Goal: Transaction & Acquisition: Book appointment/travel/reservation

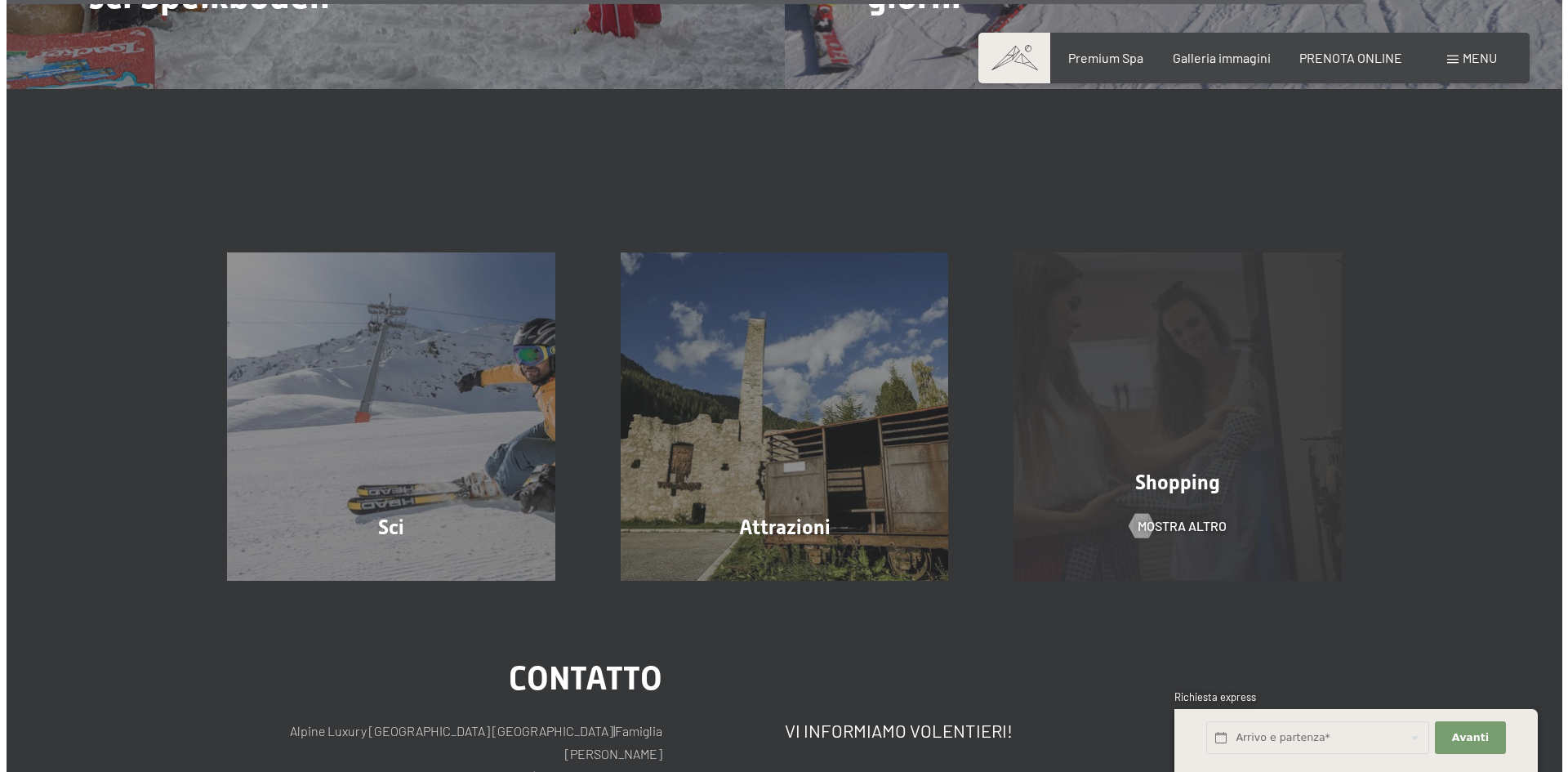
scroll to position [3104, 0]
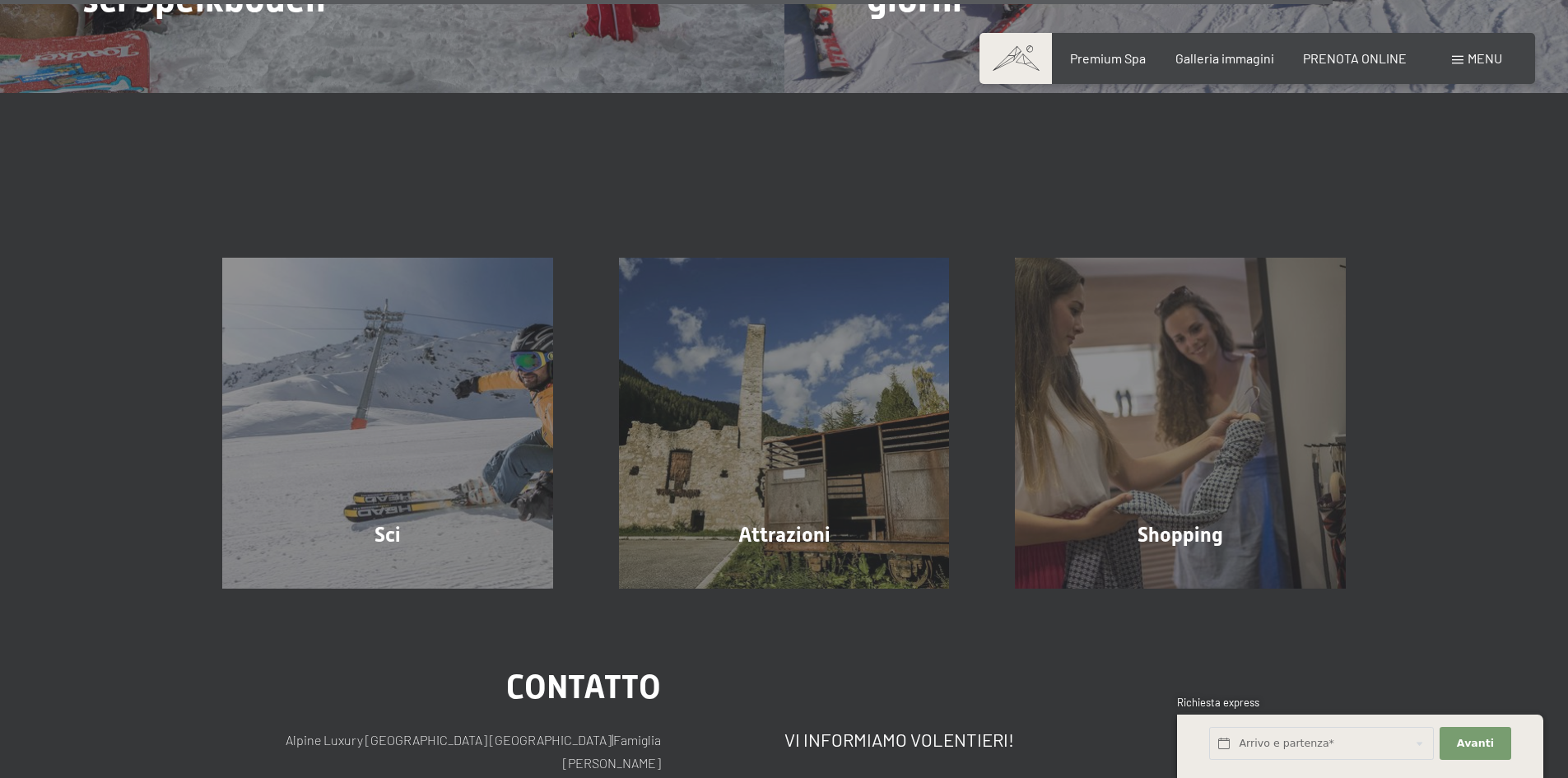
click at [1486, 60] on span "Menu" at bounding box center [1484, 58] width 35 height 16
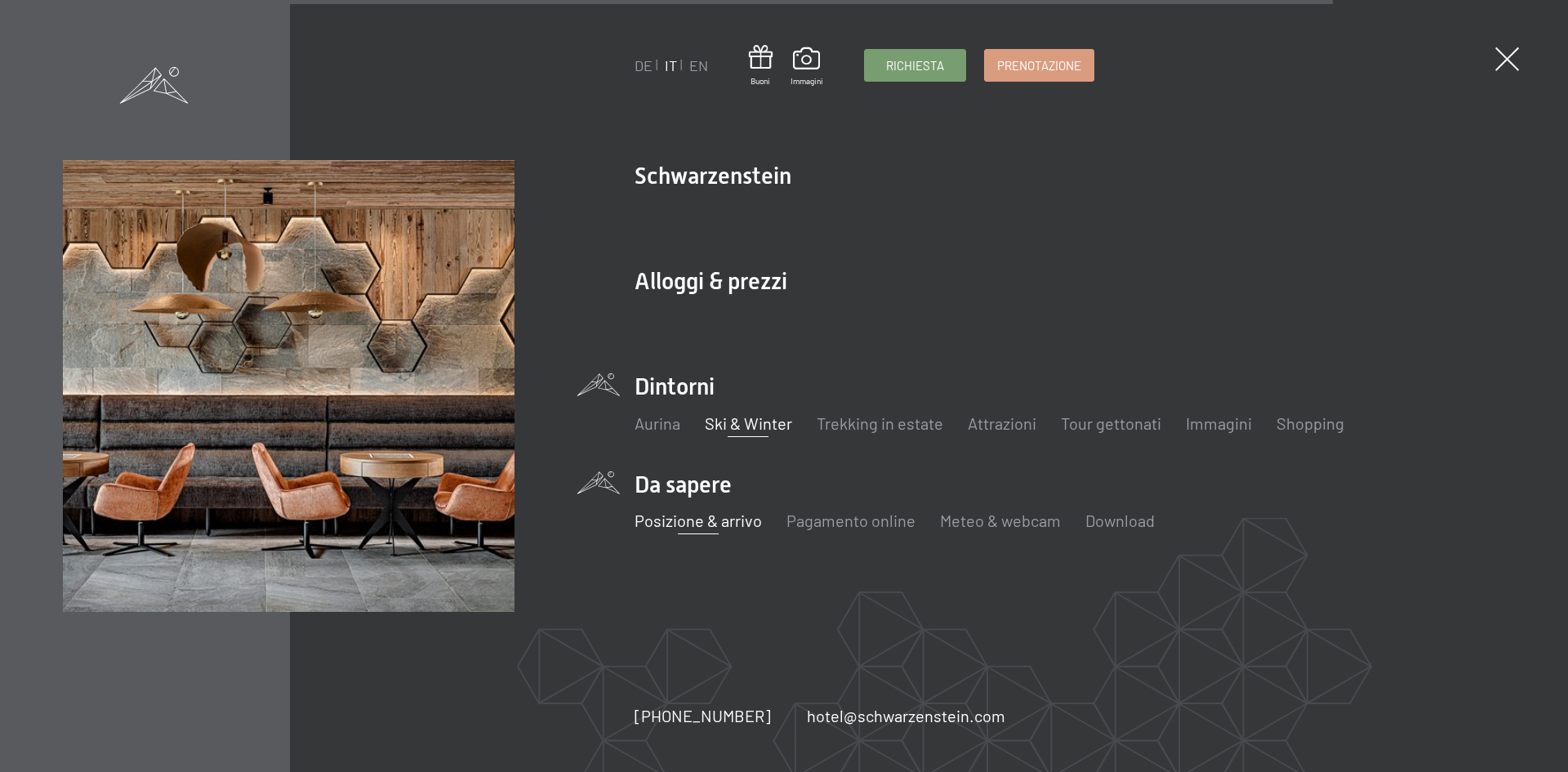
click at [685, 520] on link "Posizione & arrivo" at bounding box center [697, 520] width 127 height 20
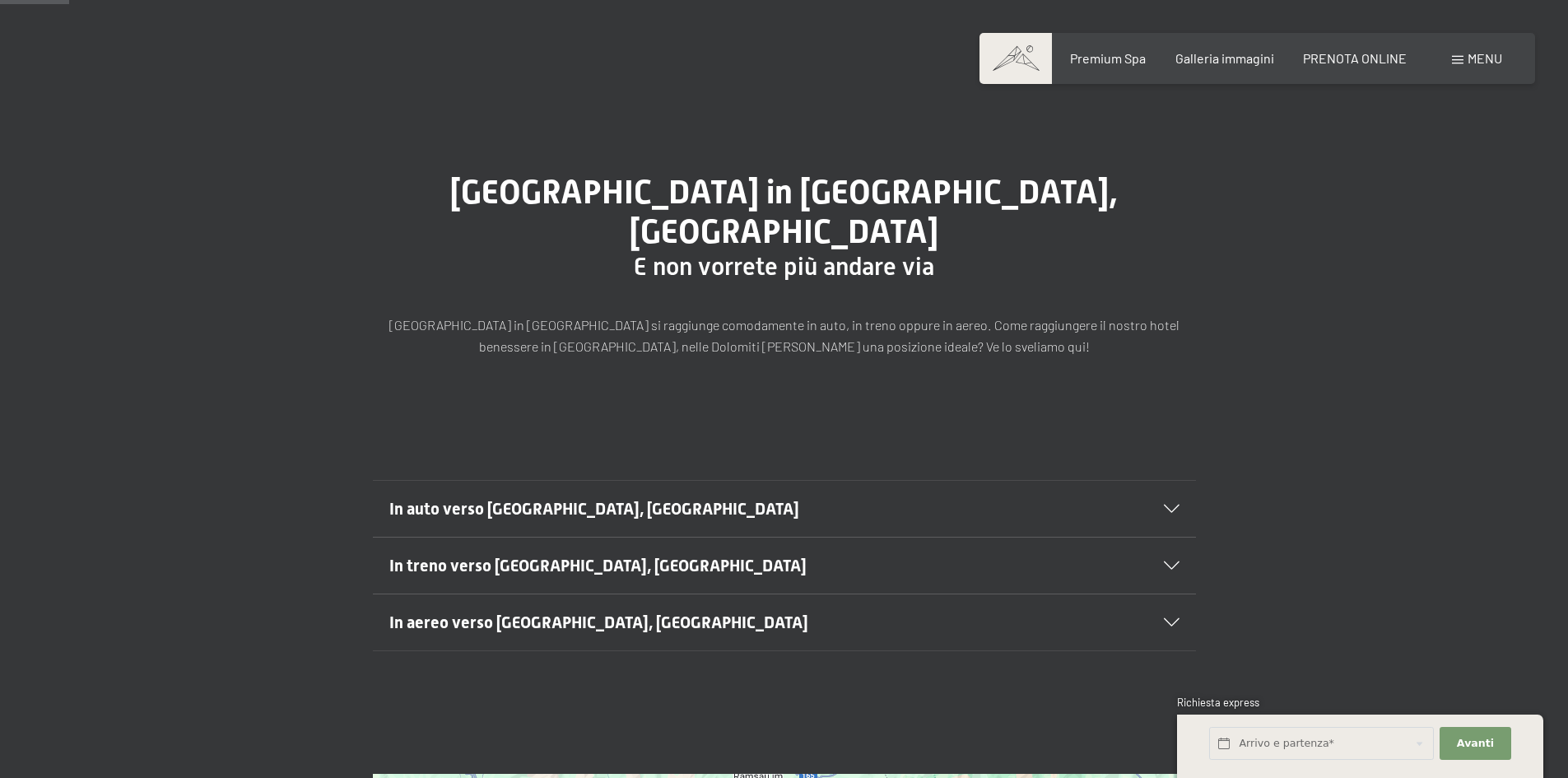
scroll to position [83, 0]
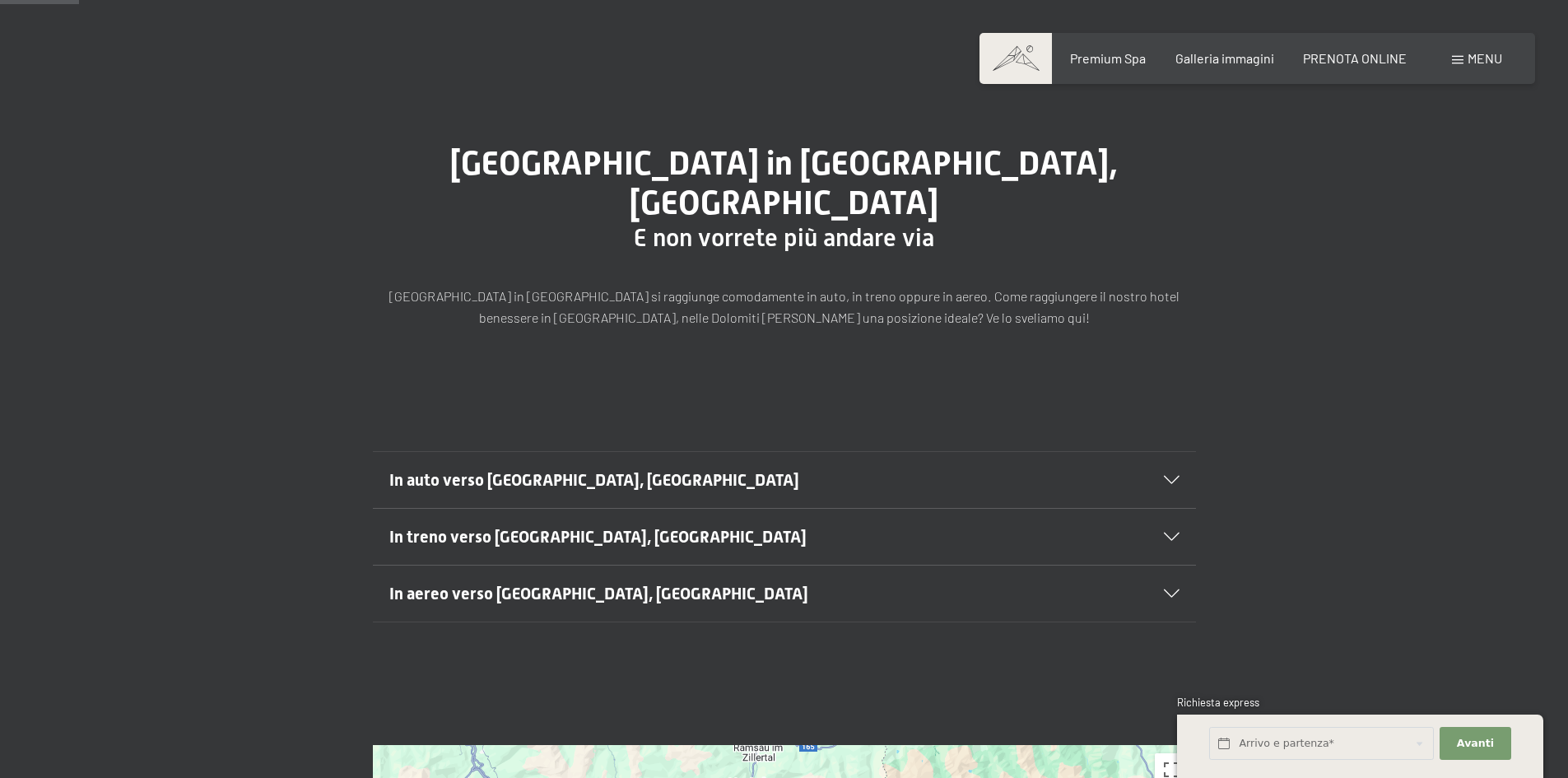
click at [596, 527] on span "In treno verso Lutago, Alto Adige" at bounding box center [597, 537] width 417 height 20
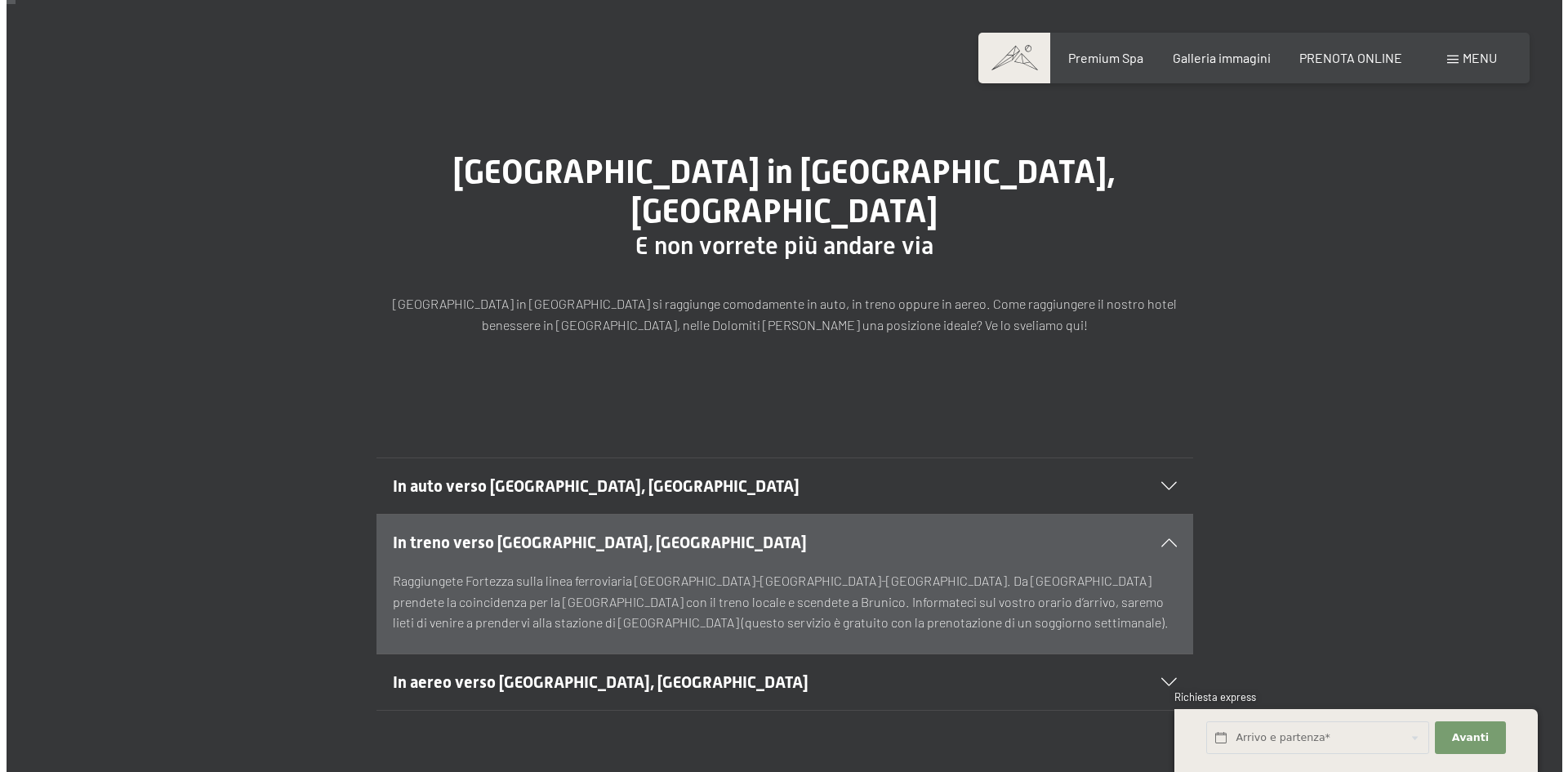
scroll to position [0, 0]
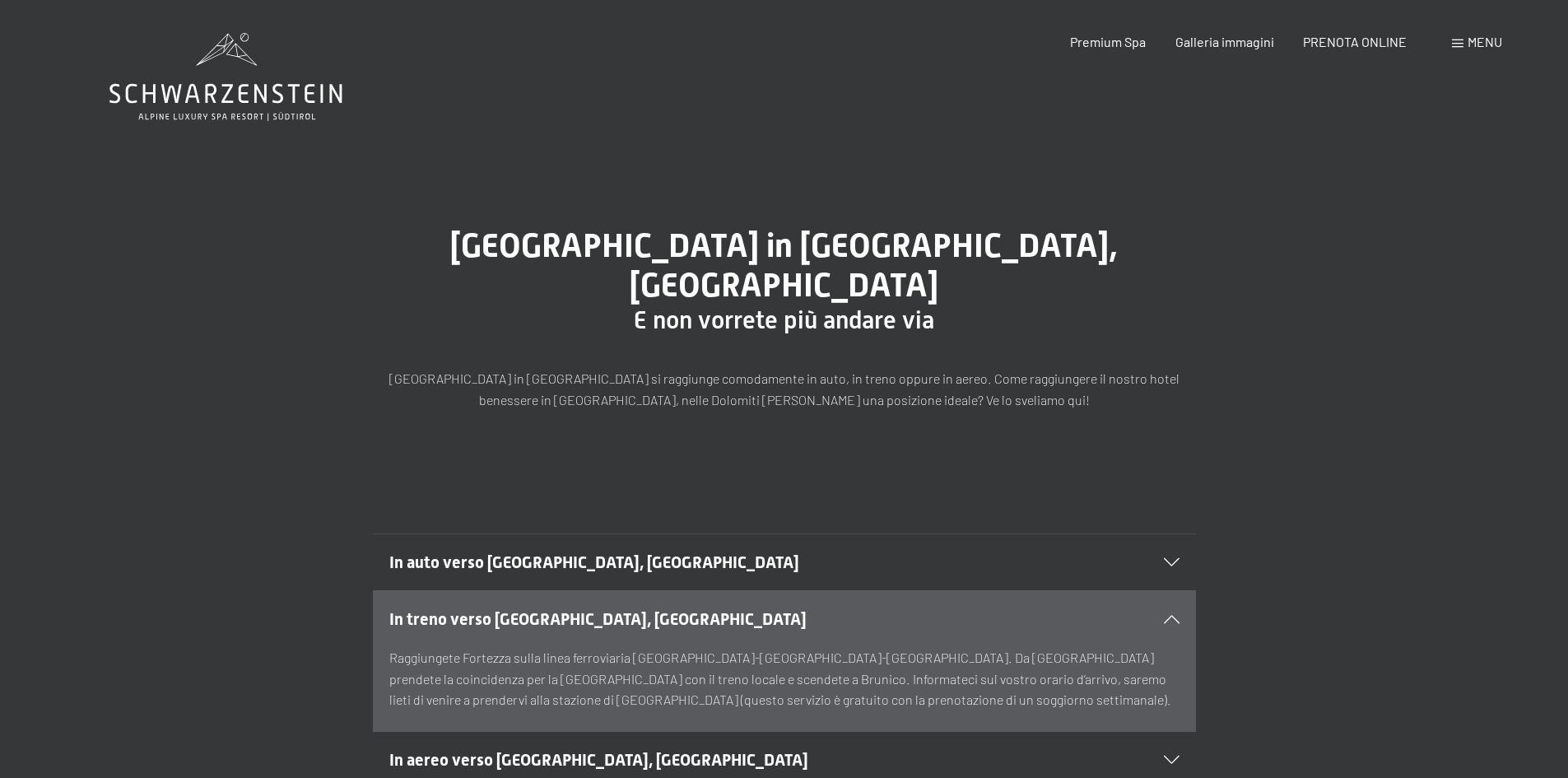
click at [1475, 45] on span "Menu" at bounding box center [1484, 42] width 35 height 16
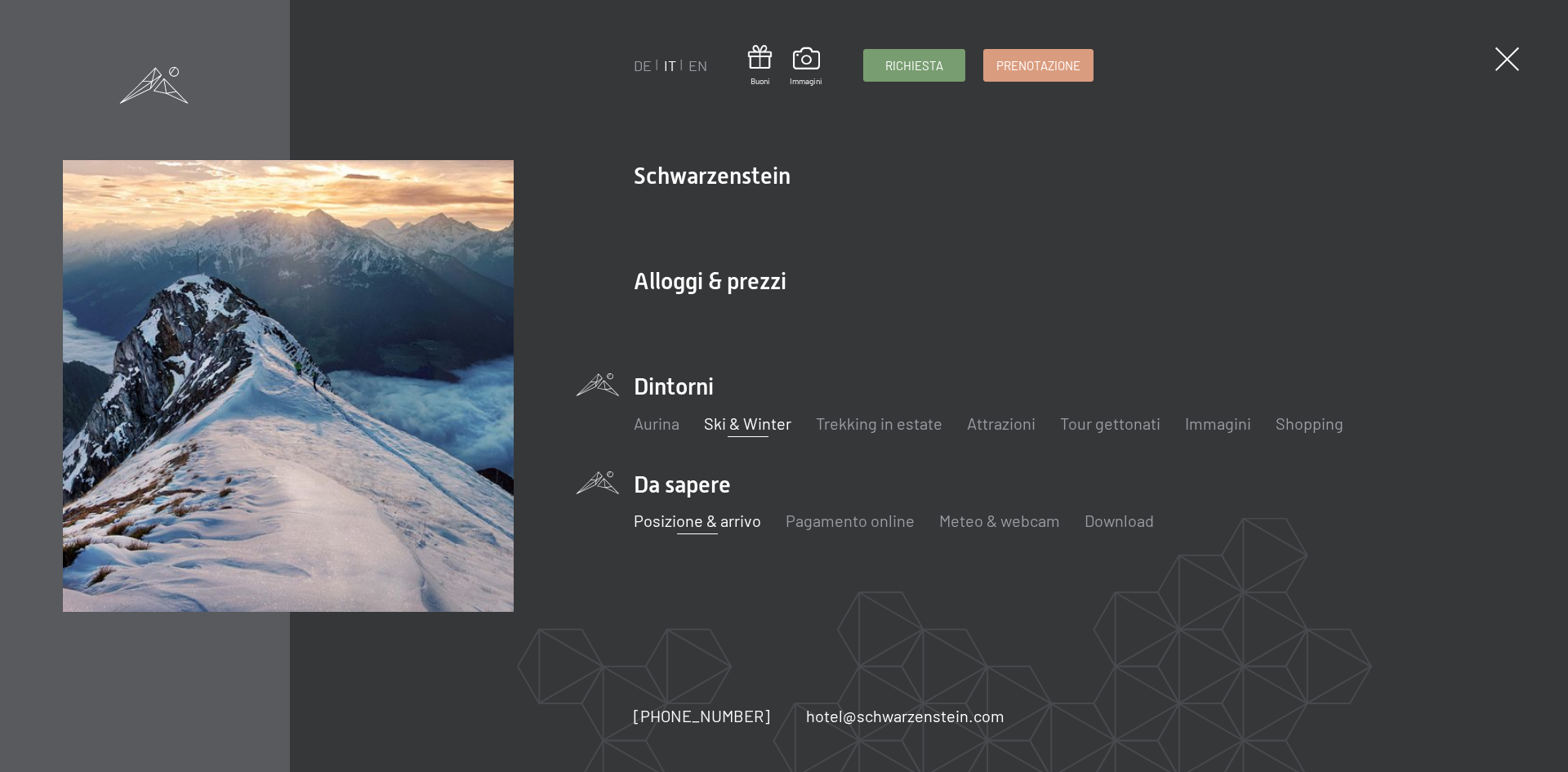
click at [739, 425] on link "Ski & Winter" at bounding box center [747, 424] width 88 height 20
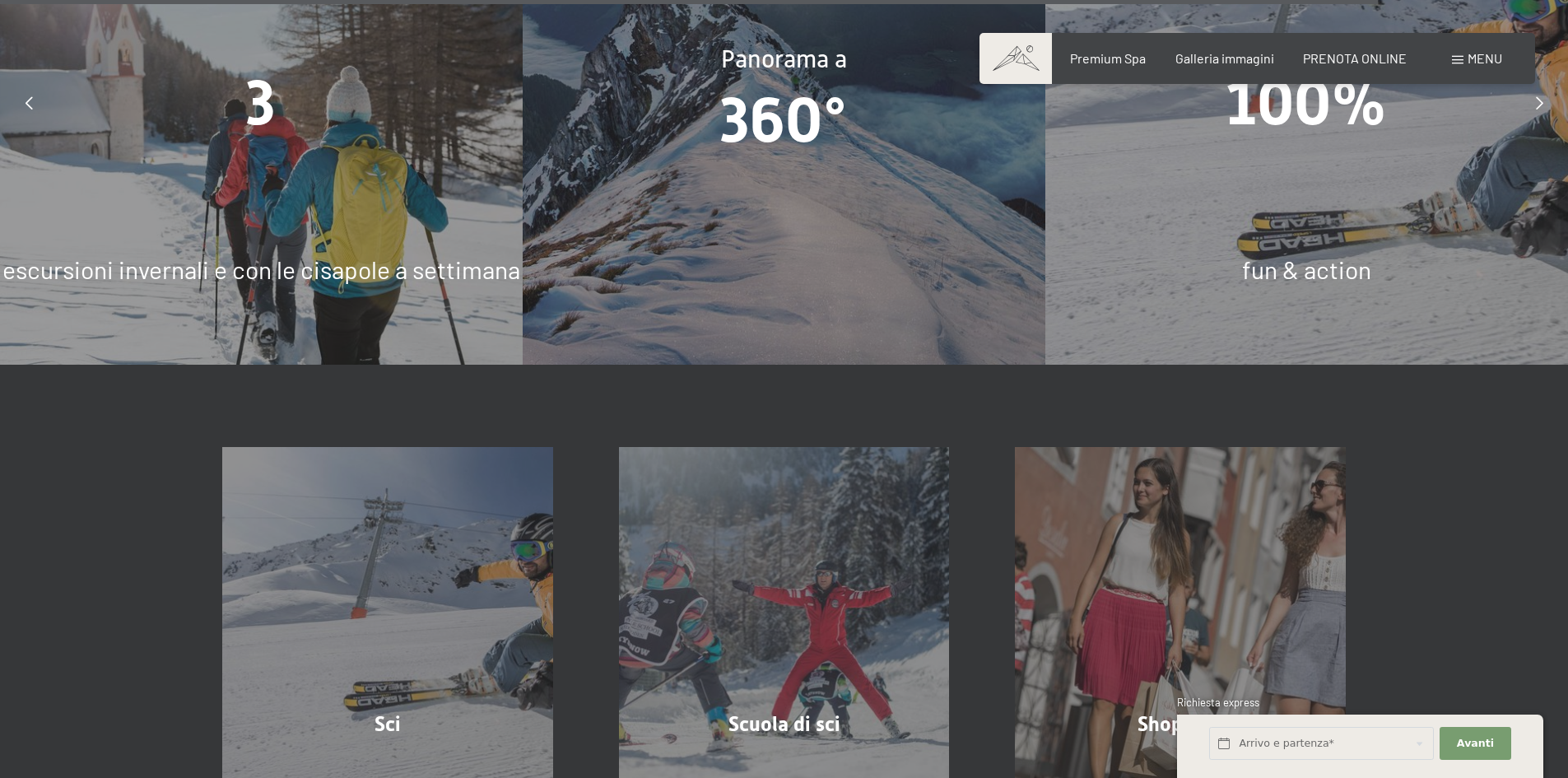
scroll to position [5761, 0]
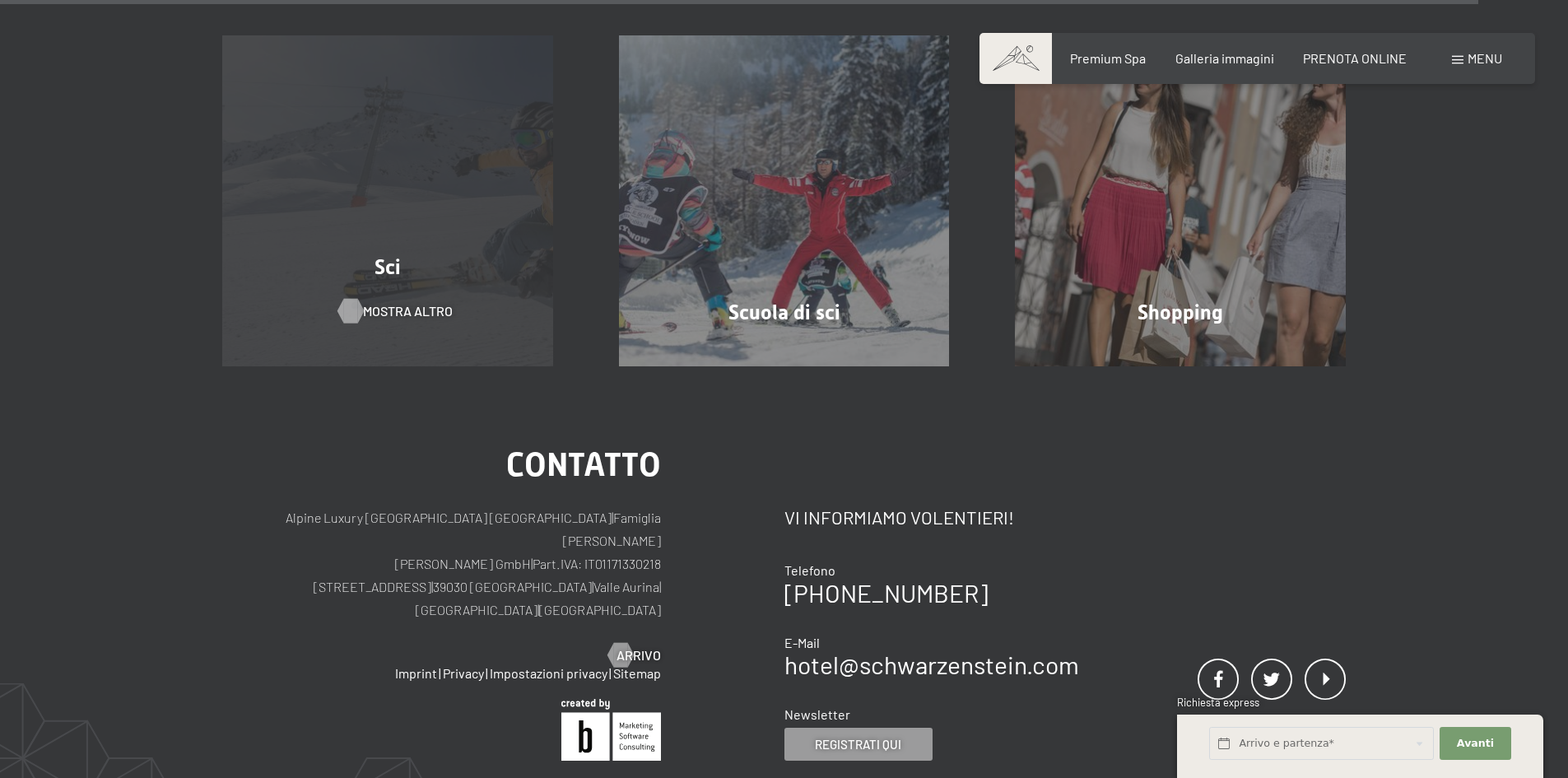
click at [403, 312] on span "mostra altro" at bounding box center [408, 311] width 90 height 18
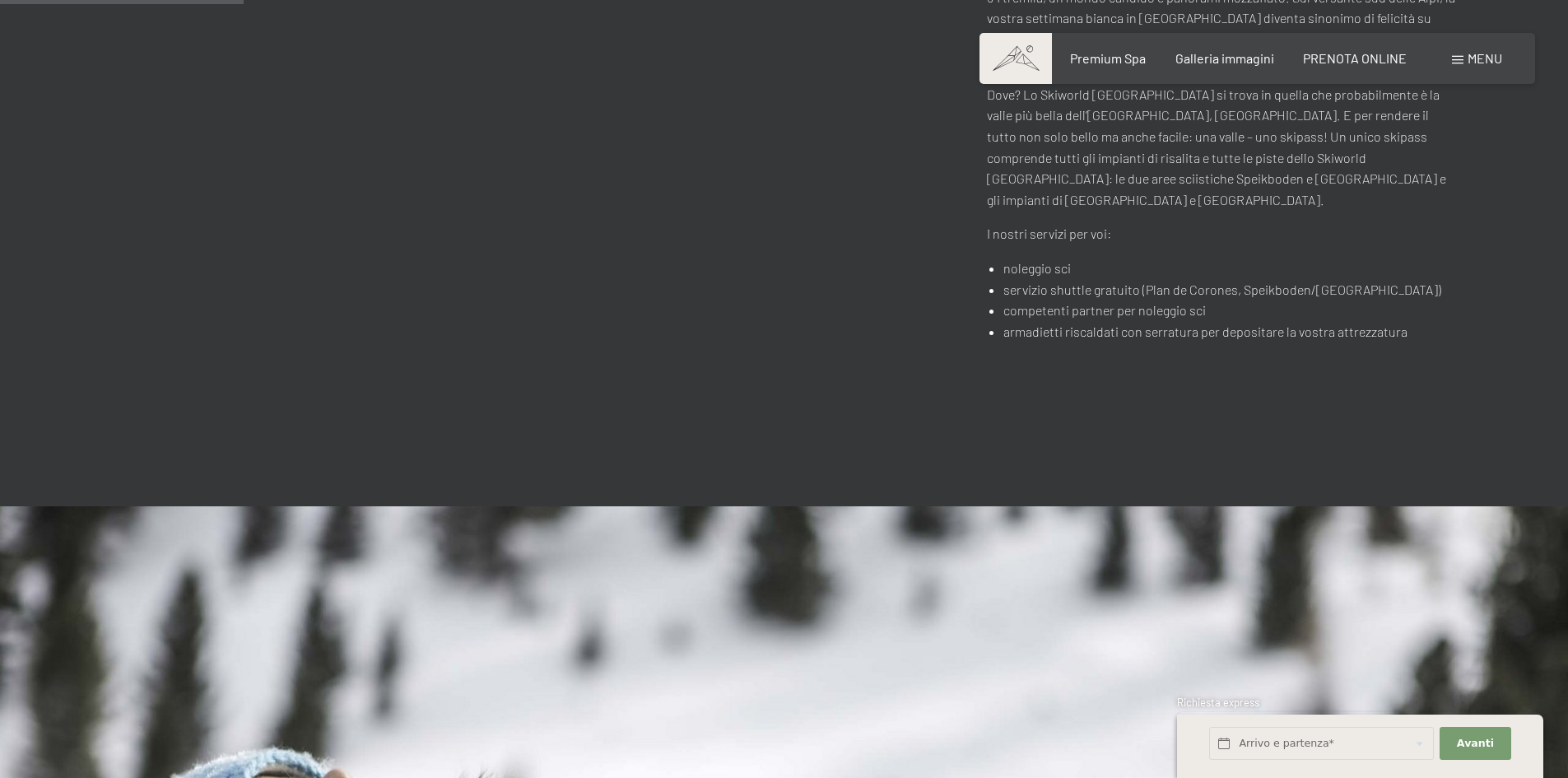
scroll to position [905, 0]
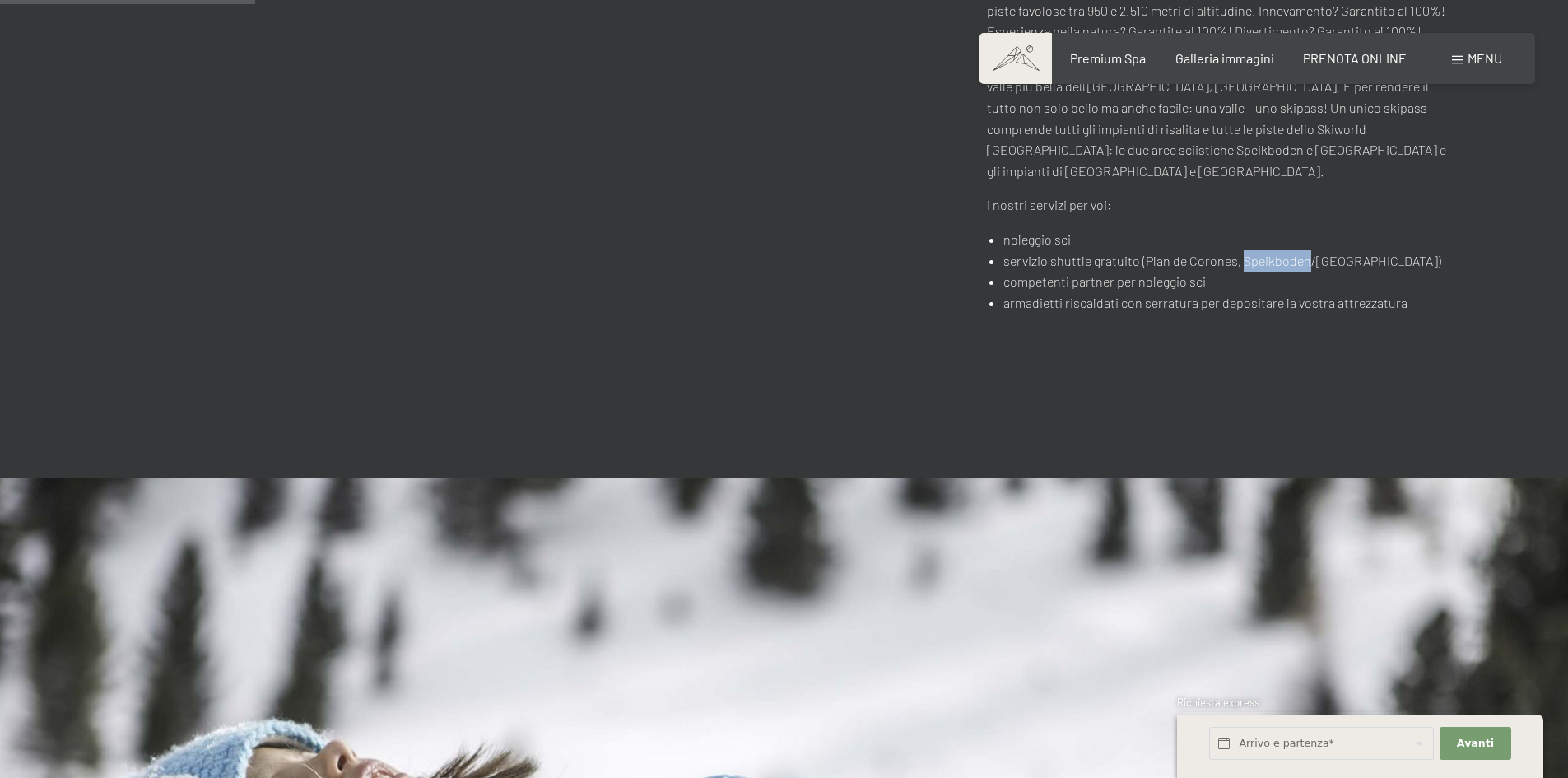
drag, startPoint x: 1241, startPoint y: 236, endPoint x: 1303, endPoint y: 240, distance: 62.1
click at [1303, 251] on li "servizio shuttle gratuito (Plan de Corones, Speikboden/Monte Spicco)" at bounding box center [1232, 262] width 456 height 22
copy li "Speikboden"
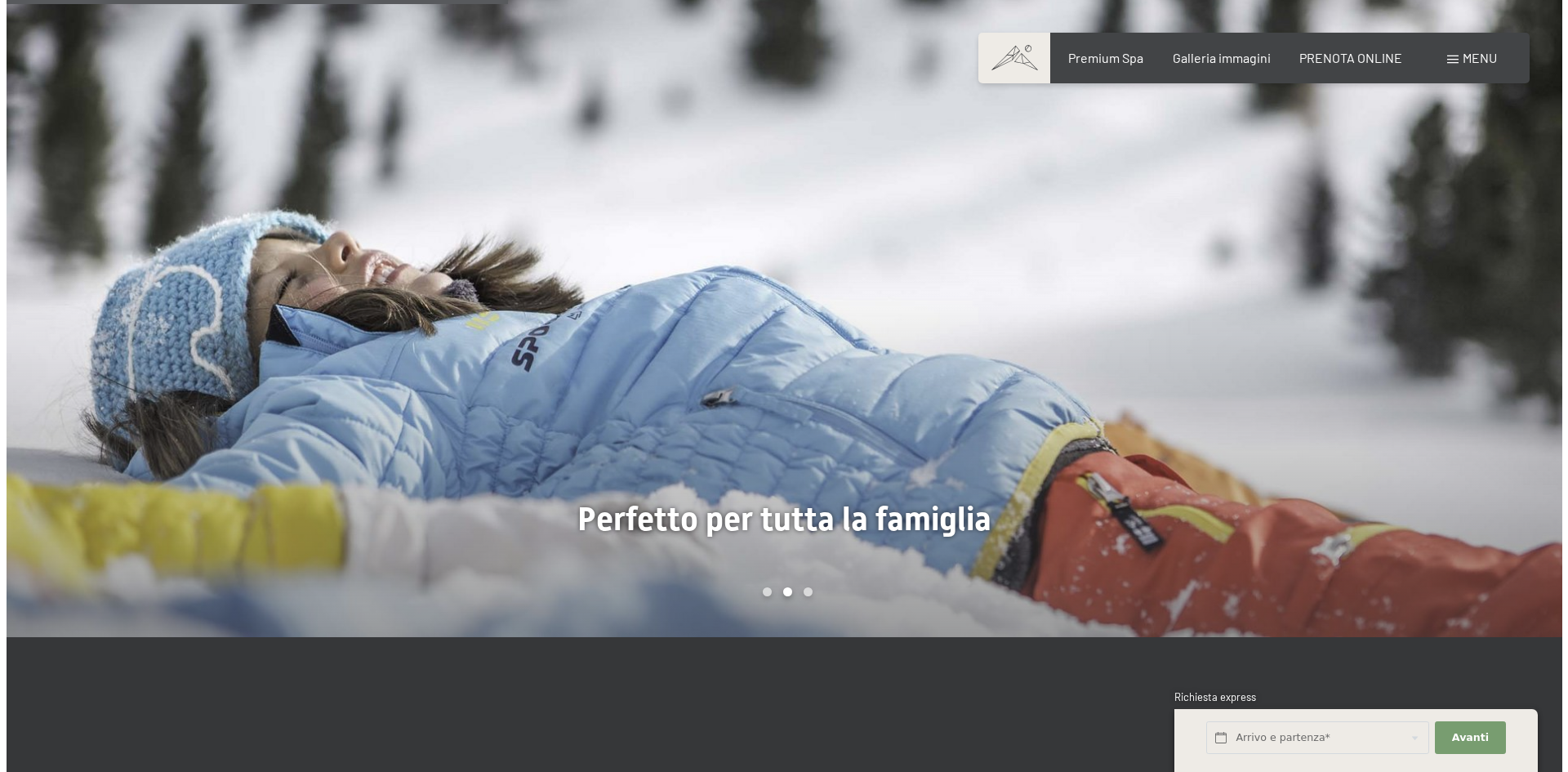
scroll to position [1388, 0]
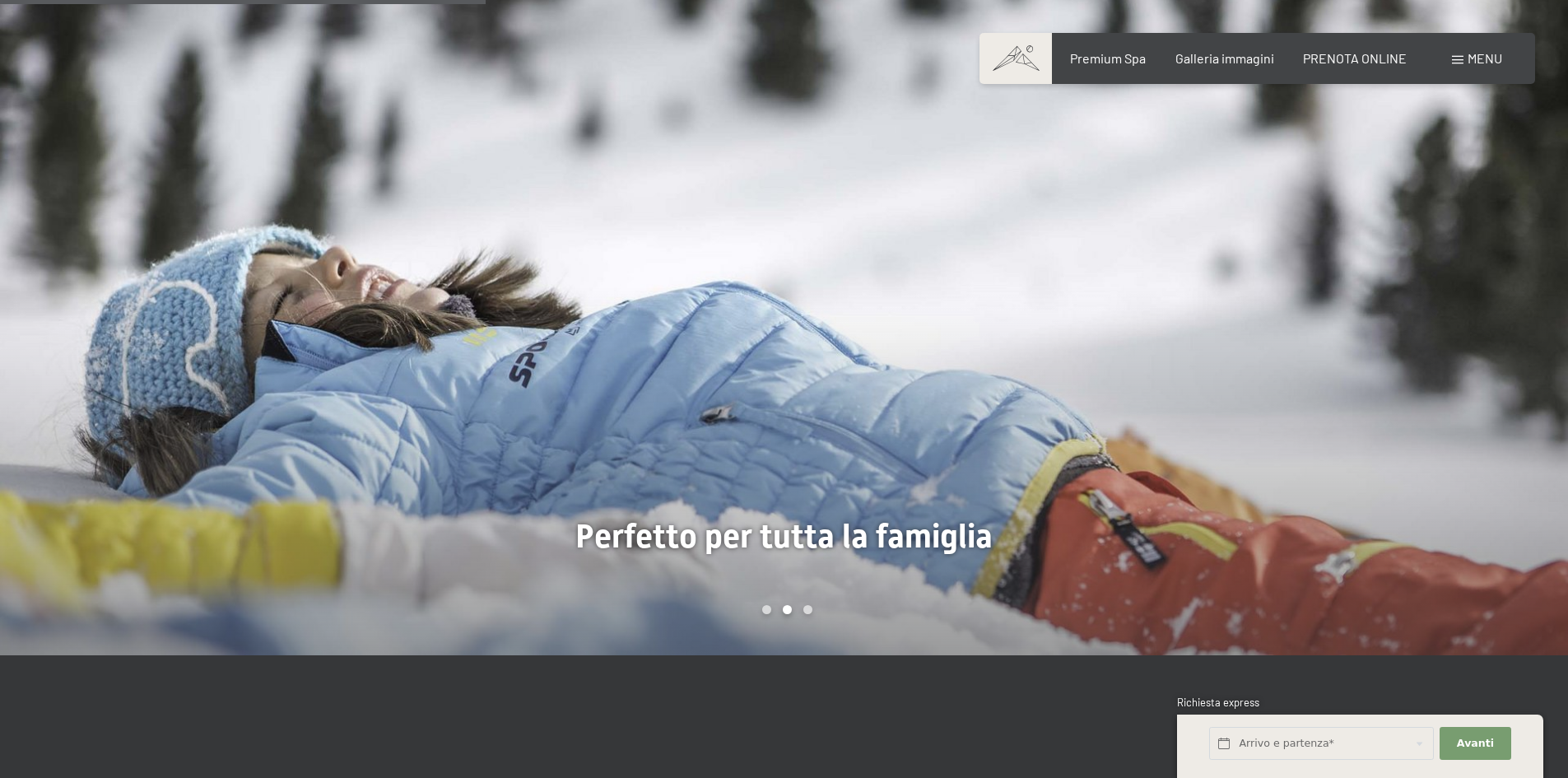
click at [850, 522] on div at bounding box center [1176, 318] width 784 height 672
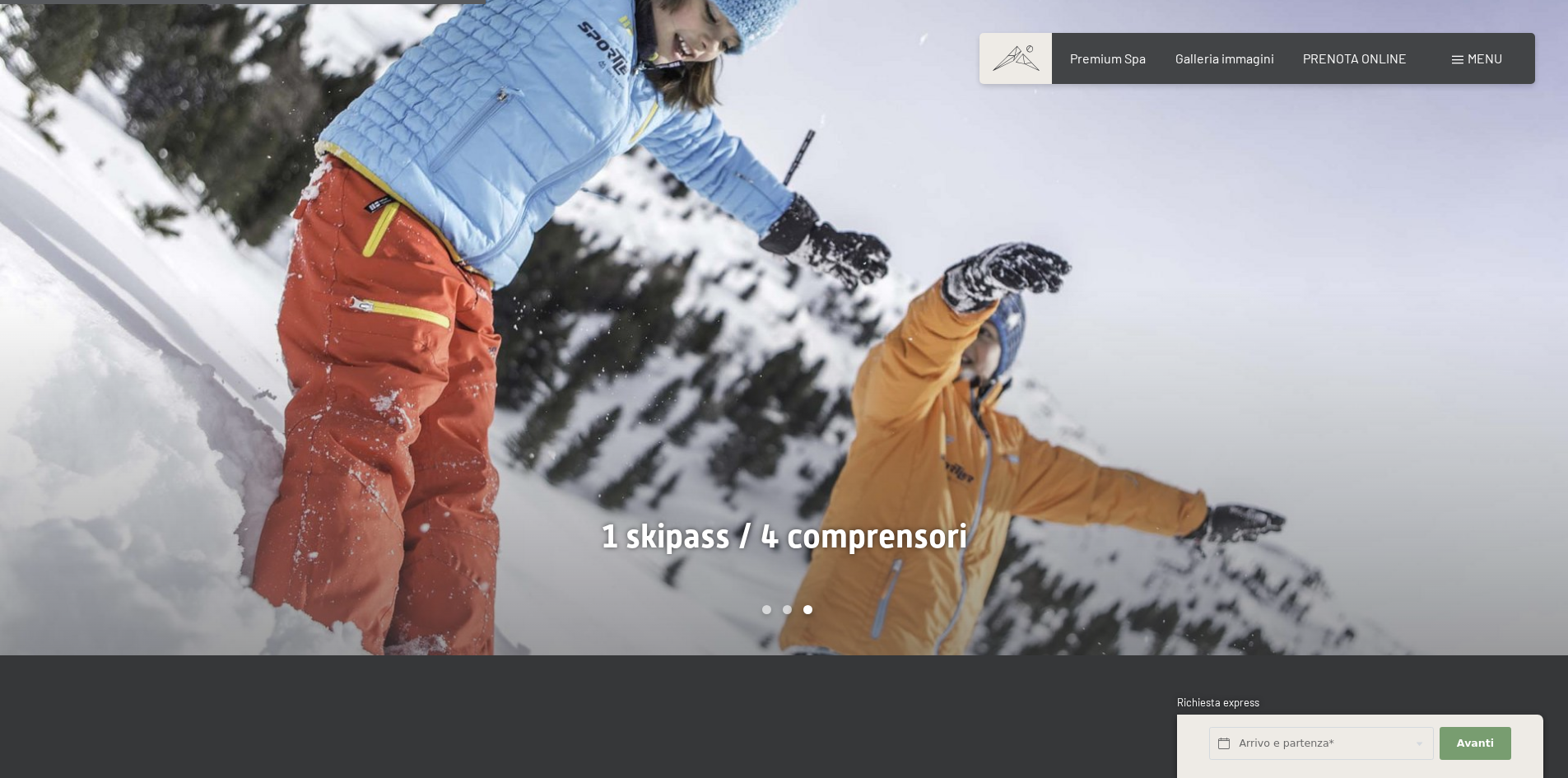
click at [850, 522] on div at bounding box center [1176, 318] width 784 height 672
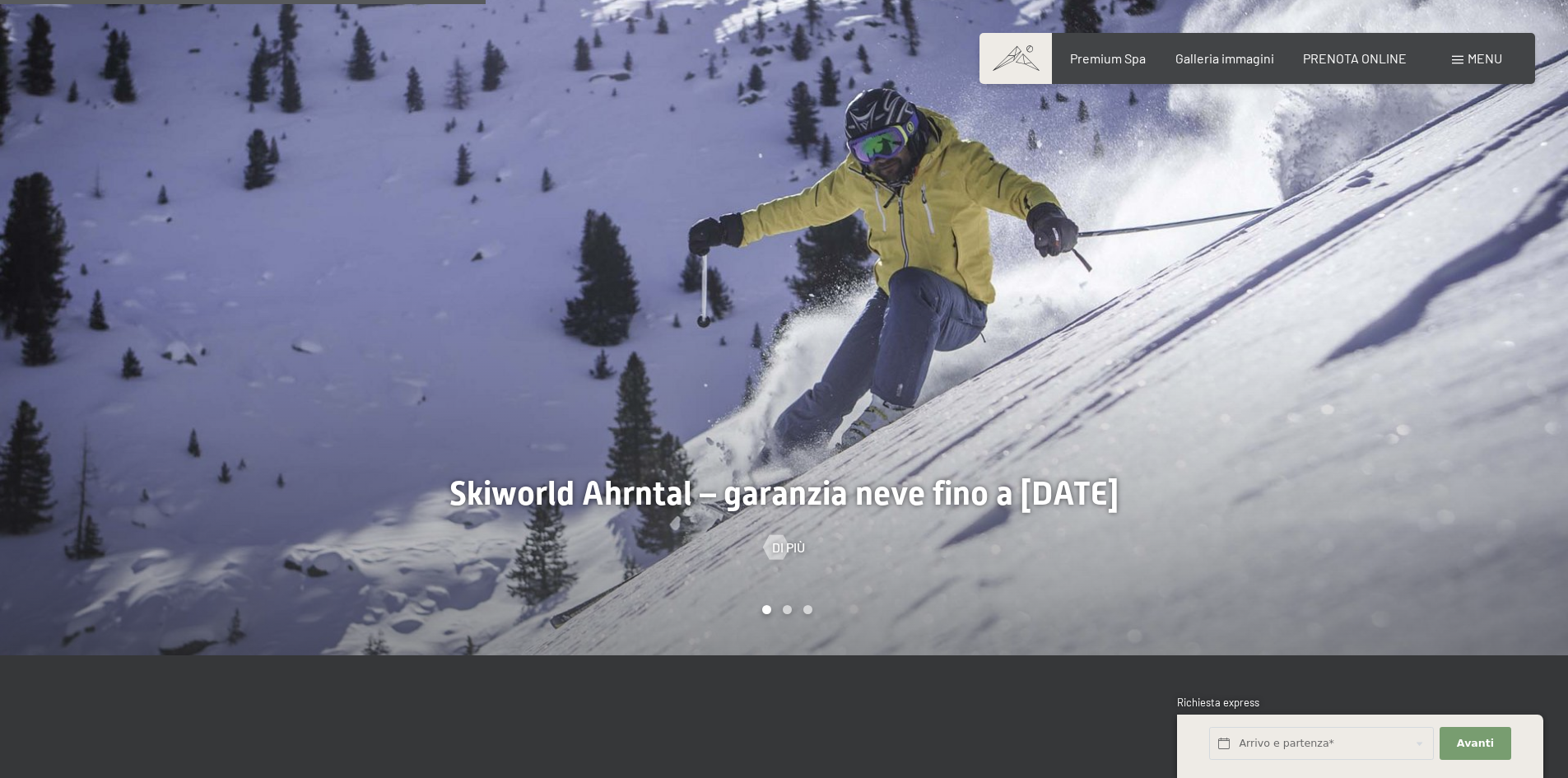
click at [850, 538] on div "Di più" at bounding box center [784, 547] width 1568 height 18
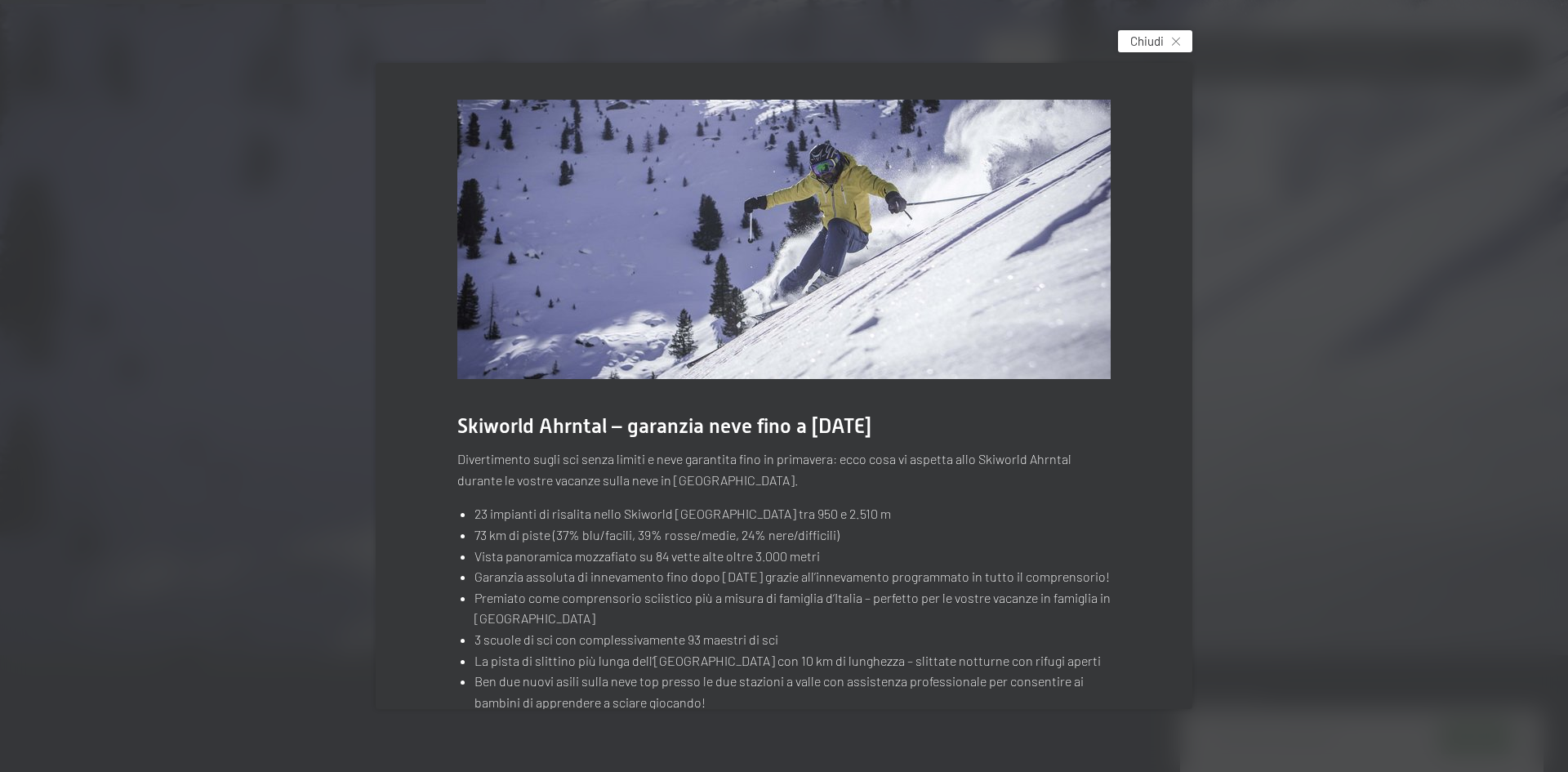
click at [1151, 42] on span "Chiudi" at bounding box center [1147, 40] width 34 height 17
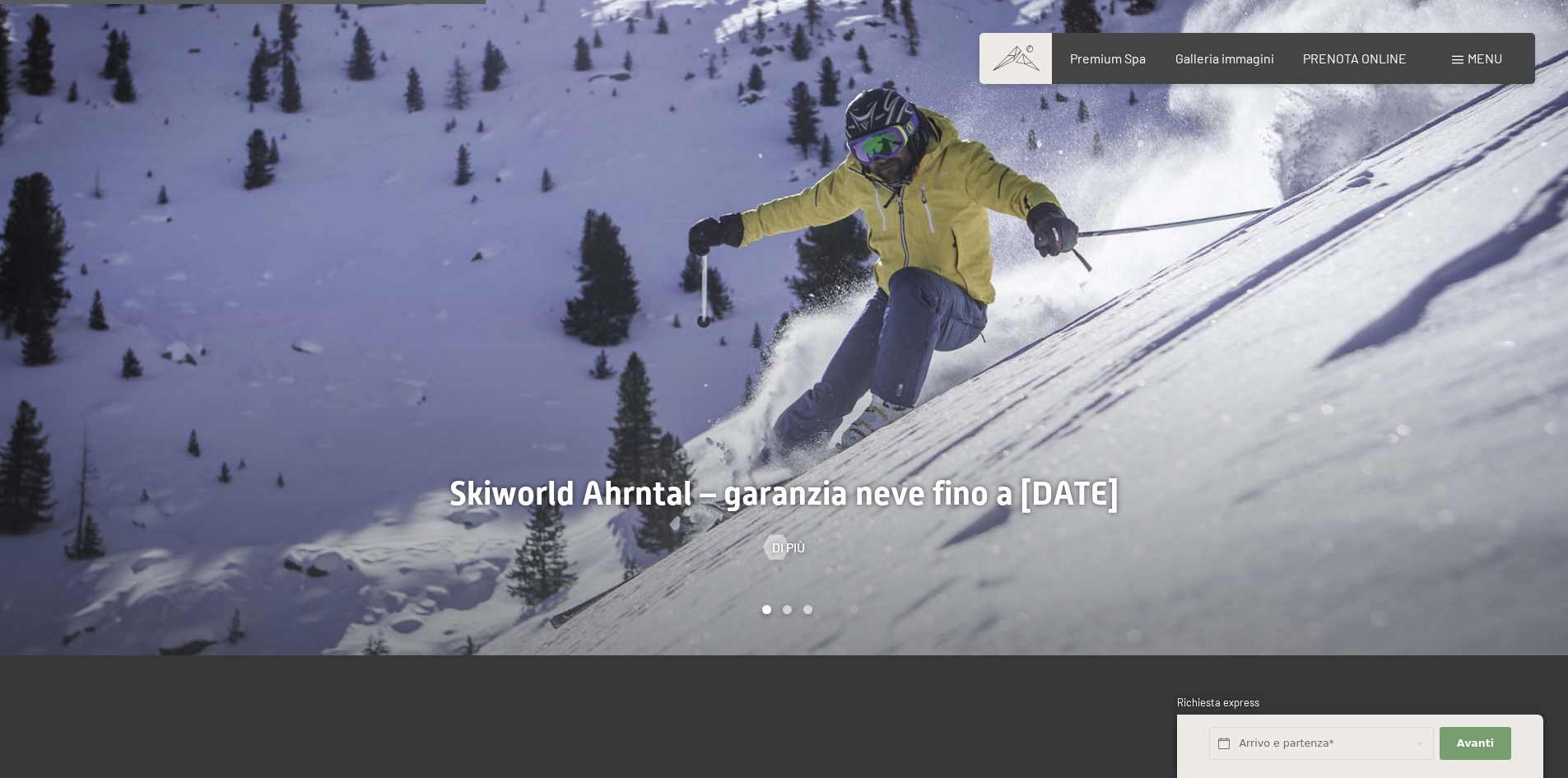
click at [837, 538] on div "Di più" at bounding box center [784, 547] width 1568 height 18
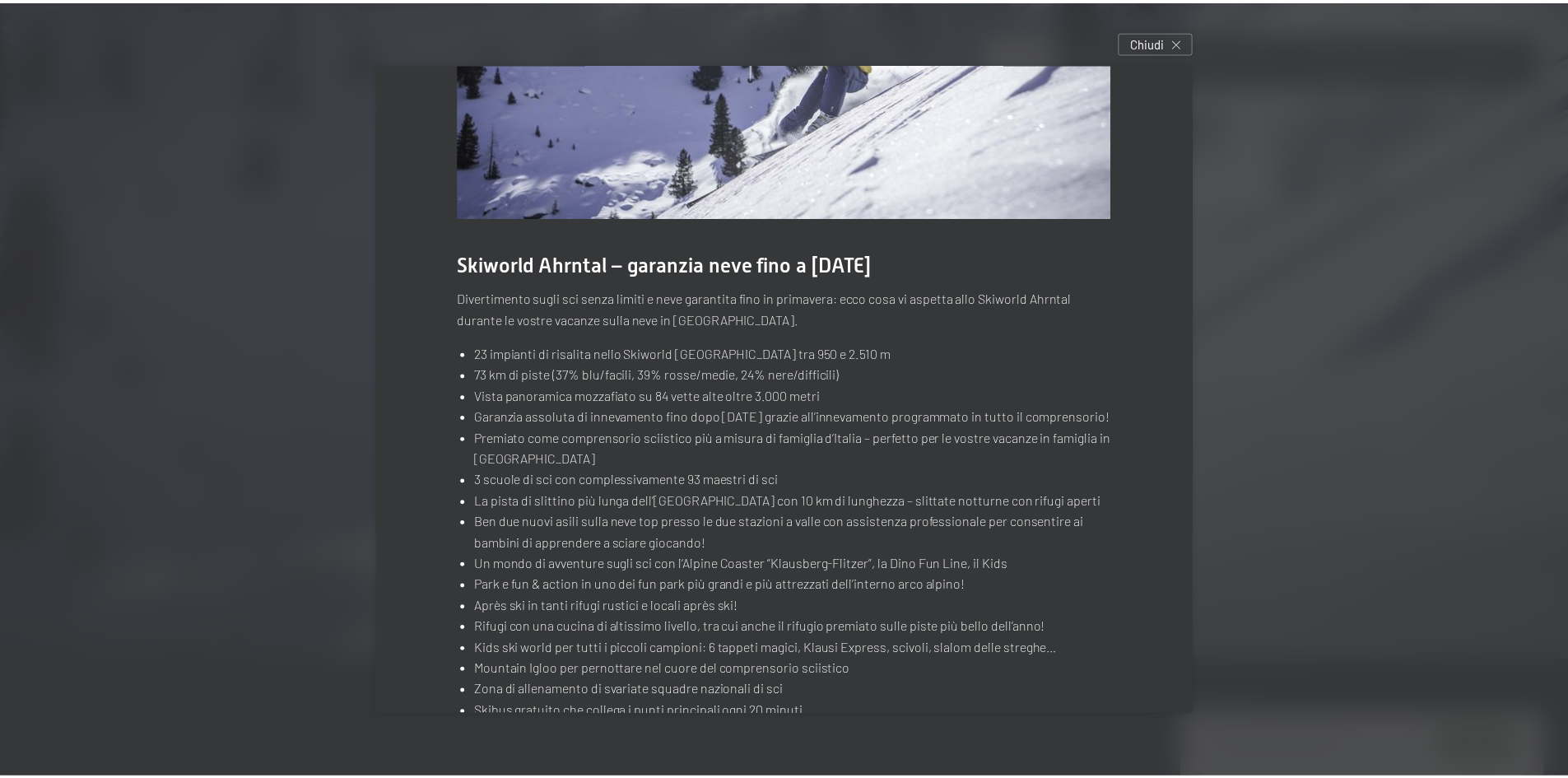
scroll to position [209, 0]
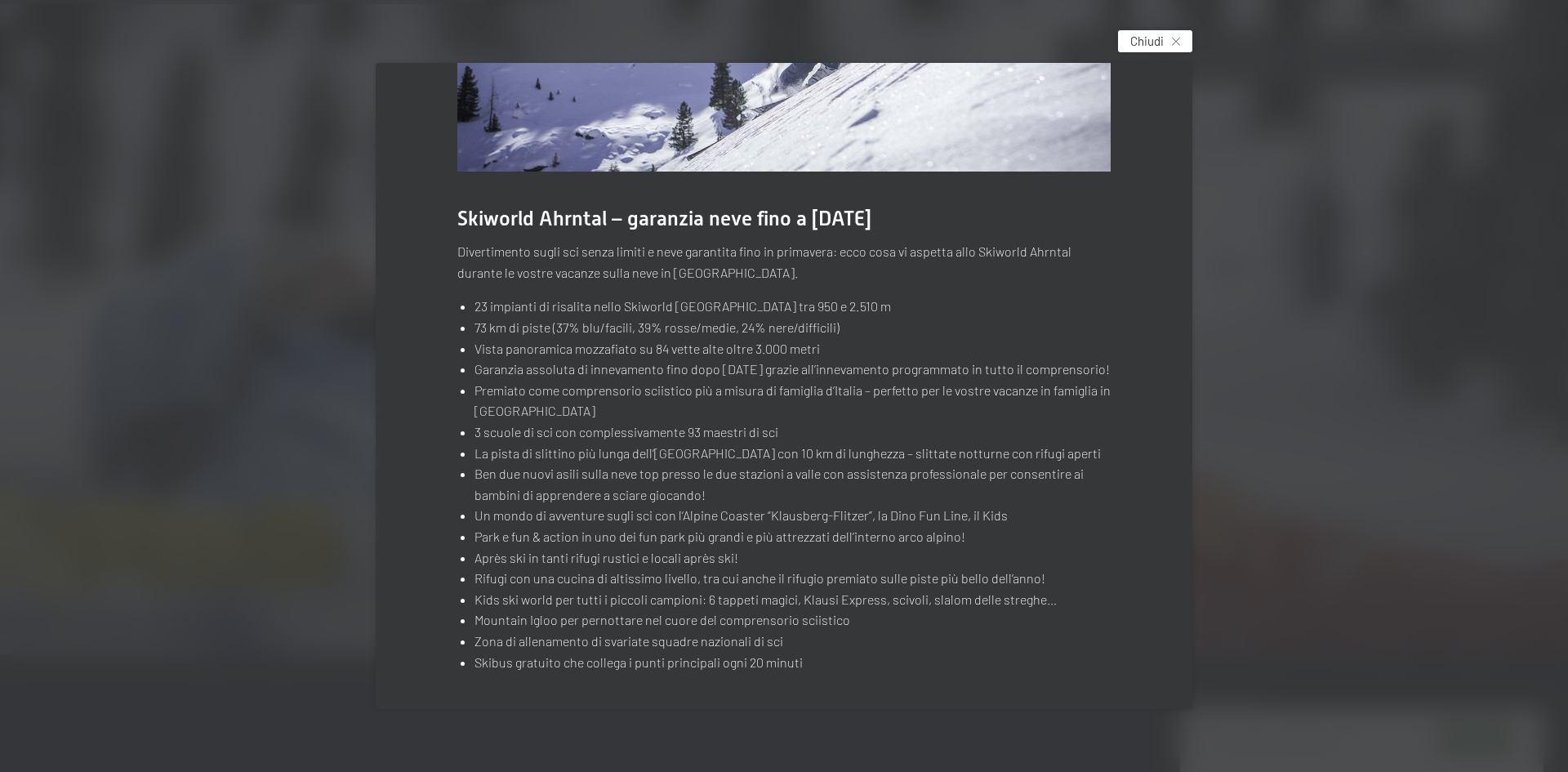
click at [1136, 45] on span "Chiudi" at bounding box center [1147, 40] width 34 height 17
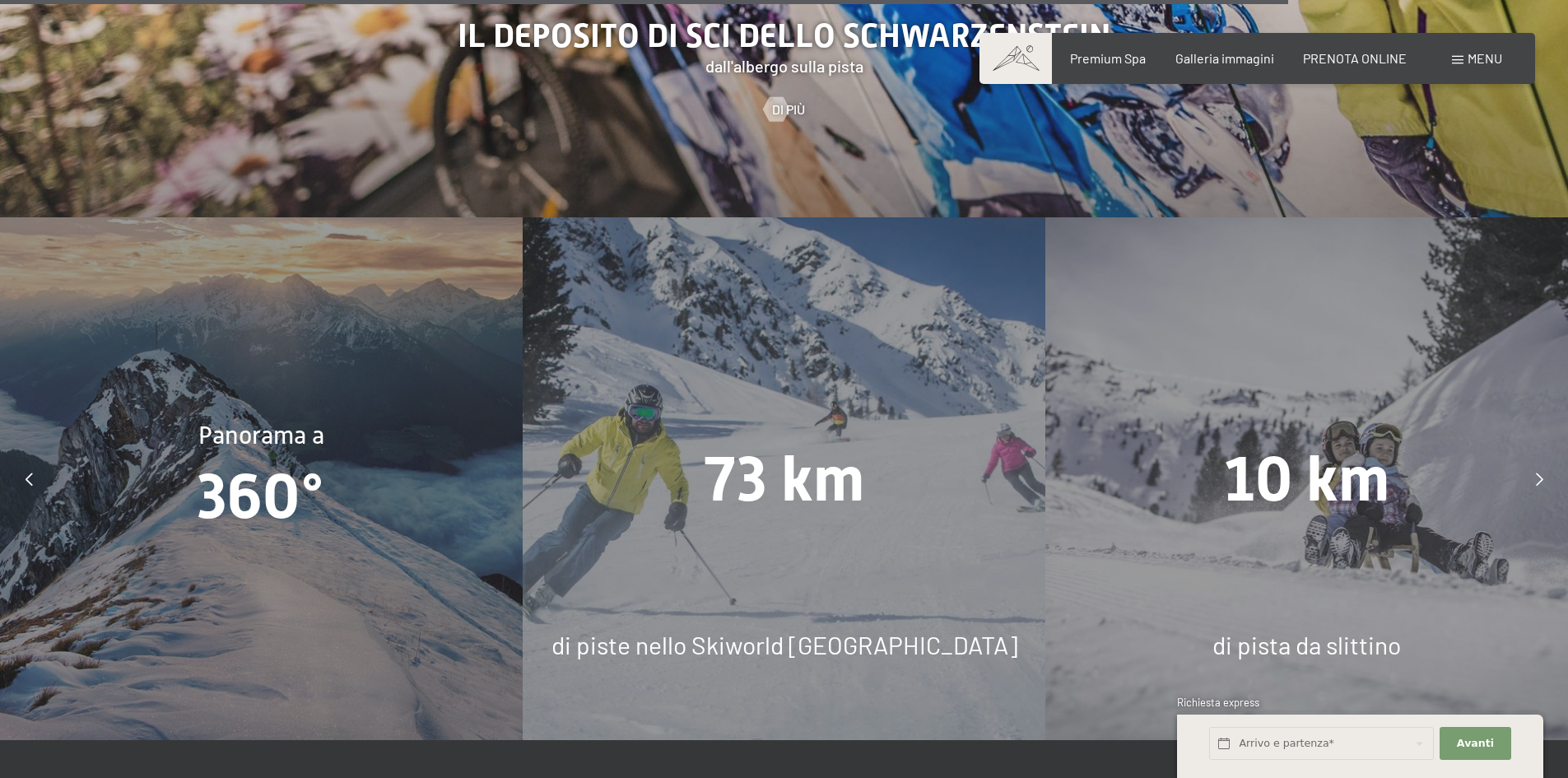
scroll to position [3787, 0]
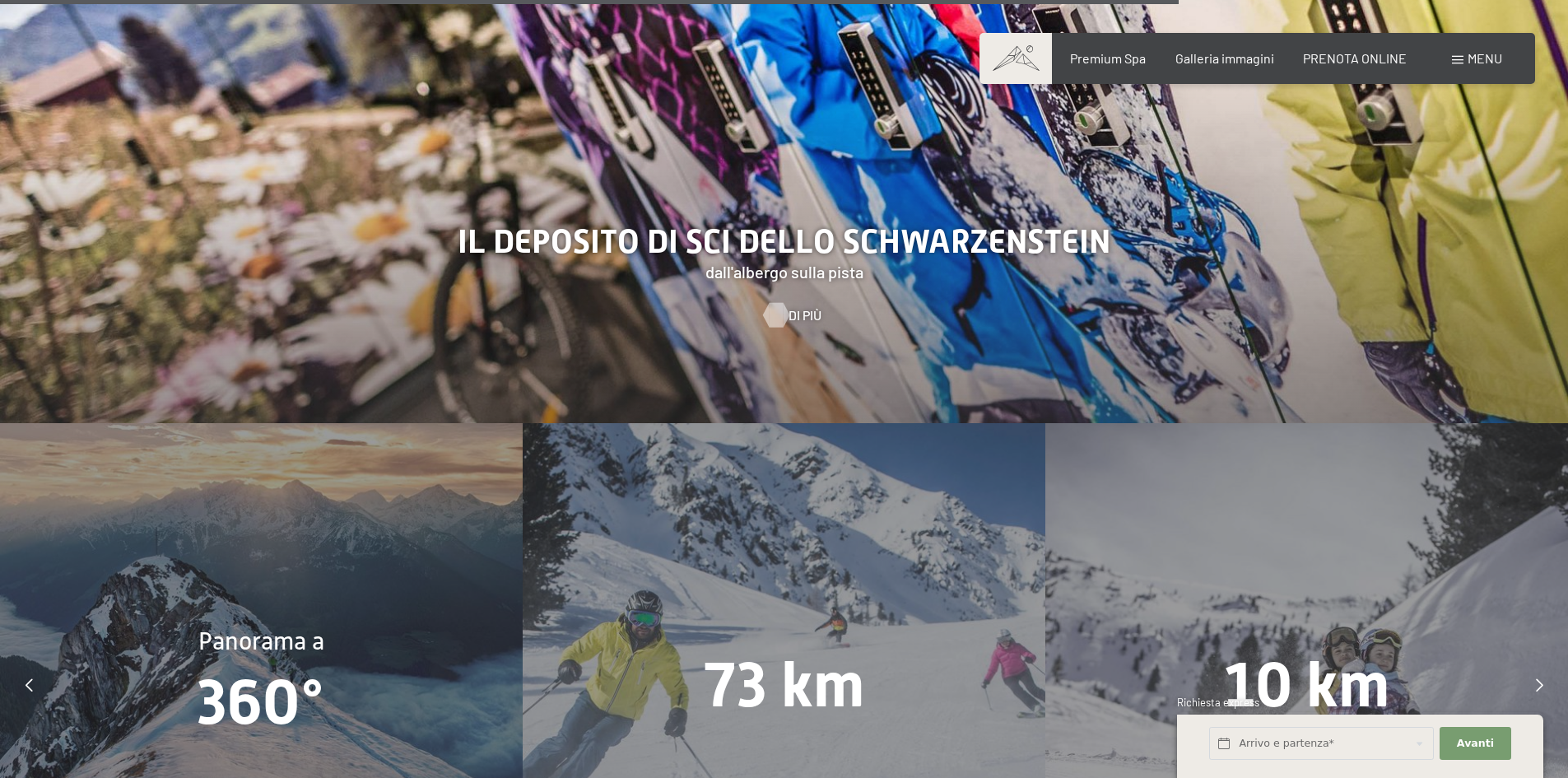
click at [797, 306] on span "Di più" at bounding box center [805, 315] width 33 height 18
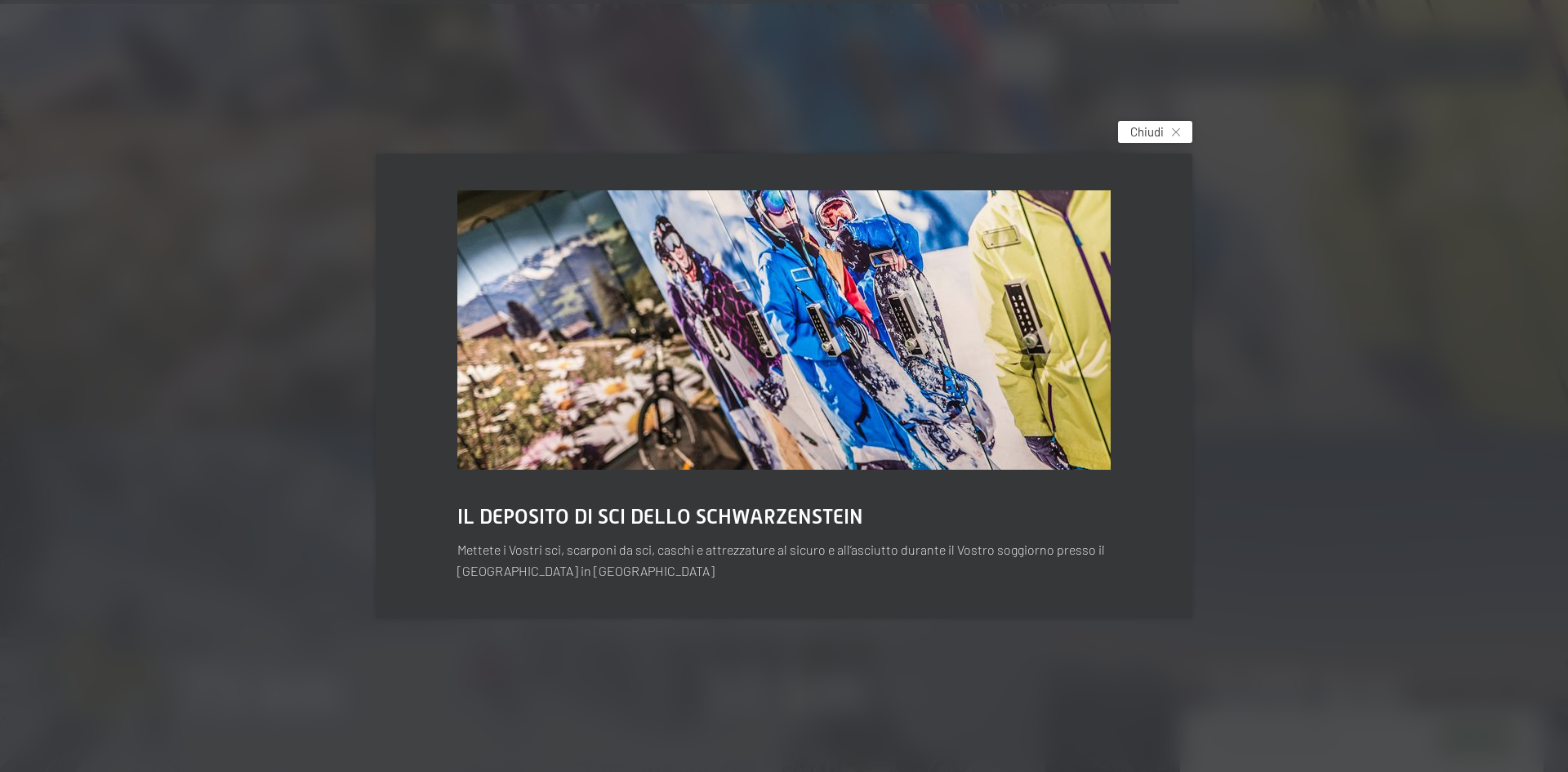
click at [1156, 135] on span "Chiudi" at bounding box center [1147, 131] width 34 height 17
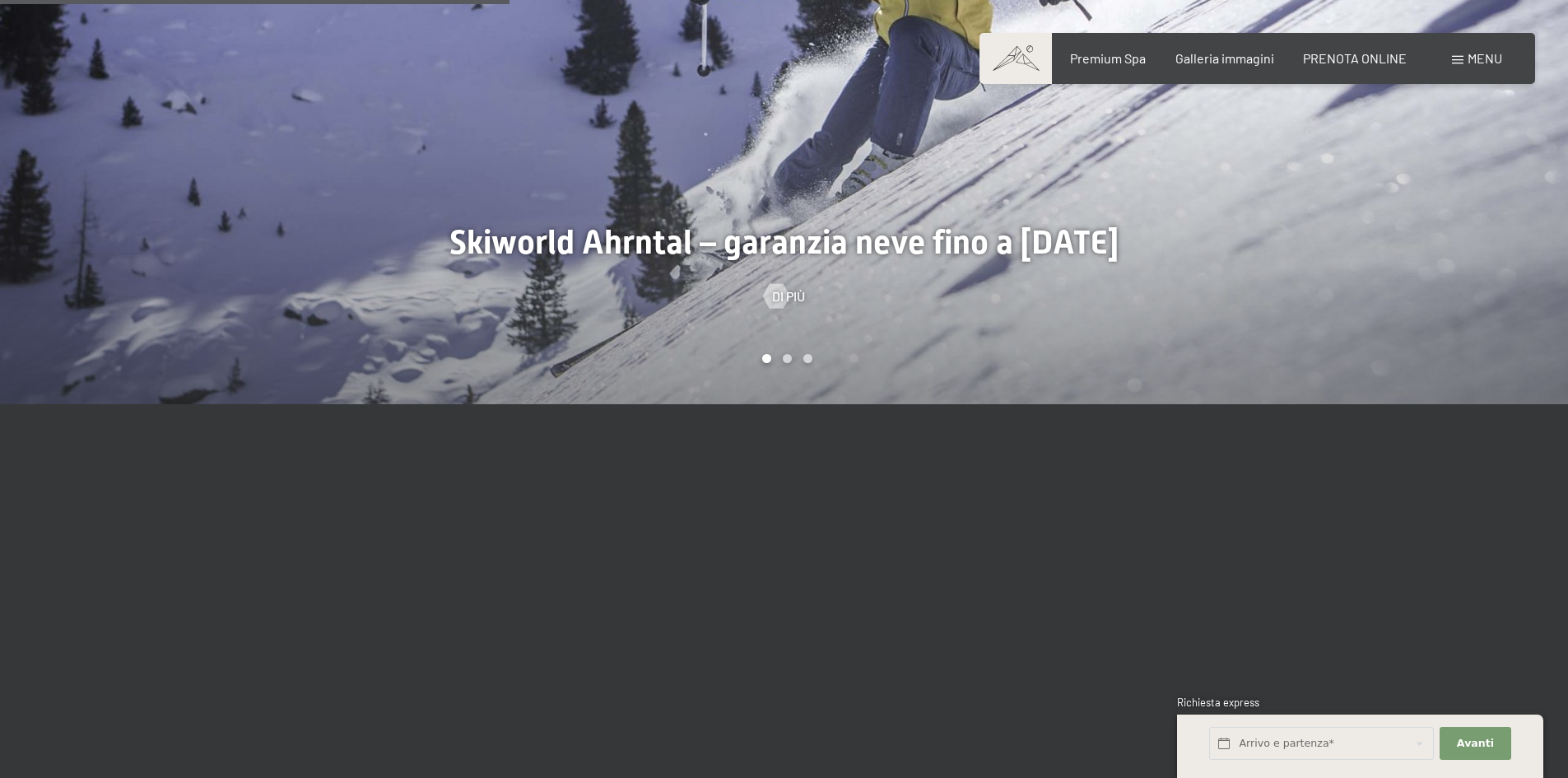
scroll to position [1647, 0]
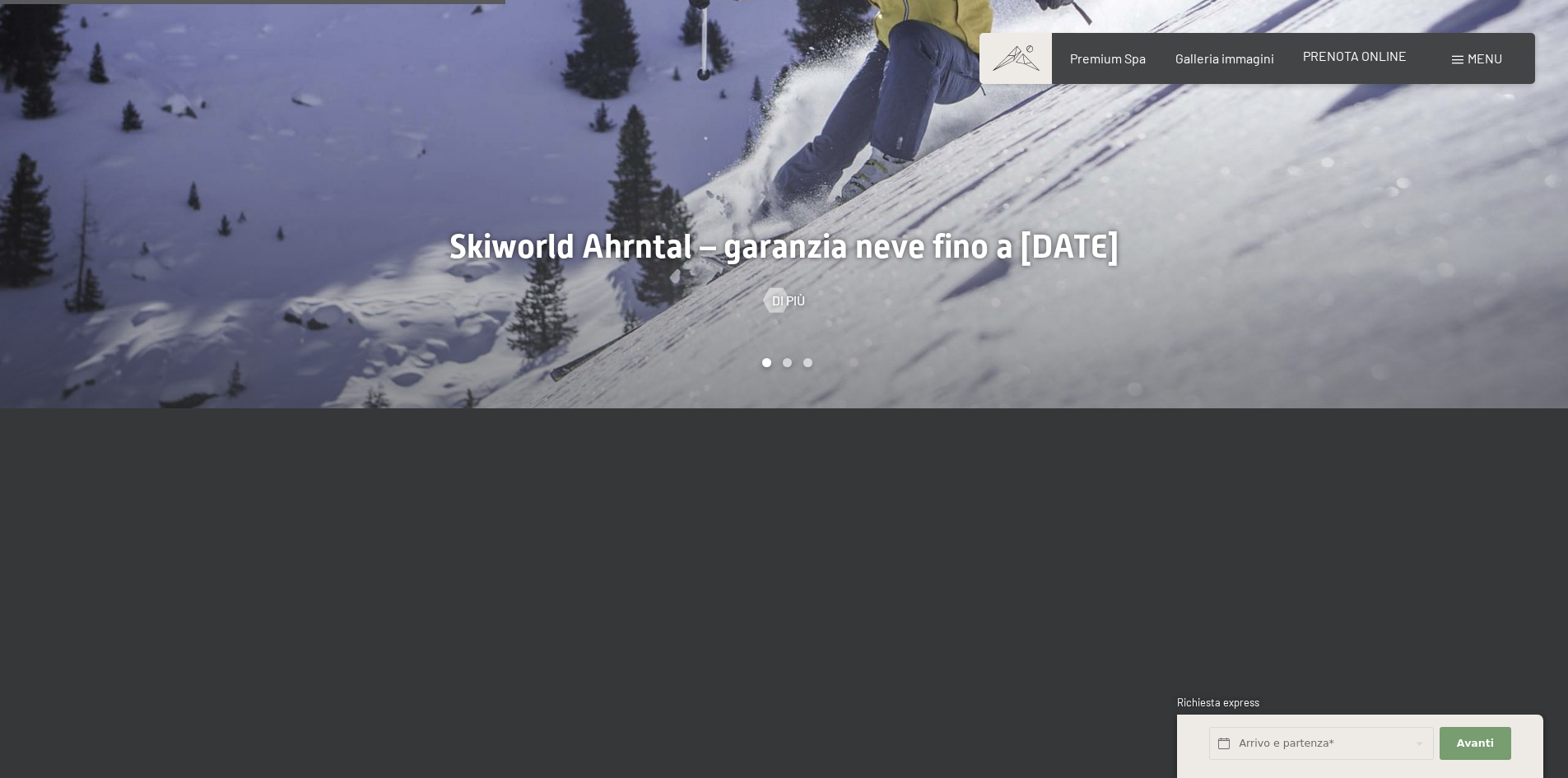
click at [1363, 65] on div "PRENOTA ONLINE" at bounding box center [1355, 56] width 103 height 18
click at [1365, 53] on span "PRENOTA ONLINE" at bounding box center [1355, 56] width 103 height 16
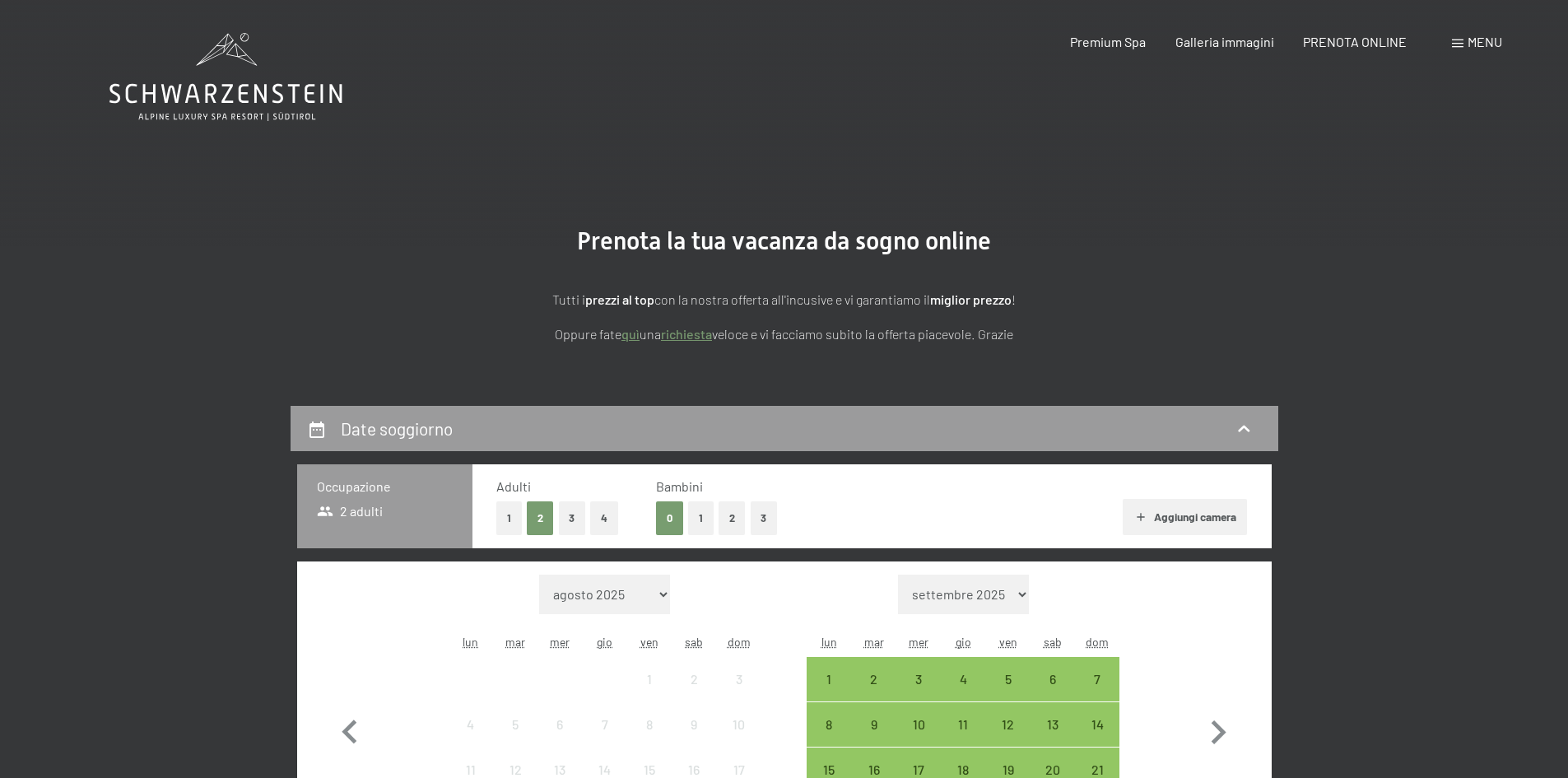
click at [1468, 47] on span "Menu" at bounding box center [1484, 42] width 35 height 16
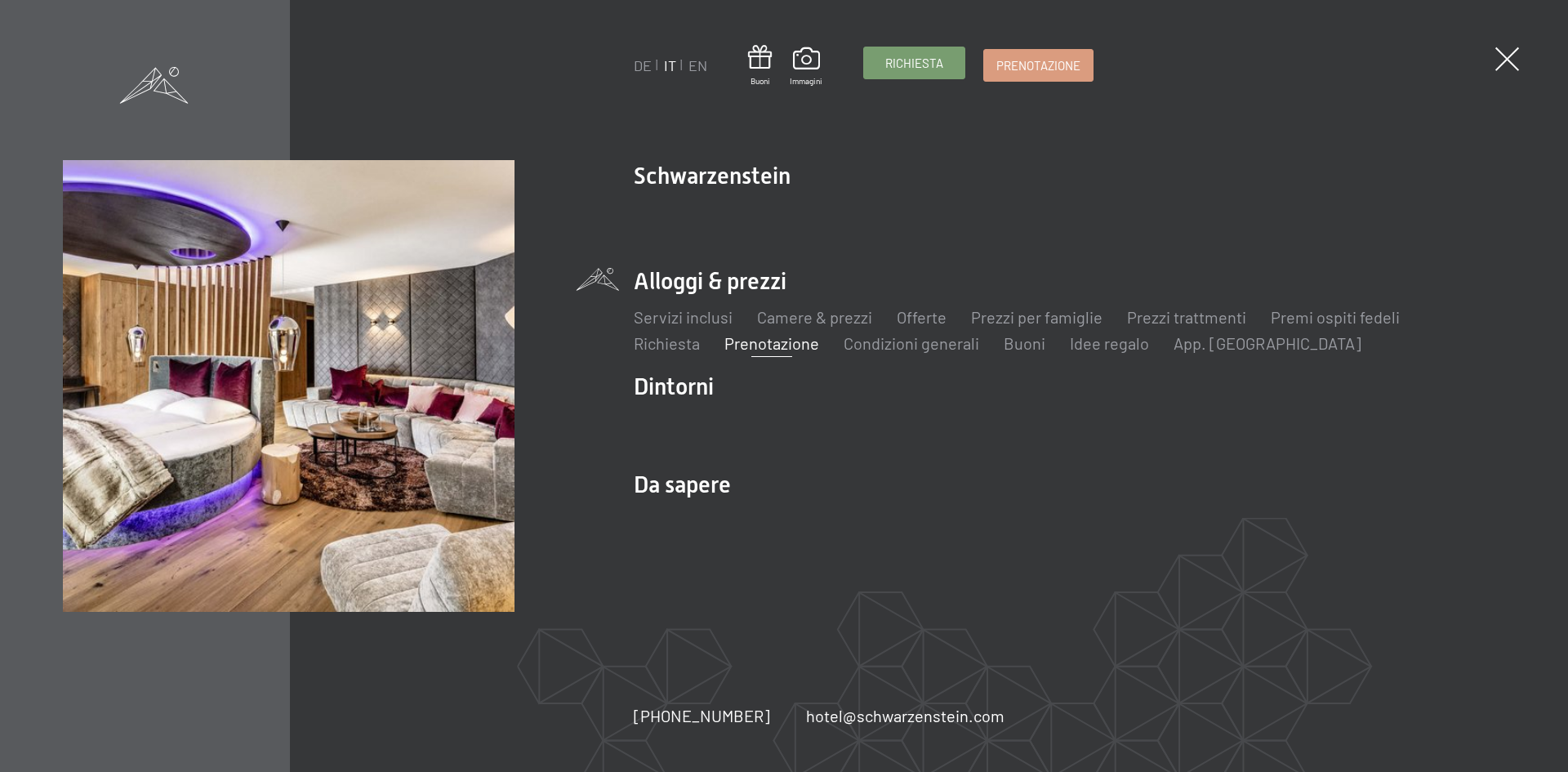
click at [901, 67] on span "Richiesta" at bounding box center [914, 62] width 58 height 17
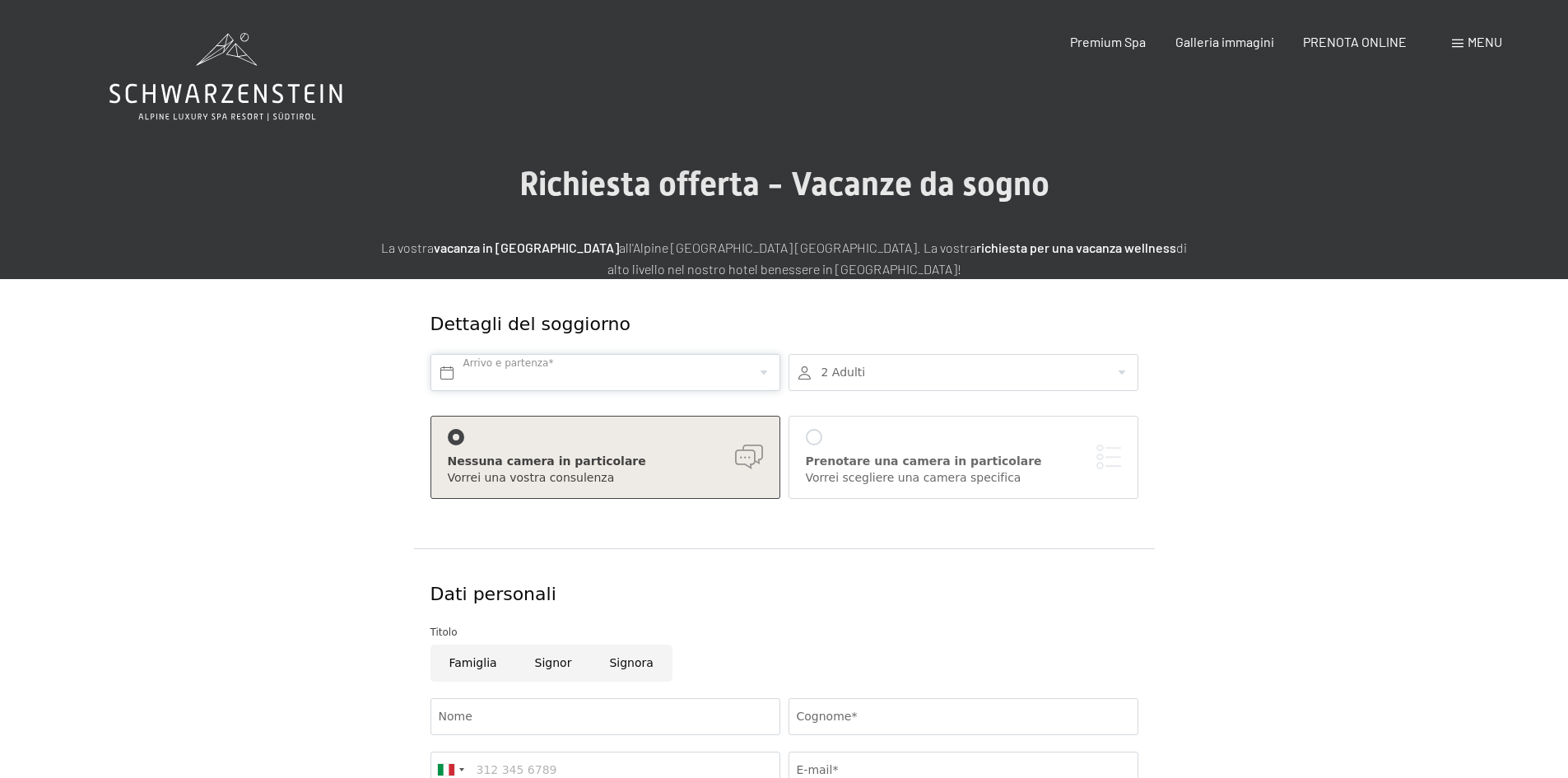
click at [493, 375] on input "text" at bounding box center [606, 372] width 350 height 37
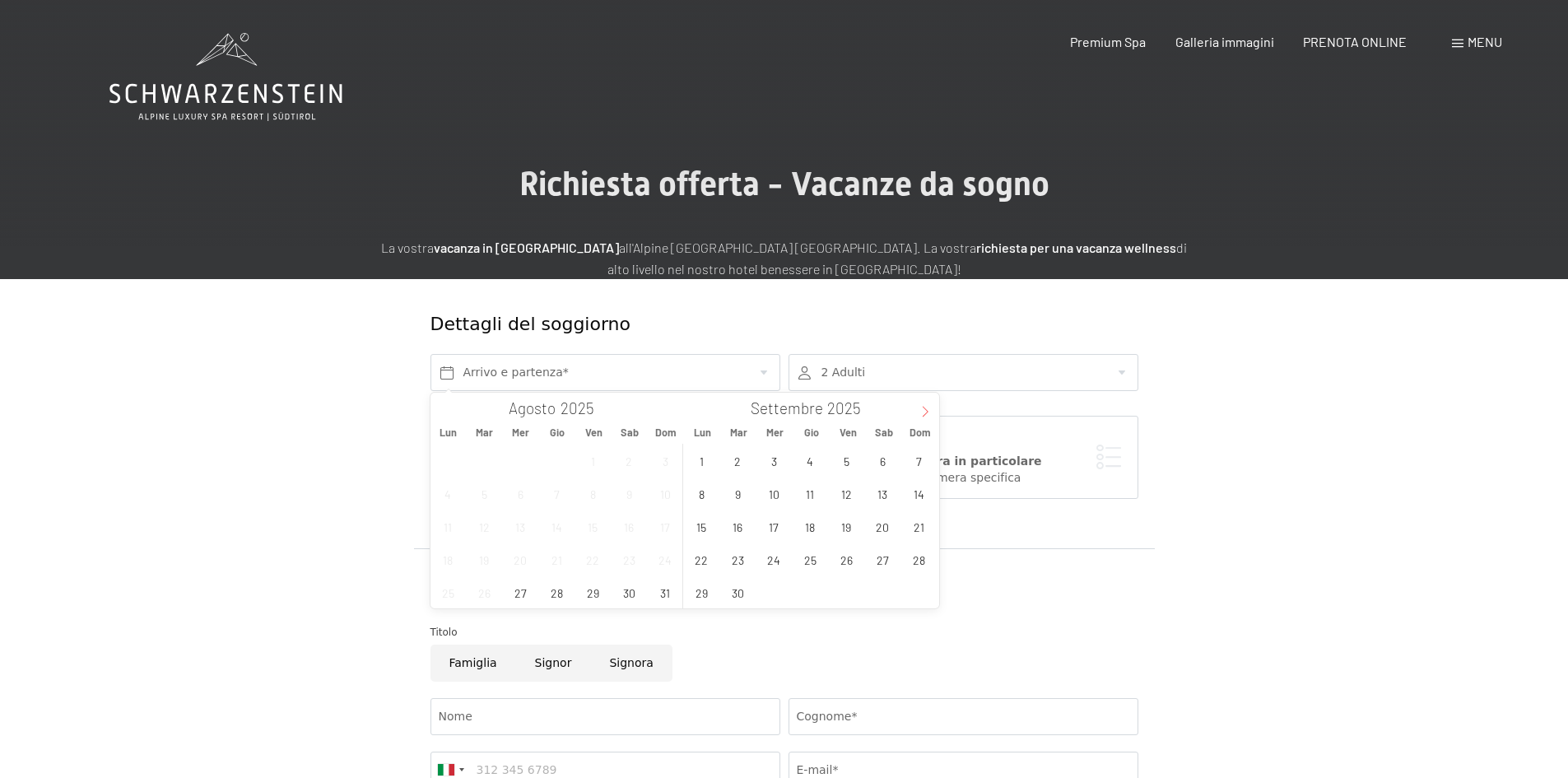
click at [913, 411] on span at bounding box center [925, 407] width 28 height 28
click at [917, 412] on span at bounding box center [925, 407] width 28 height 28
type input "2026"
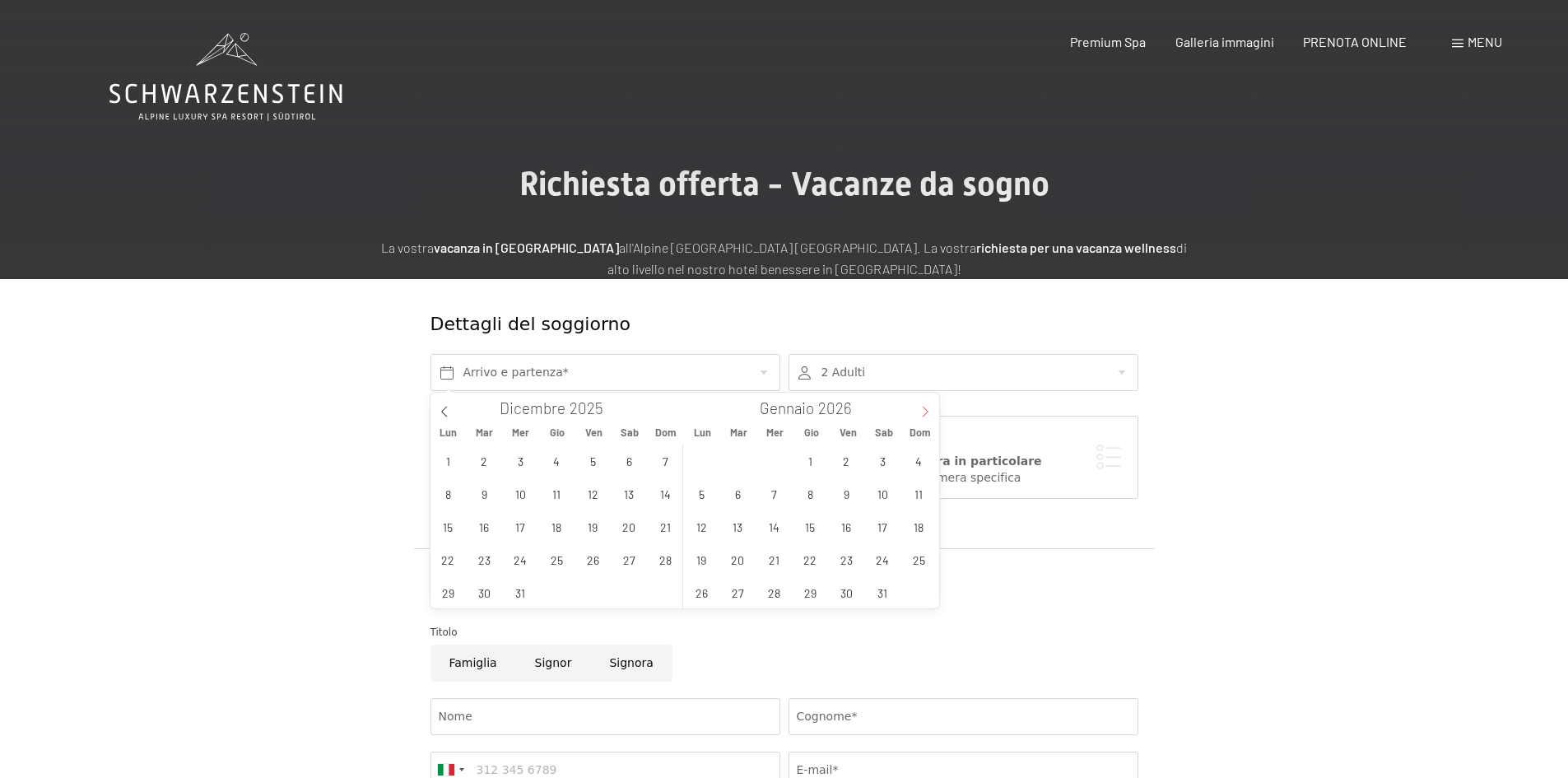
click at [917, 412] on span at bounding box center [925, 407] width 28 height 28
type input "2026"
click at [917, 412] on span at bounding box center [925, 407] width 28 height 28
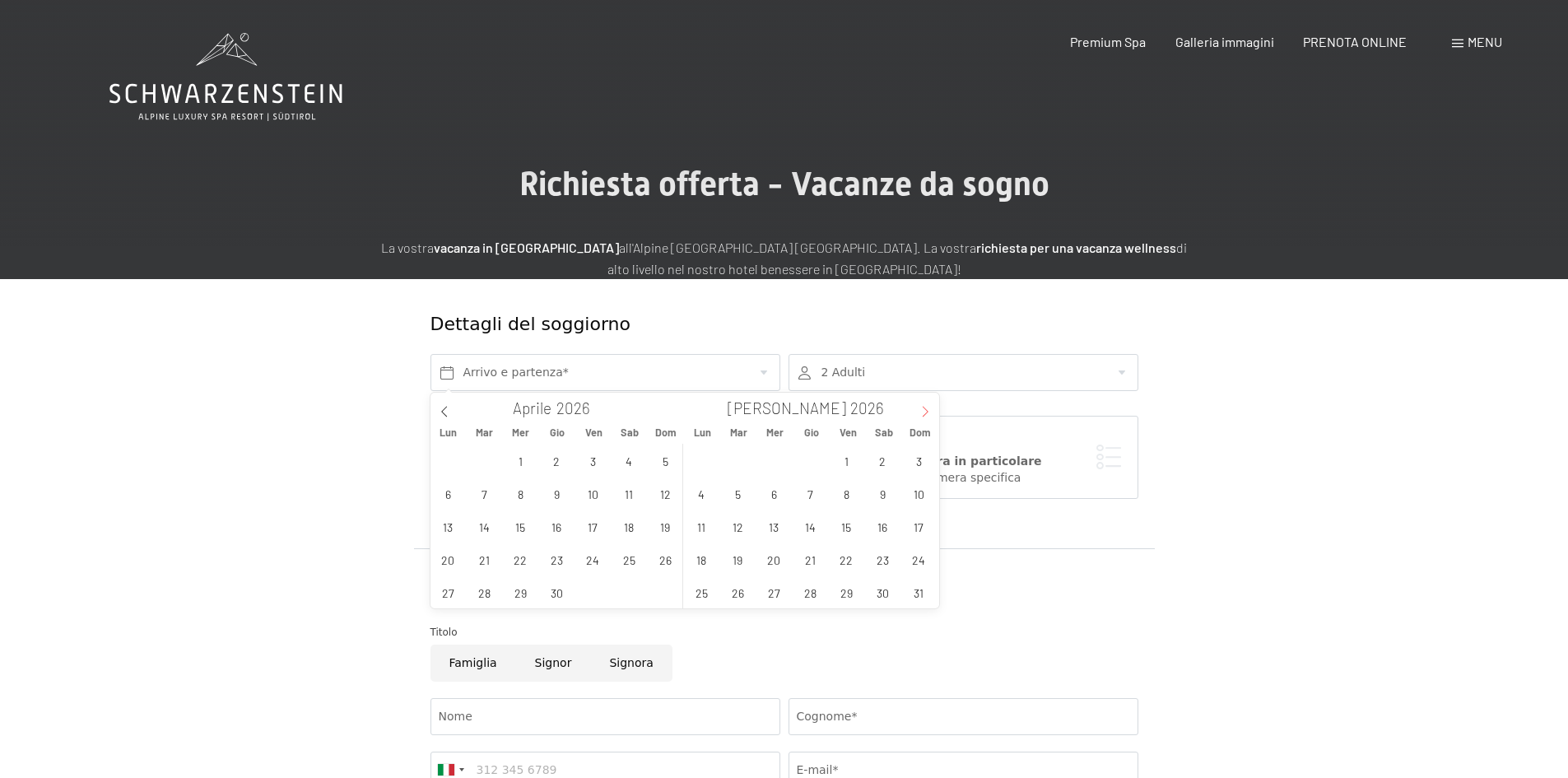
click at [917, 412] on span at bounding box center [925, 407] width 28 height 28
click at [918, 562] on span "23" at bounding box center [919, 559] width 32 height 32
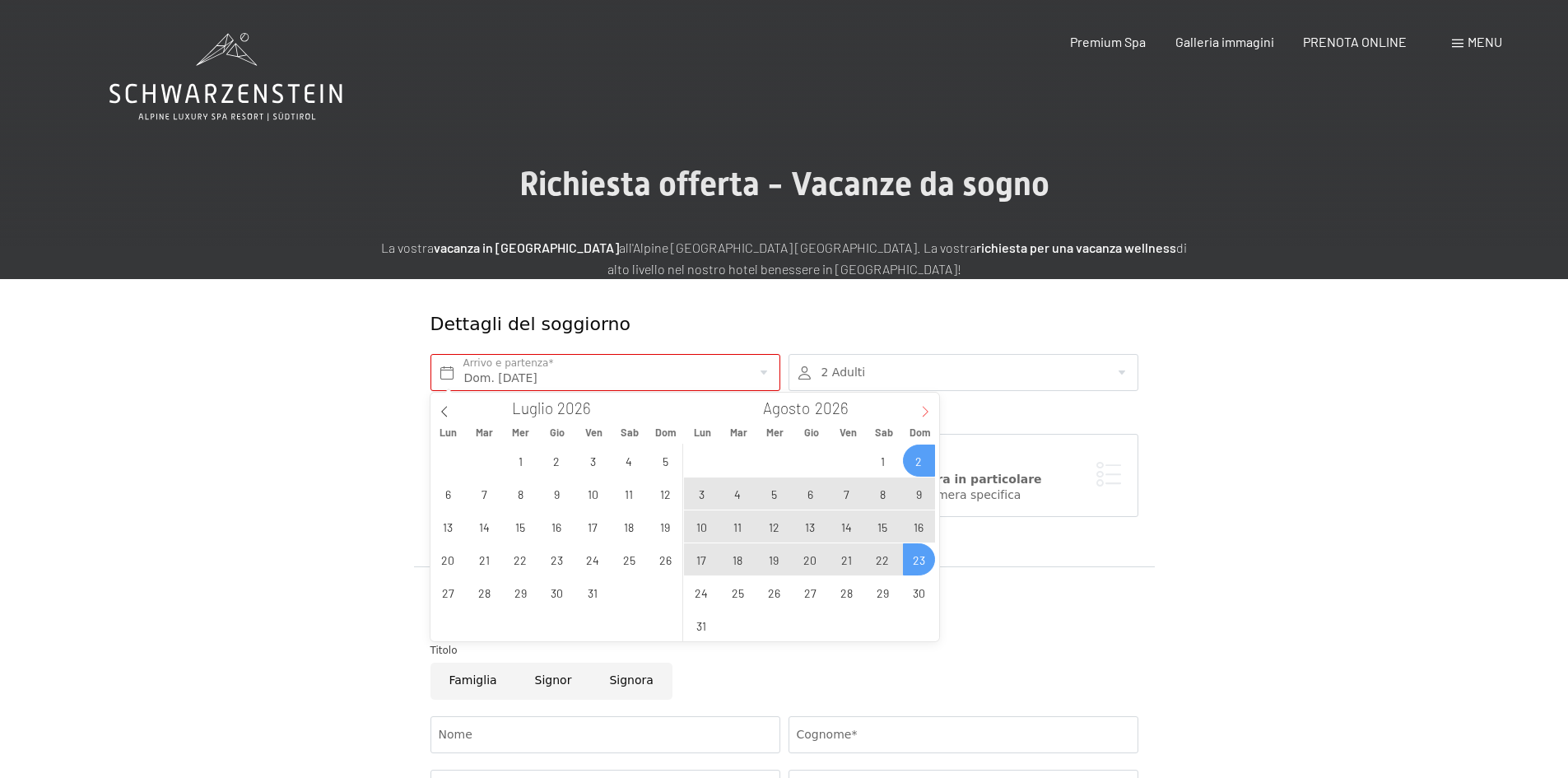
click at [921, 411] on icon at bounding box center [925, 412] width 12 height 12
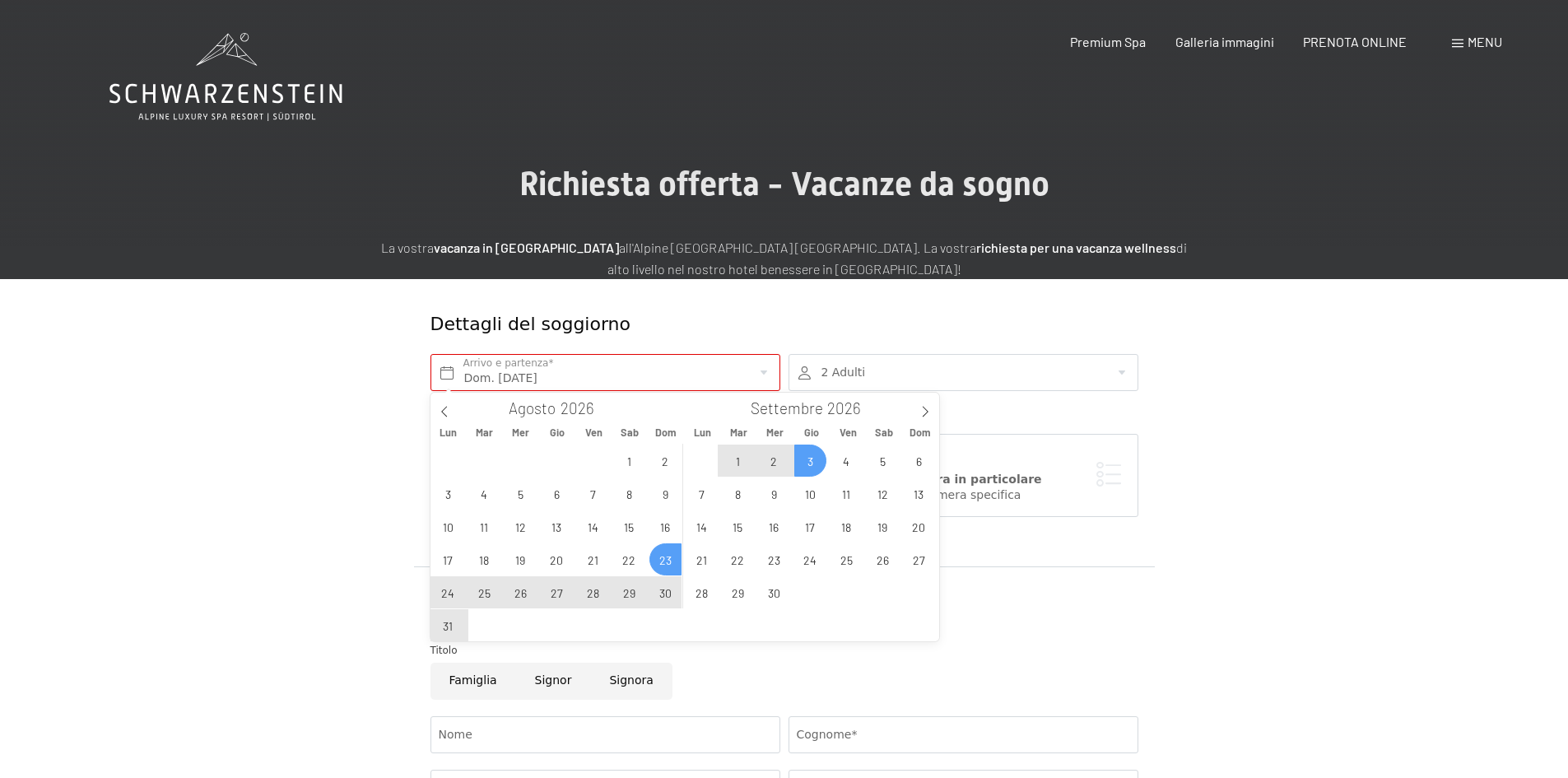
click at [808, 466] on span "3" at bounding box center [810, 461] width 32 height 32
type input "Dom. 23/08/2026 - Gio. 03/09/2026"
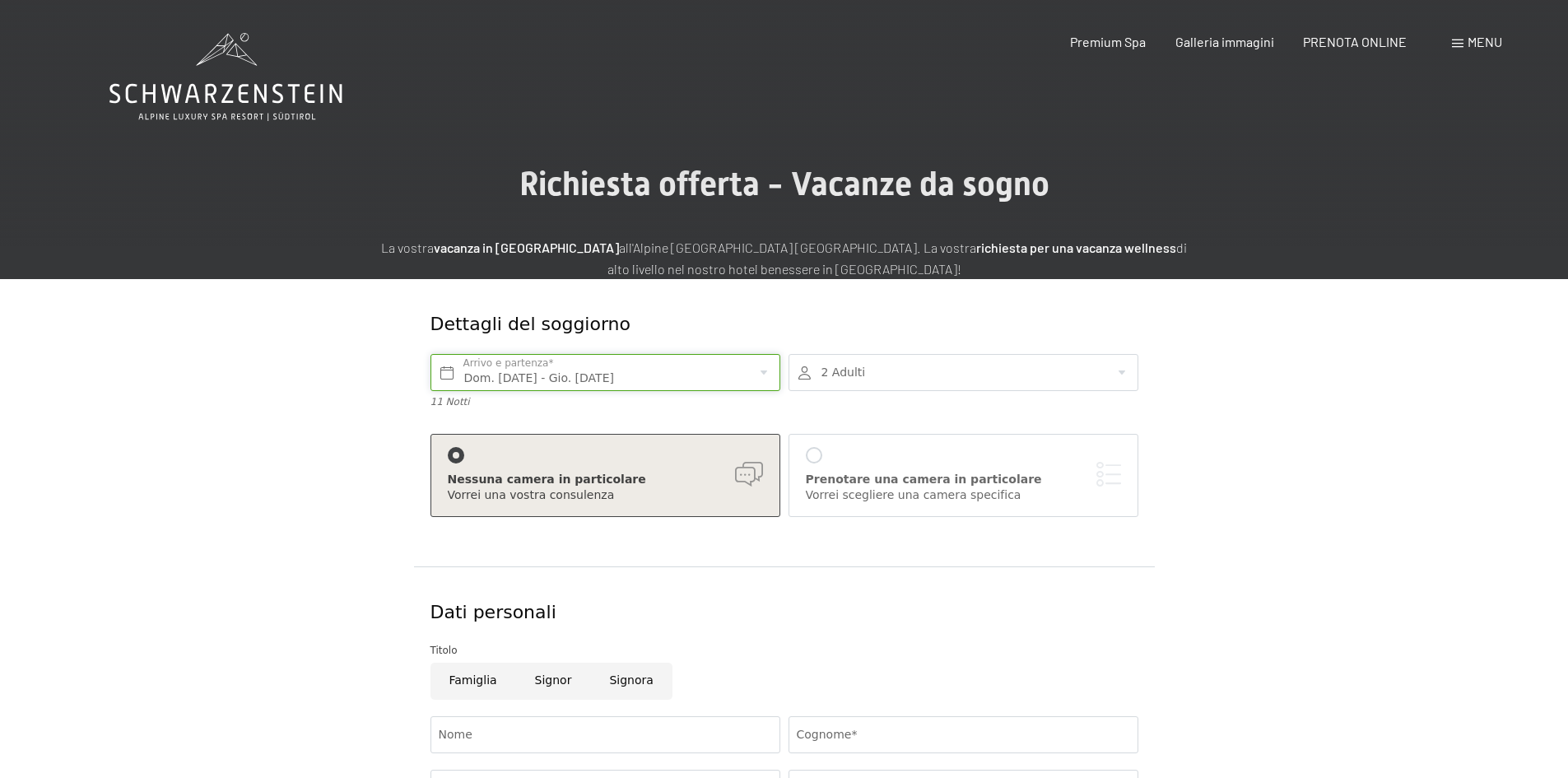
click at [721, 373] on input "Dom. 23/08/2026 - Gio. 03/09/2026" at bounding box center [606, 372] width 350 height 37
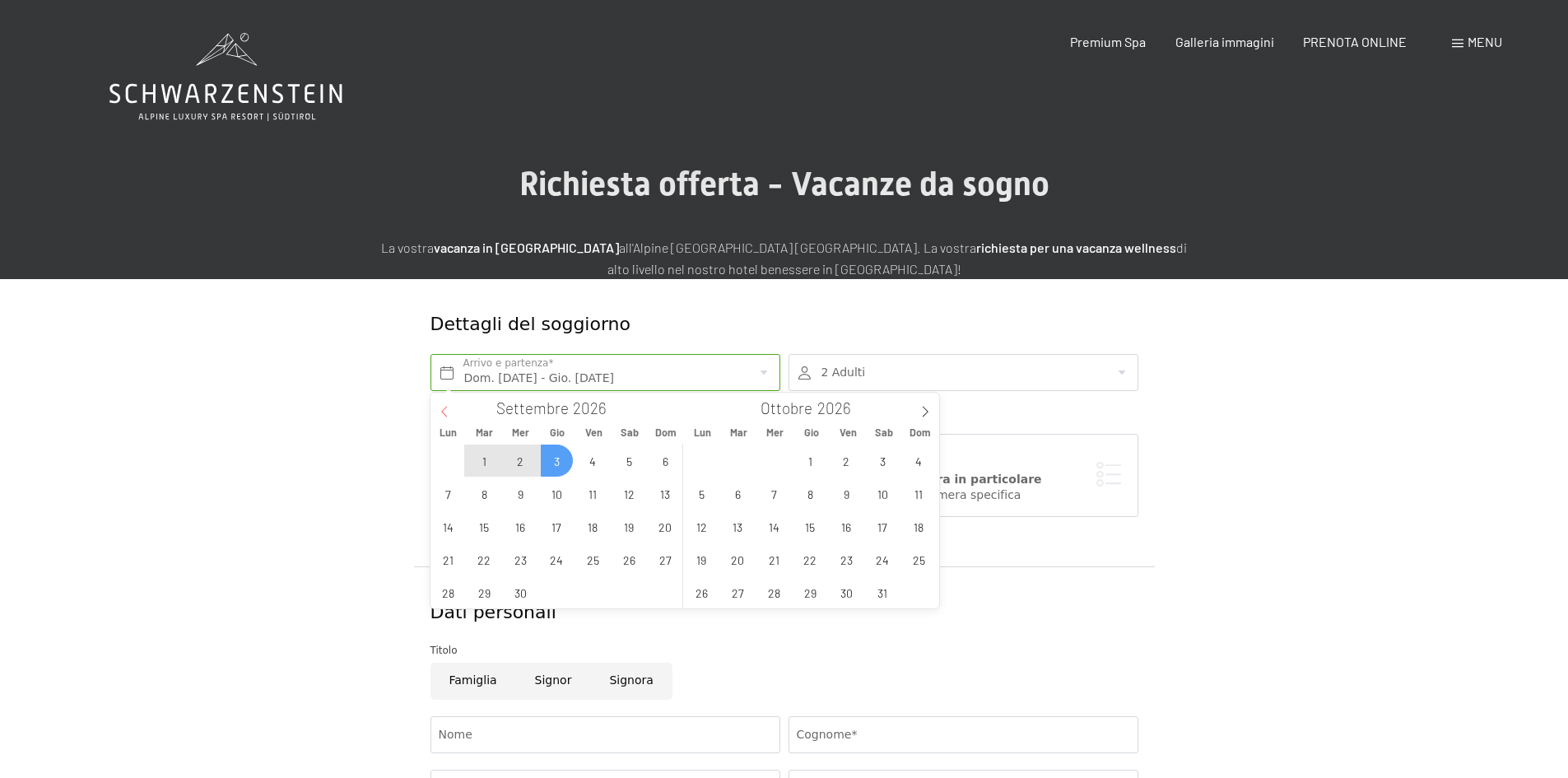
click at [440, 412] on icon at bounding box center [445, 412] width 12 height 12
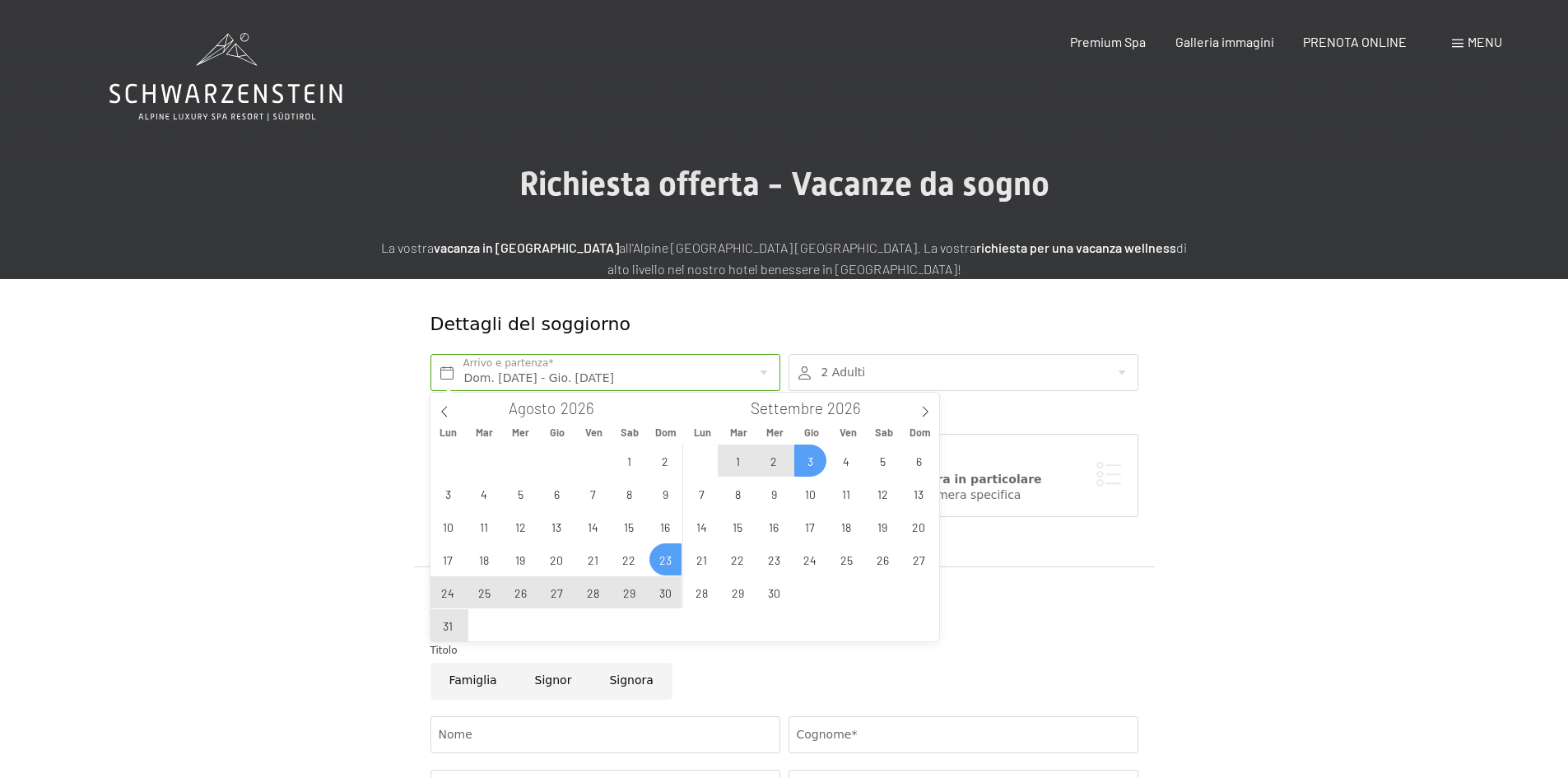
click at [1353, 453] on div "Dettagli del soggiorno Dom. 23/08/2026 - Gio. 03/09/2026 Arrivo e partenza* 11 …" at bounding box center [783, 691] width 1247 height 826
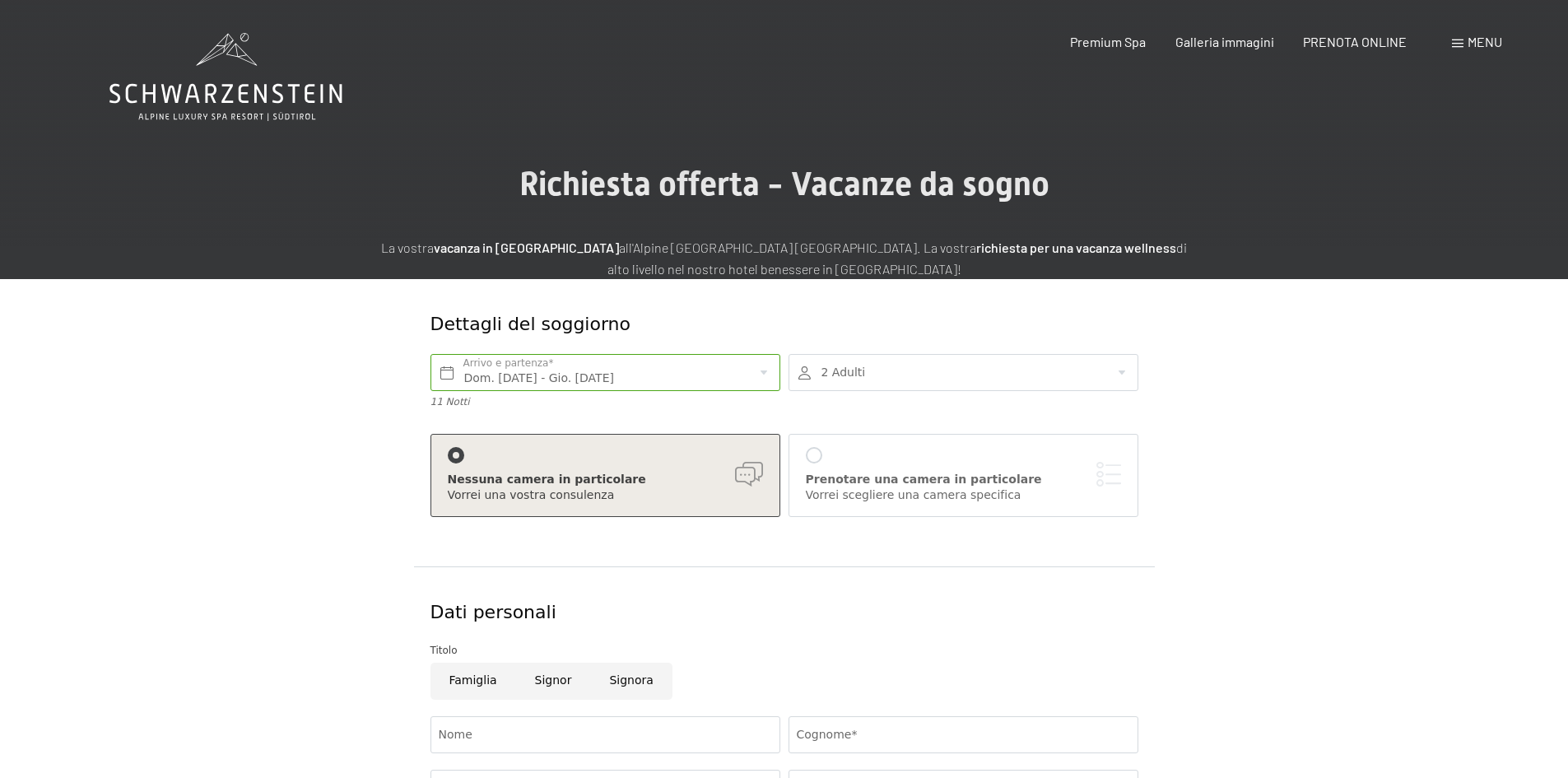
click at [927, 384] on div at bounding box center [964, 372] width 350 height 37
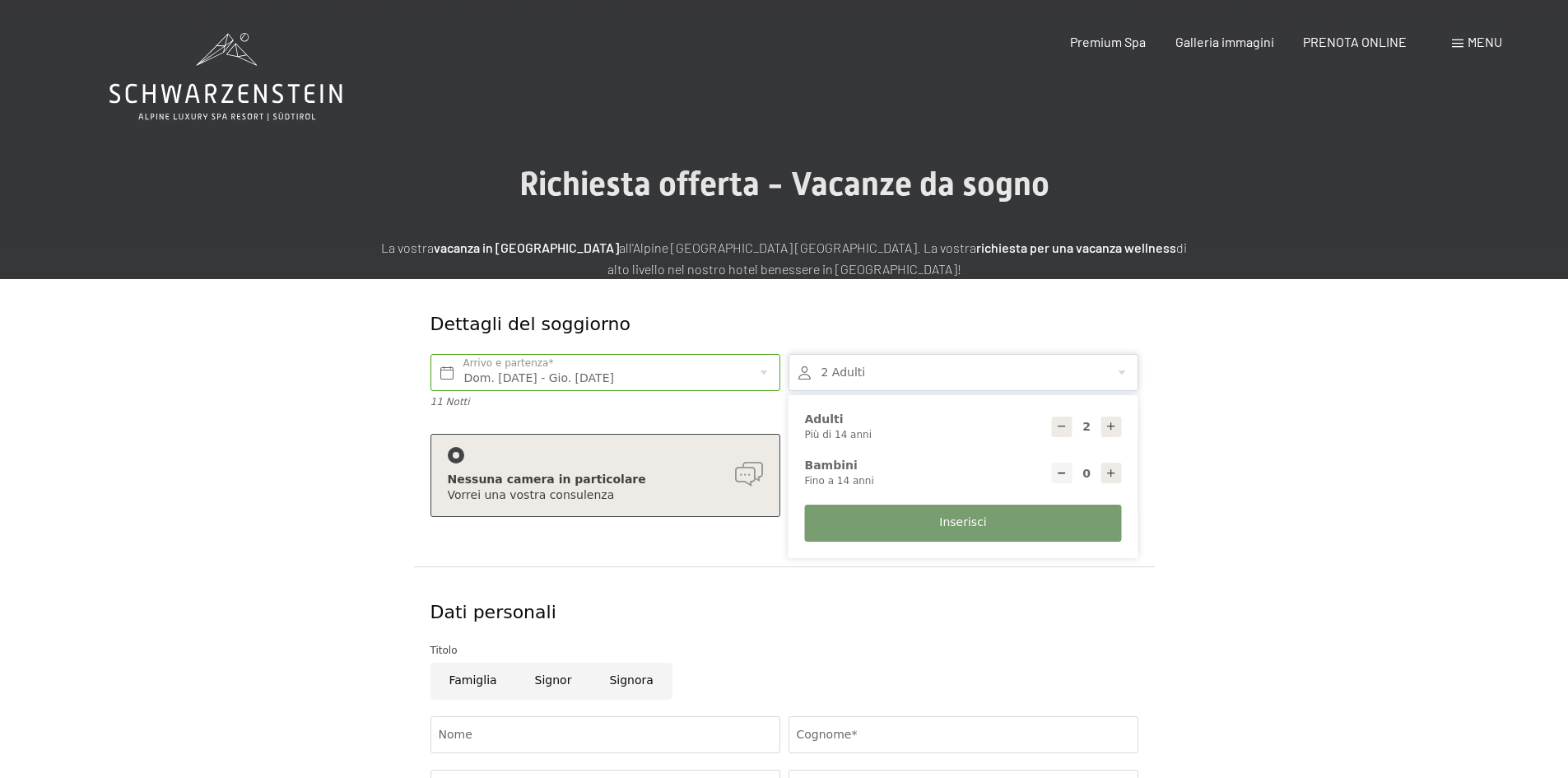
click at [1105, 471] on icon at bounding box center [1111, 474] width 12 height 12
type input "1"
select select
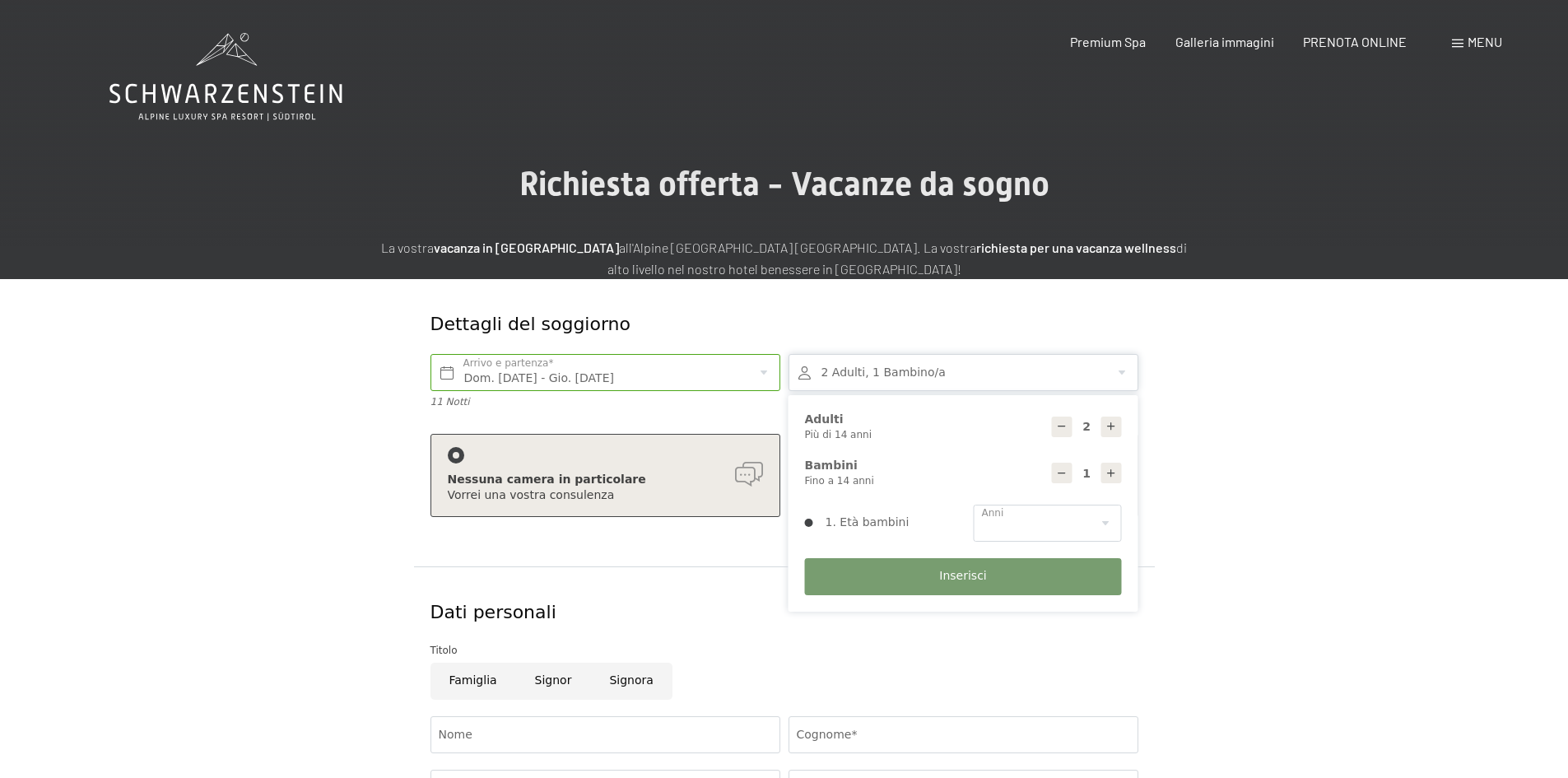
click at [1105, 471] on icon at bounding box center [1111, 474] width 12 height 12
type input "2"
select select
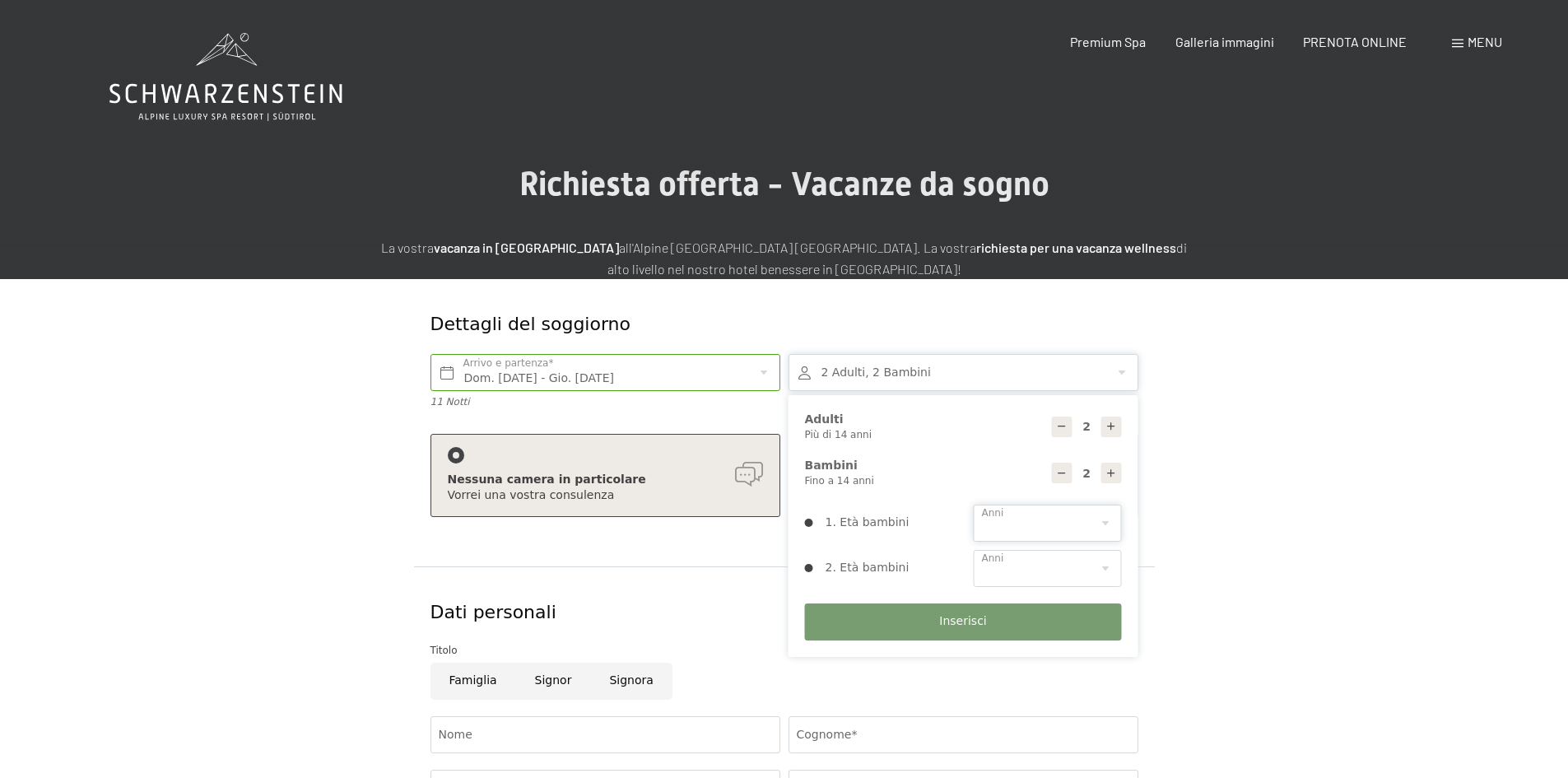
click at [1053, 530] on select "0 1 2 3 4 5 6 7 8 9 10 11 12 13 14" at bounding box center [1048, 522] width 148 height 37
select select "13"
click at [974, 504] on select "0 1 2 3 4 5 6 7 8 9 10 11 12 13 14" at bounding box center [1048, 522] width 148 height 37
click at [1042, 564] on select "0 1 2 3 4 5 6 7 8 9 10 11 12 13 14" at bounding box center [1048, 568] width 148 height 37
select select "11"
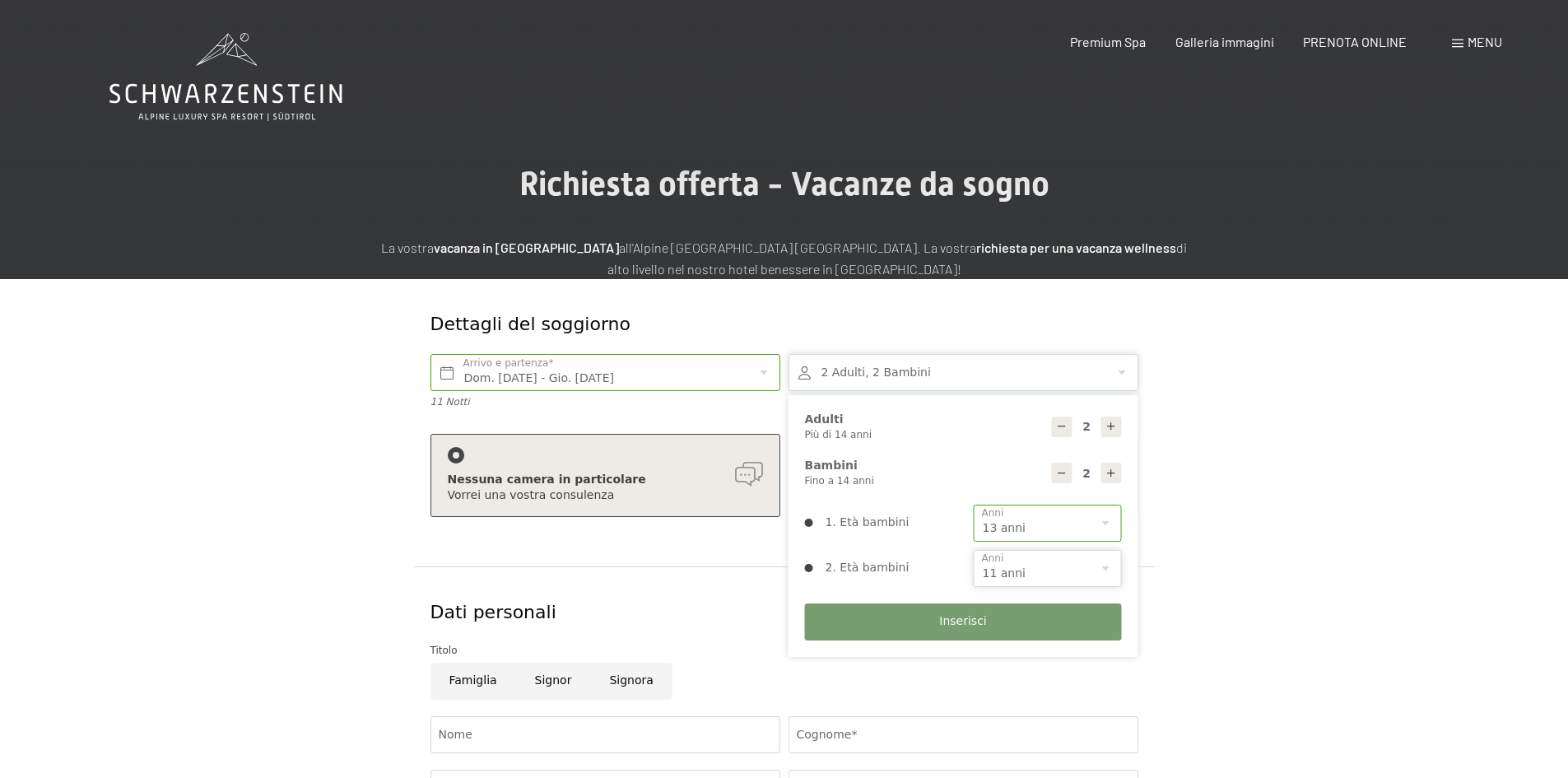
click at [974, 550] on select "0 1 2 3 4 5 6 7 8 9 10 11 12 13 14" at bounding box center [1048, 568] width 148 height 37
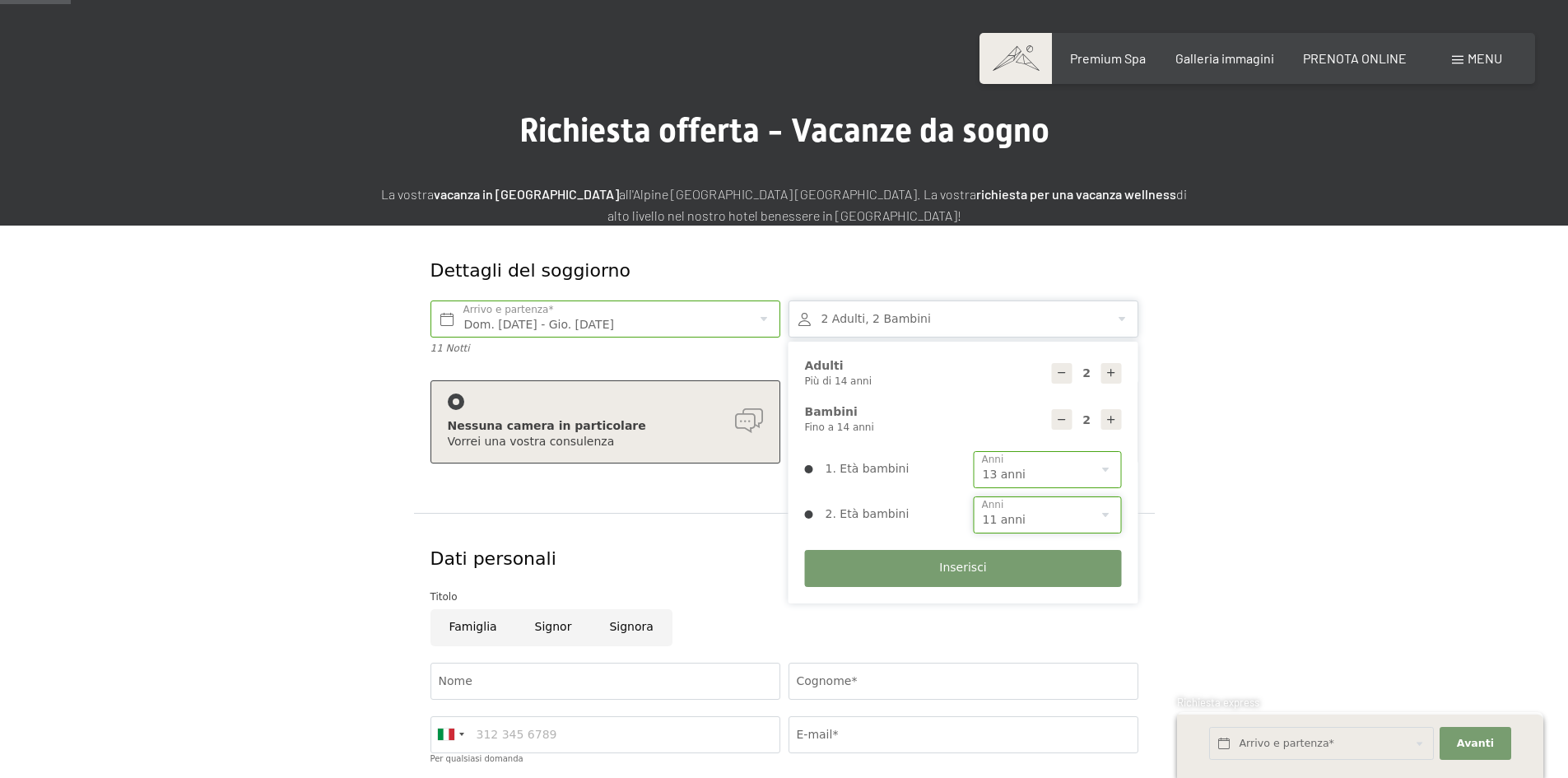
scroll to position [83, 0]
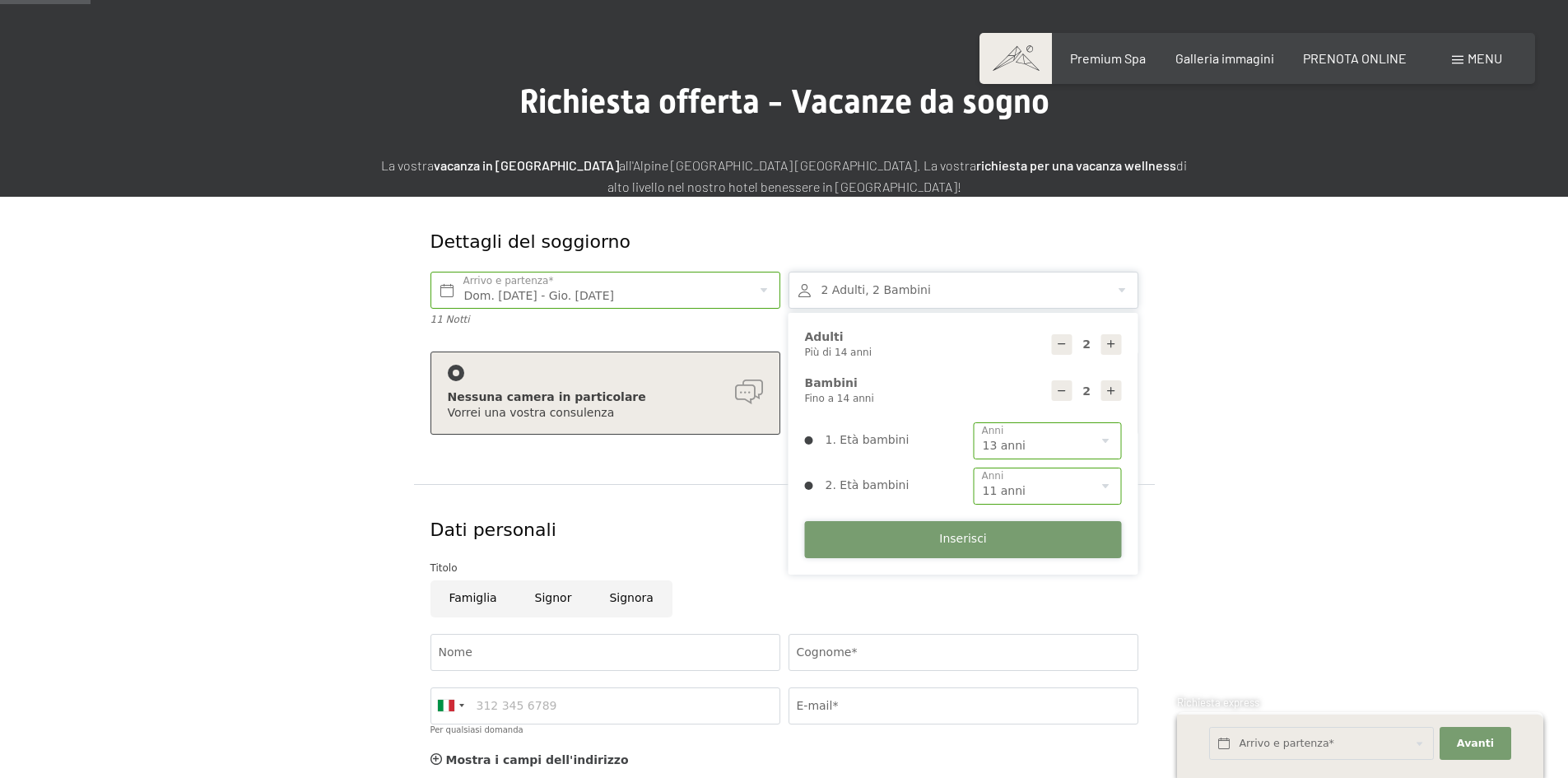
click at [953, 544] on span "Inserisci" at bounding box center [962, 539] width 47 height 17
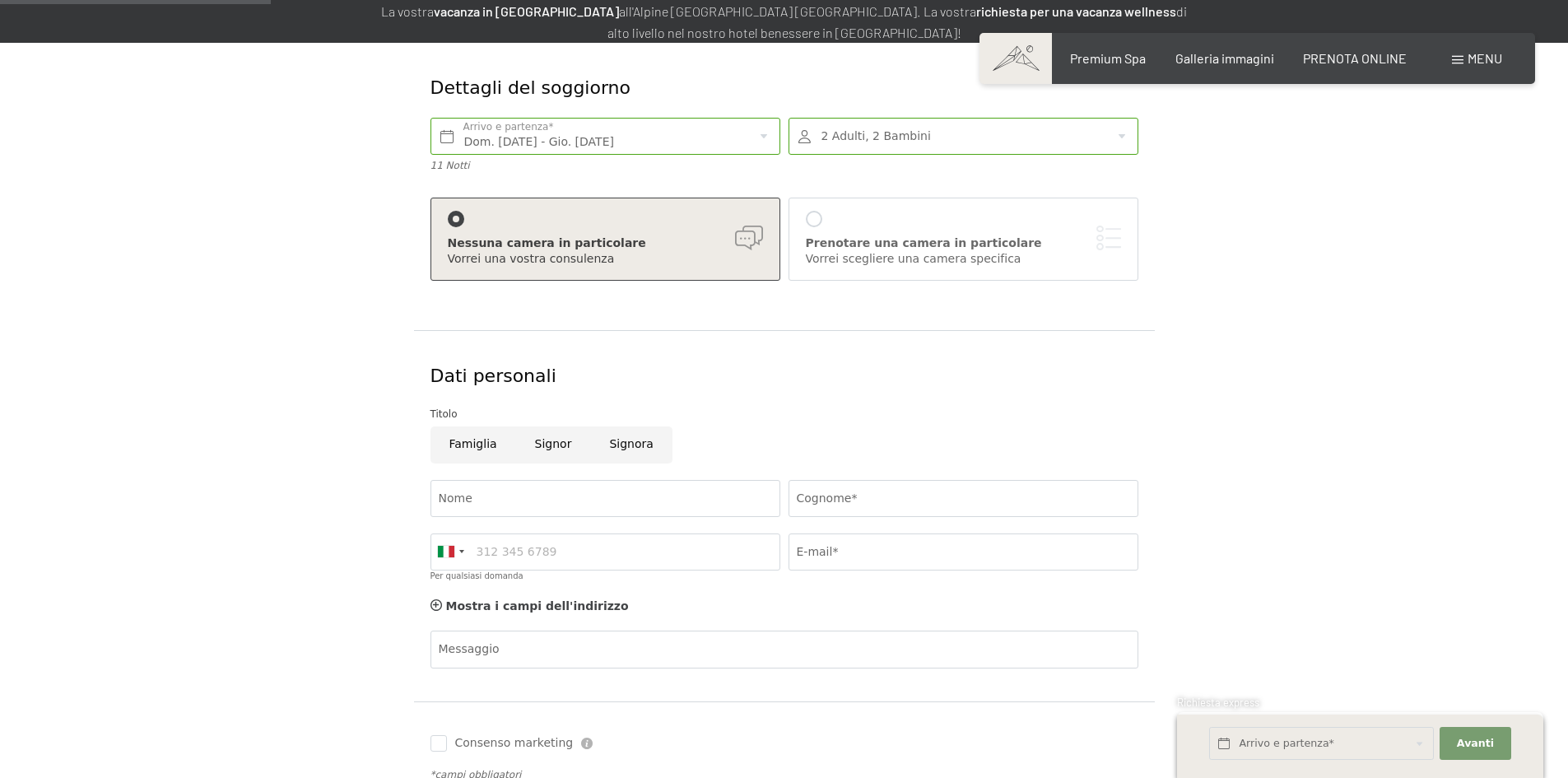
scroll to position [247, 0]
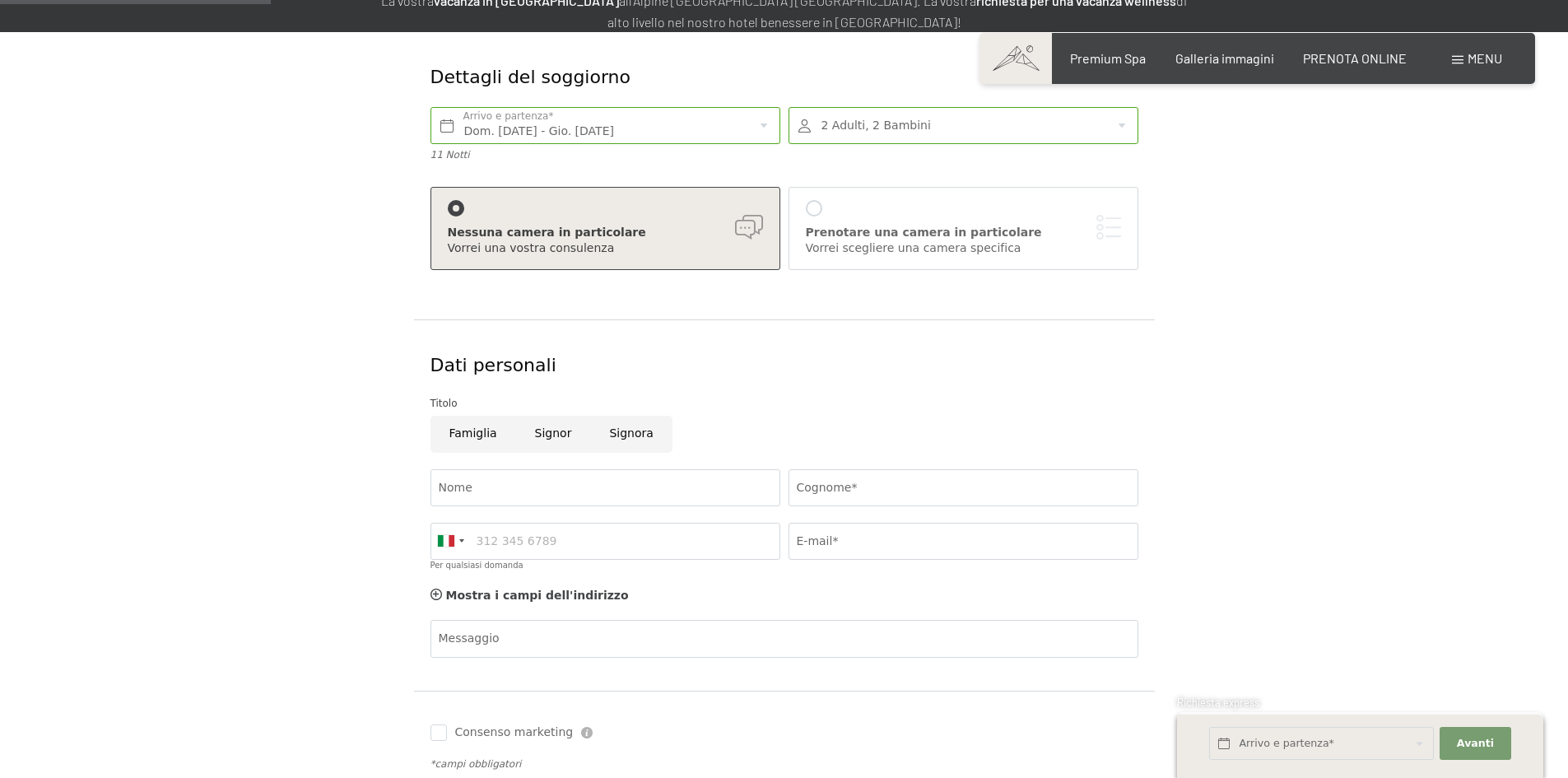
click at [473, 438] on input "Famiglia" at bounding box center [474, 434] width 86 height 37
radio input "true"
click at [490, 485] on input "Nome" at bounding box center [606, 487] width 350 height 37
type input "Attilio"
type input "Borricelli"
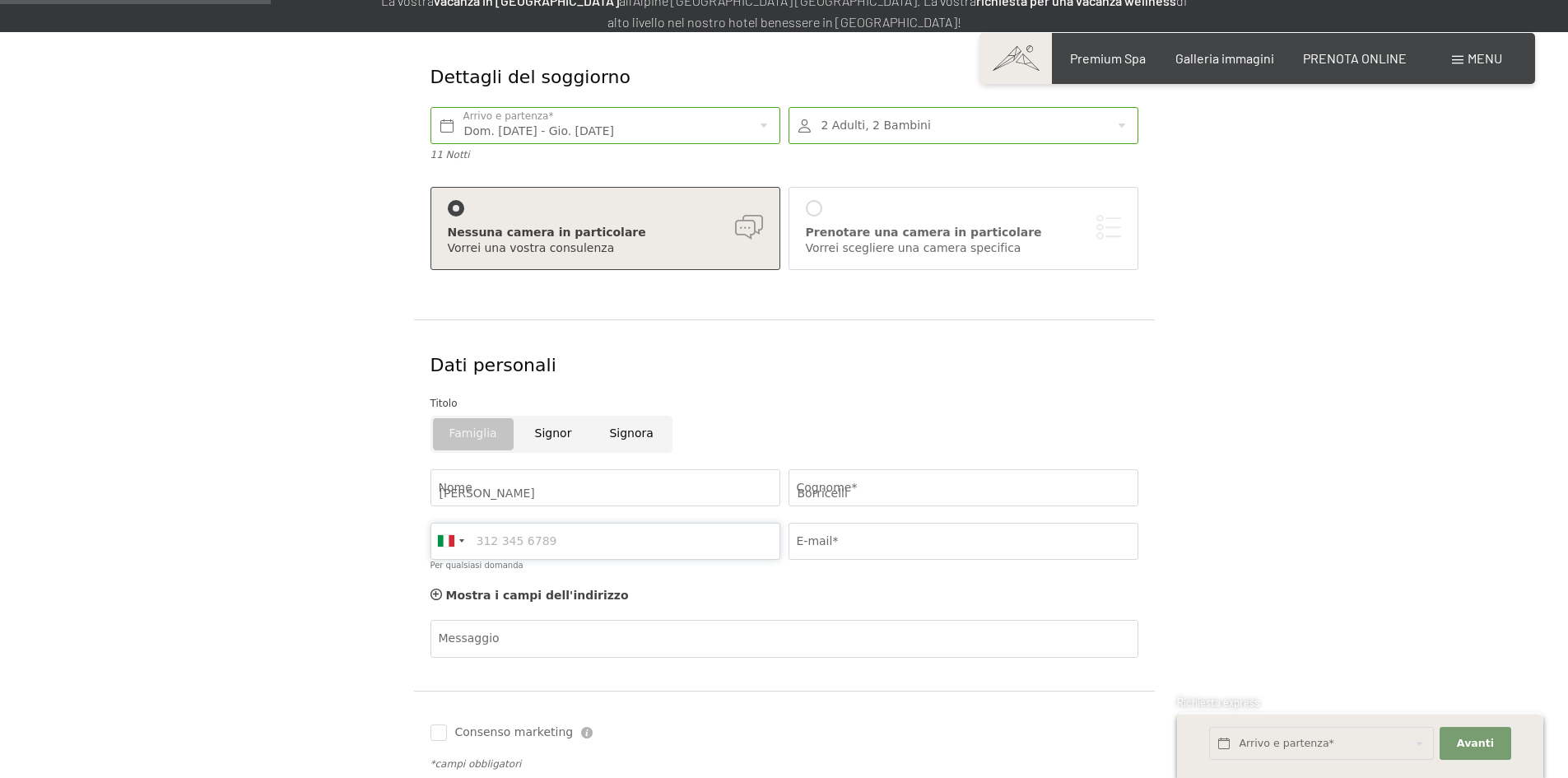
type input "3392820599"
type input "valentina_82@live.it"
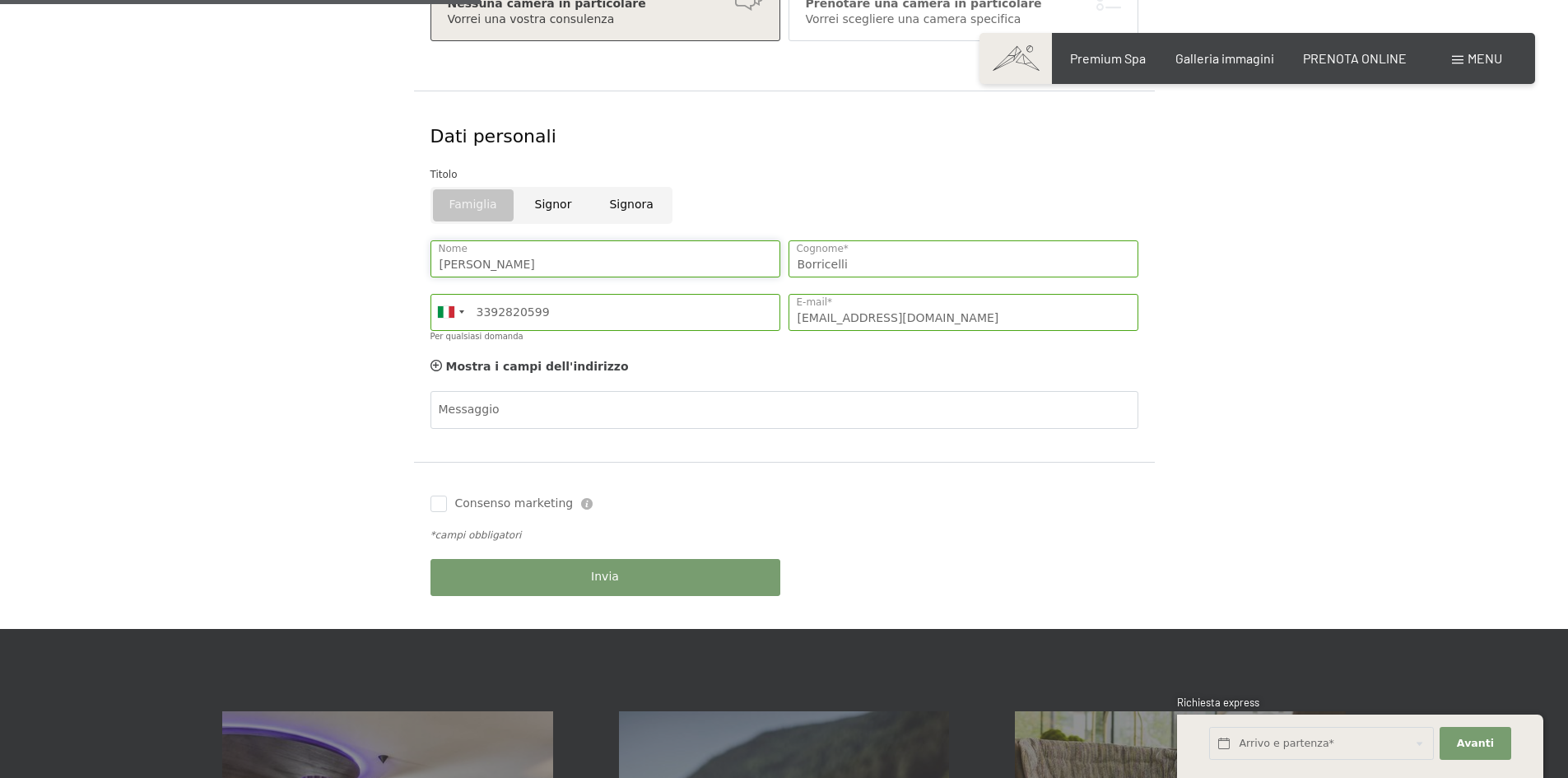
scroll to position [493, 0]
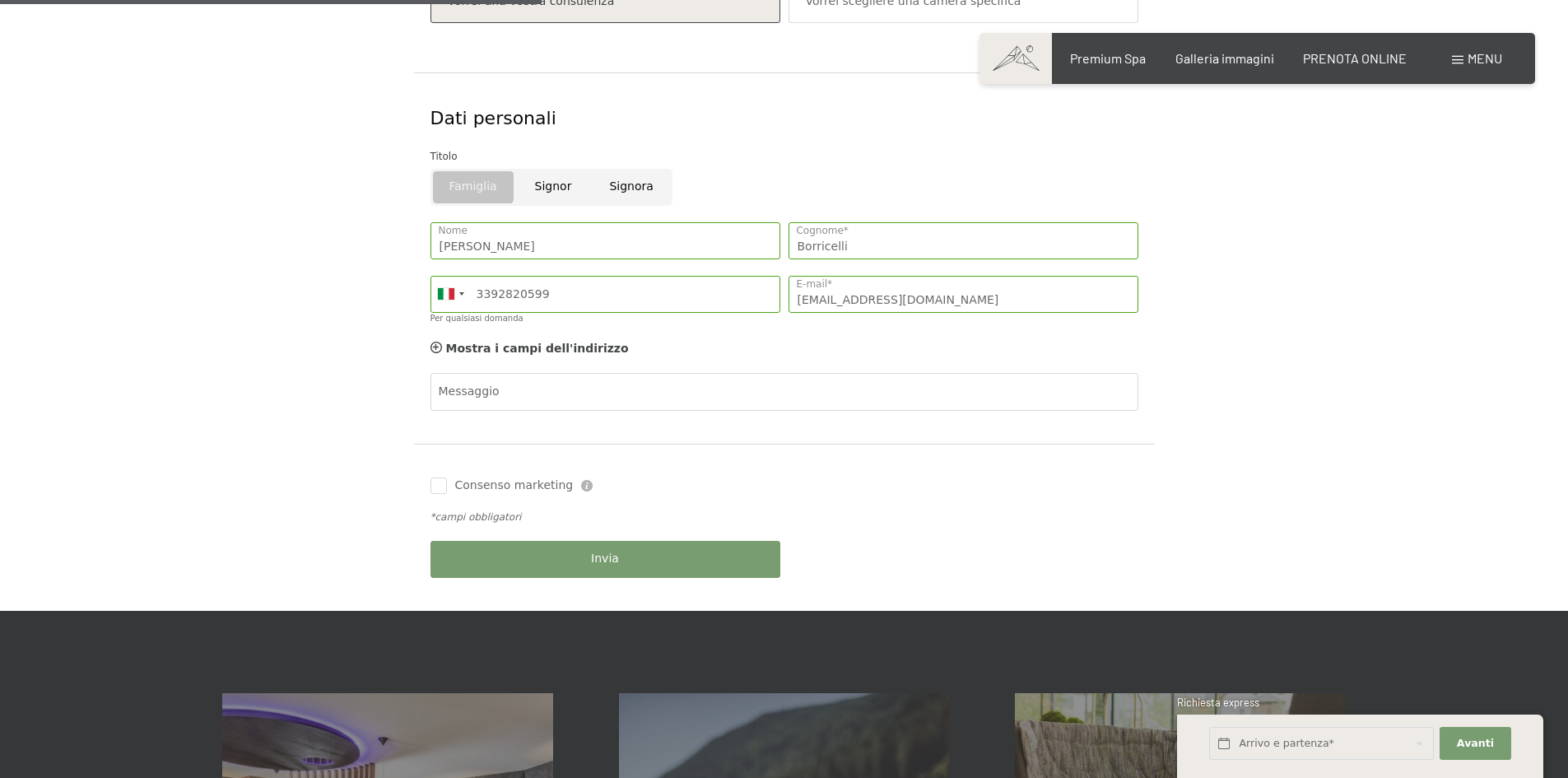
click at [429, 484] on div "Consenso marketing Il sottoscritto, letta e compresa l’informativa di cui a que…" at bounding box center [606, 486] width 358 height 33
click at [438, 488] on input "Consenso marketing" at bounding box center [439, 486] width 17 height 17
checkbox input "true"
click at [579, 559] on button "Invia" at bounding box center [606, 559] width 350 height 37
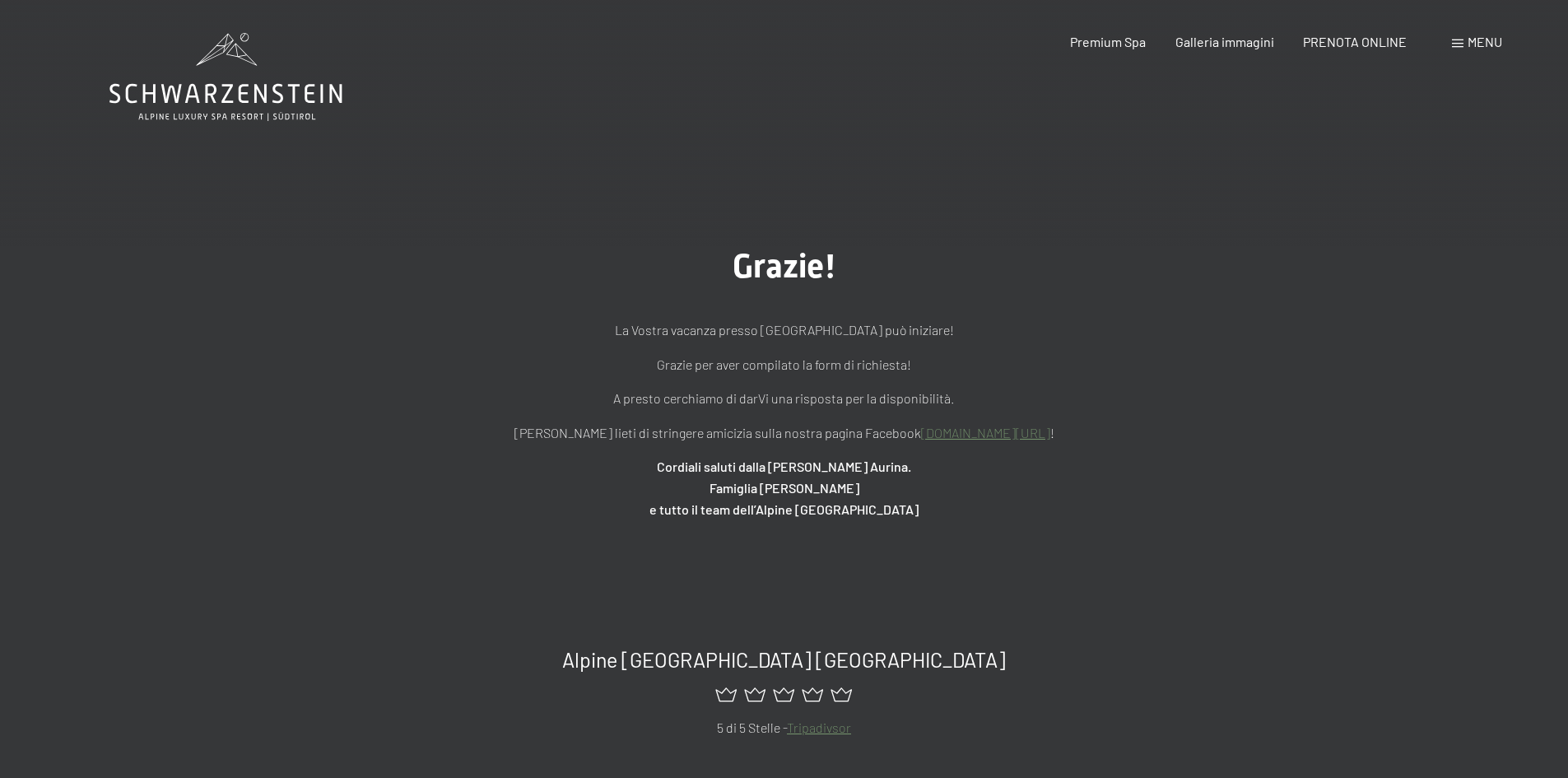
click at [1479, 50] on div "Menu" at bounding box center [1476, 42] width 50 height 18
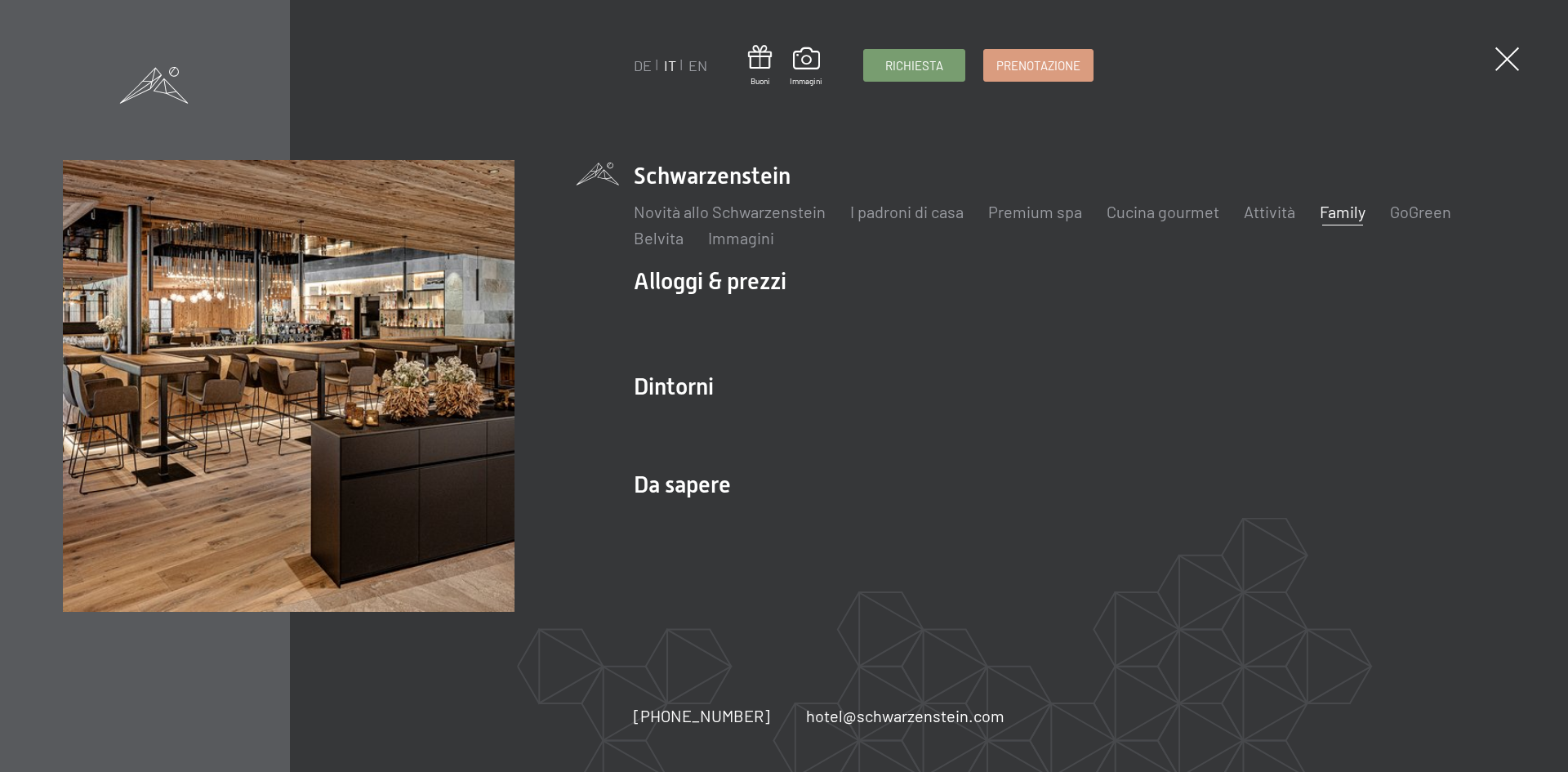
click at [1326, 207] on link "Family" at bounding box center [1342, 211] width 45 height 20
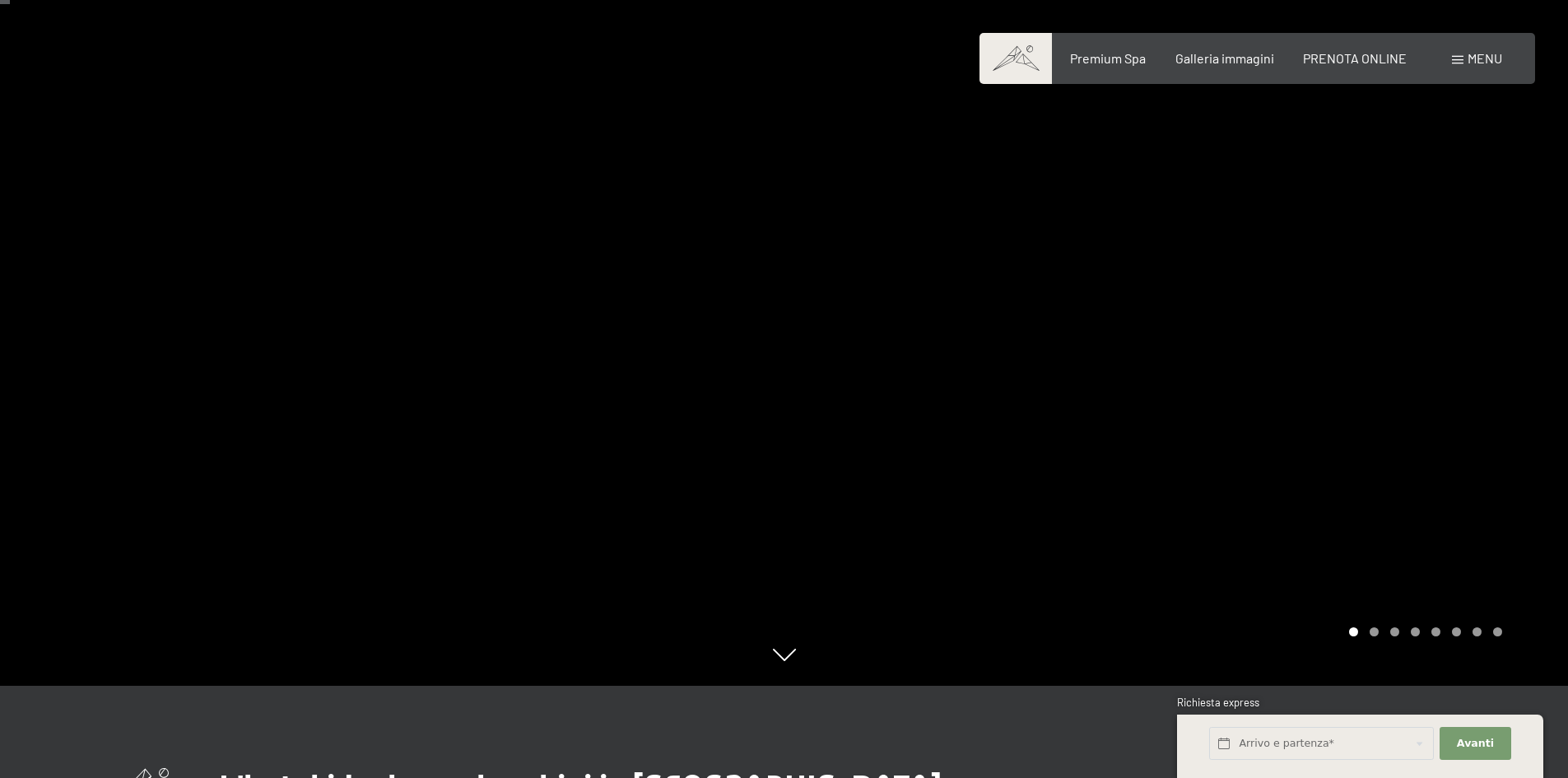
scroll to position [83, 0]
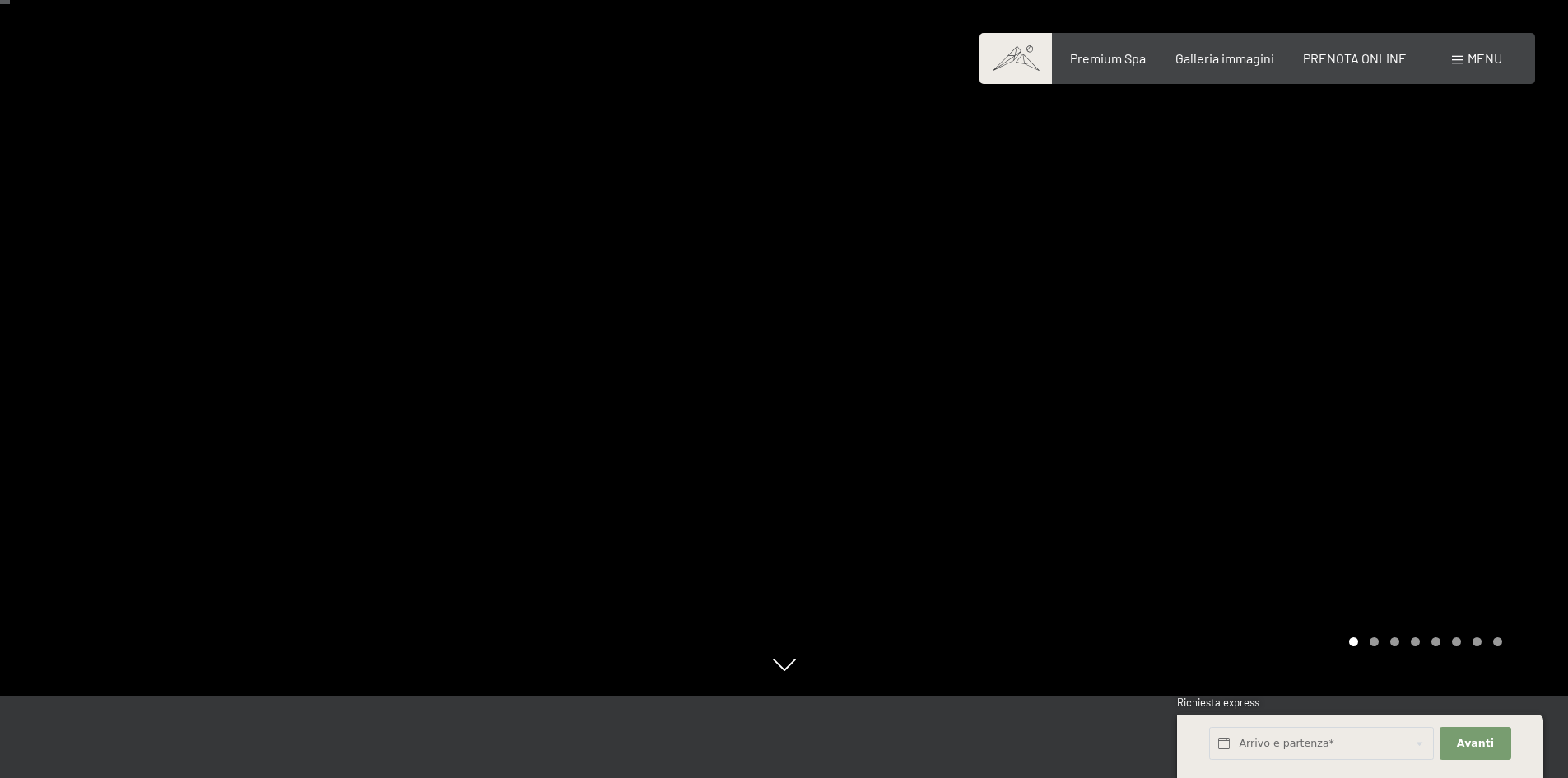
click at [1276, 383] on div at bounding box center [1176, 306] width 784 height 778
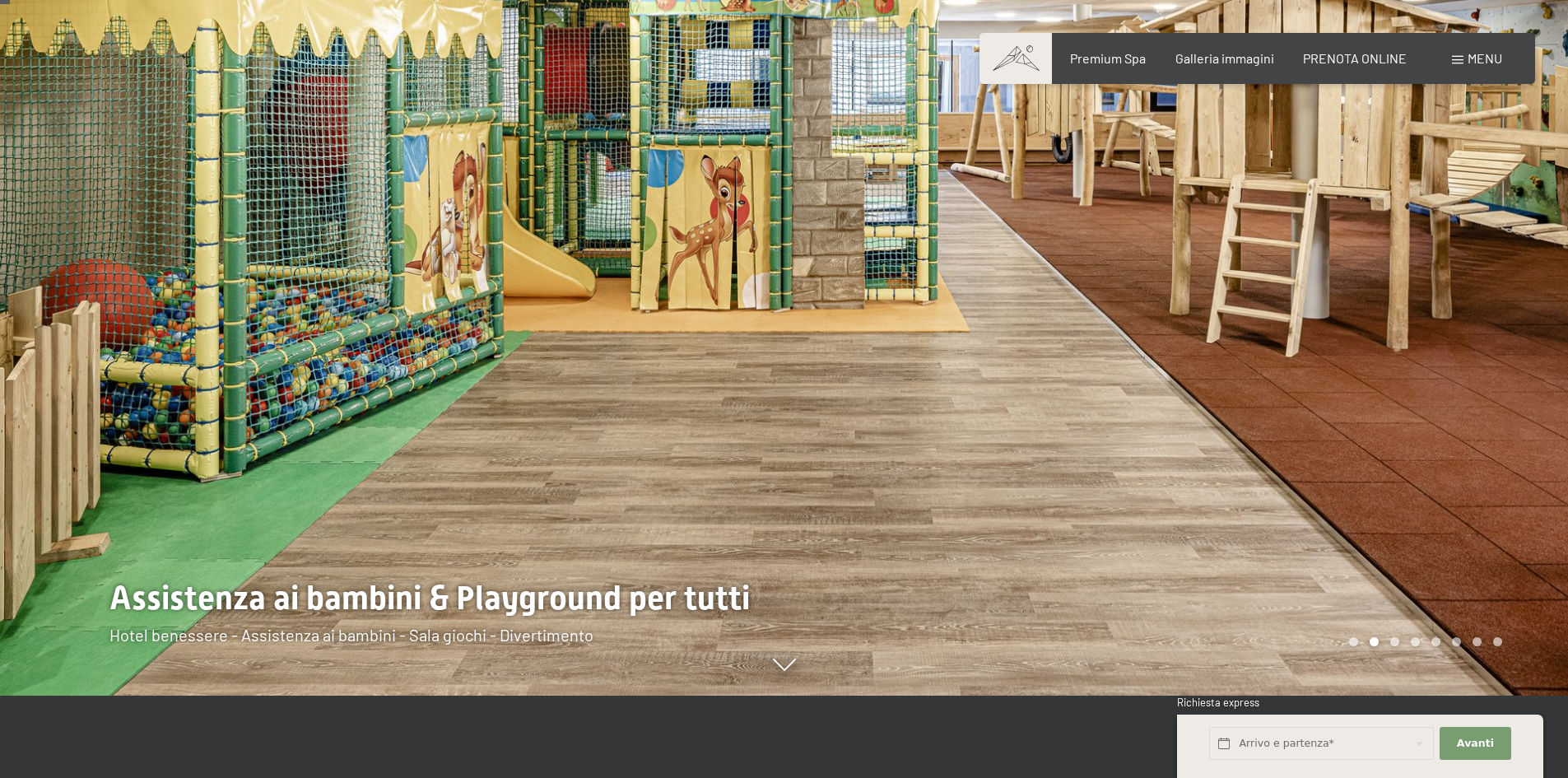
click at [1276, 383] on div at bounding box center [1176, 306] width 784 height 778
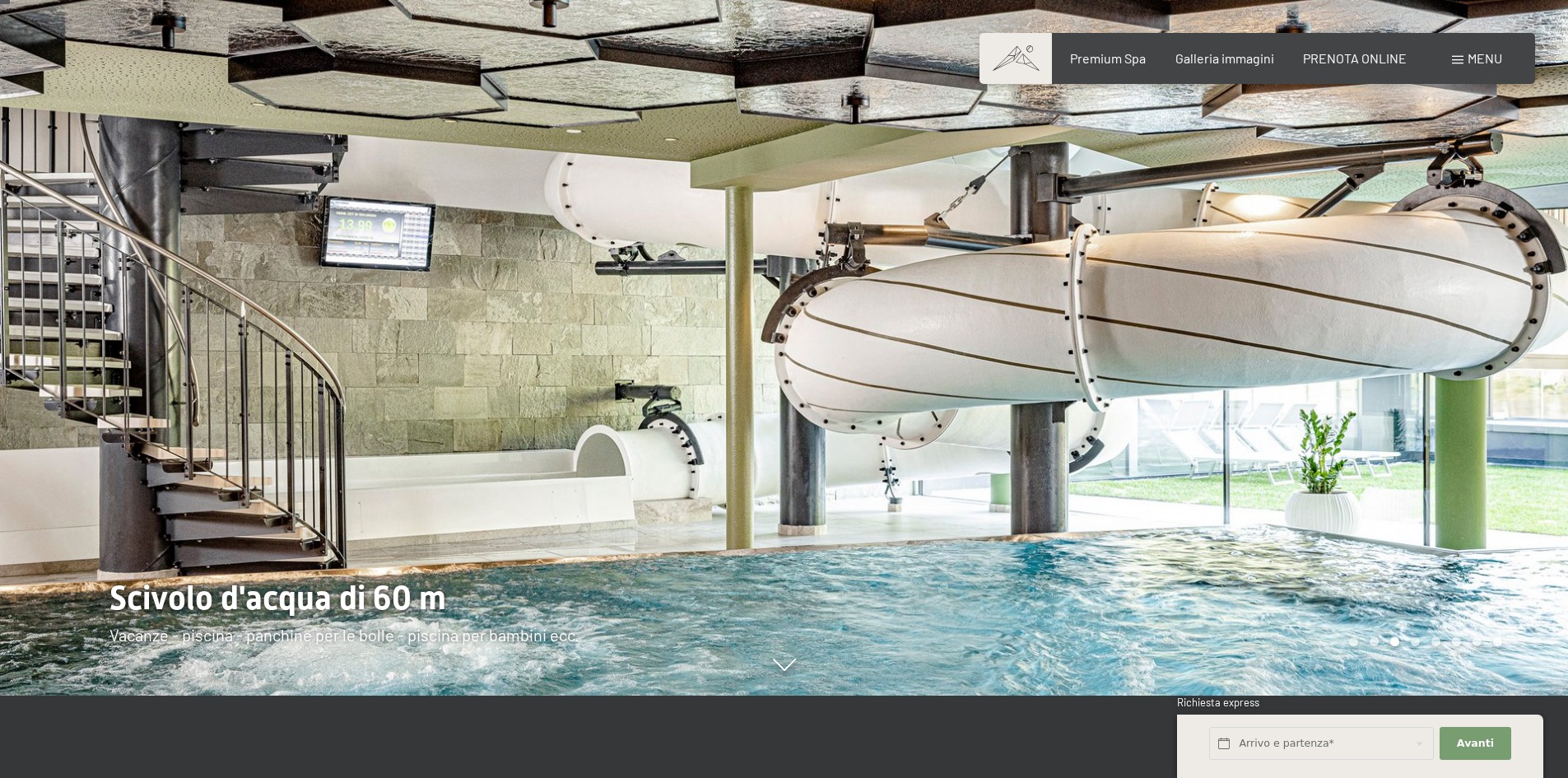
click at [1276, 383] on div at bounding box center [1176, 306] width 784 height 778
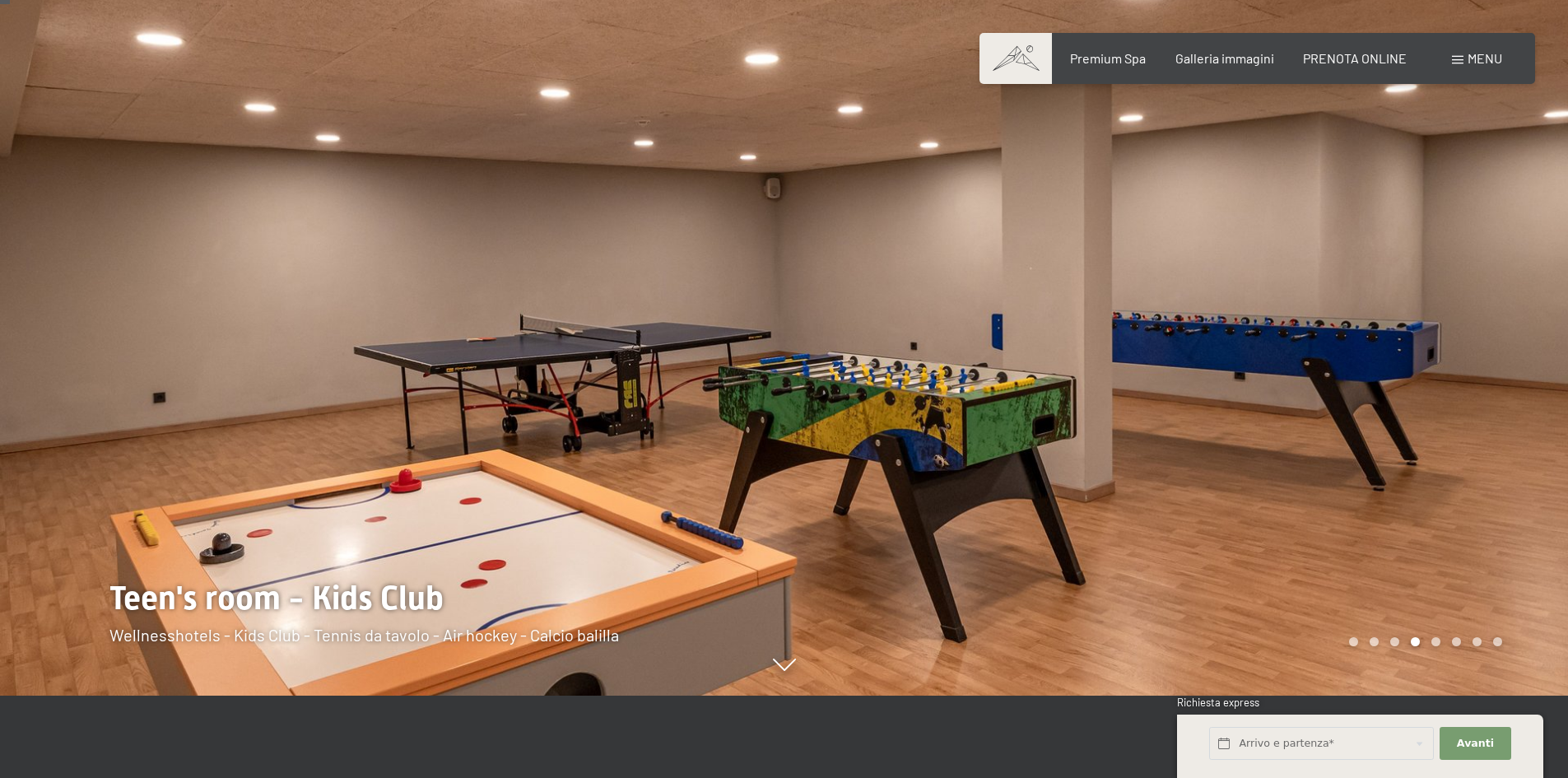
click at [1276, 383] on div at bounding box center [1176, 306] width 784 height 778
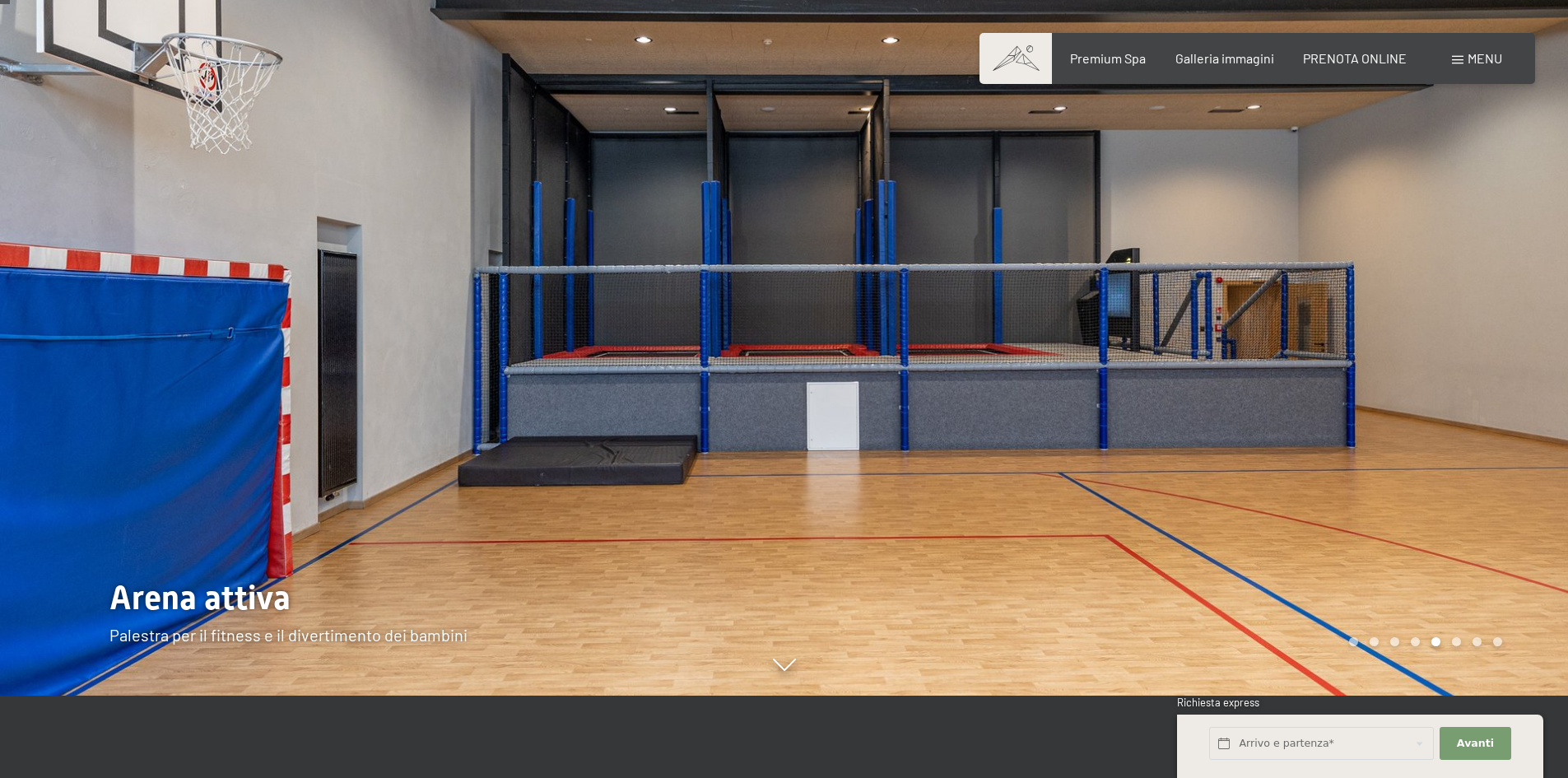
click at [1276, 383] on div at bounding box center [1176, 306] width 784 height 778
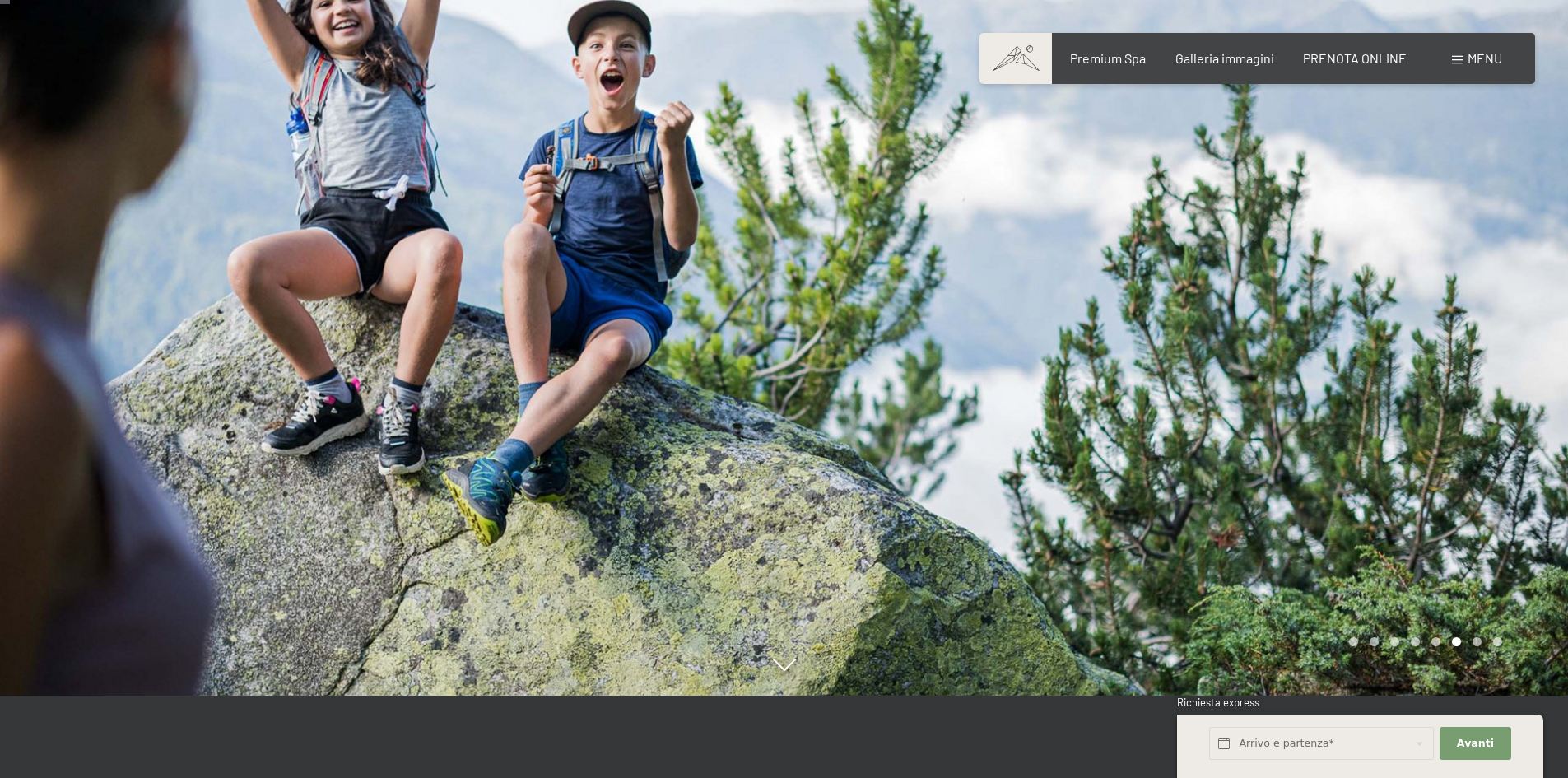
click at [1276, 383] on div at bounding box center [1176, 306] width 784 height 778
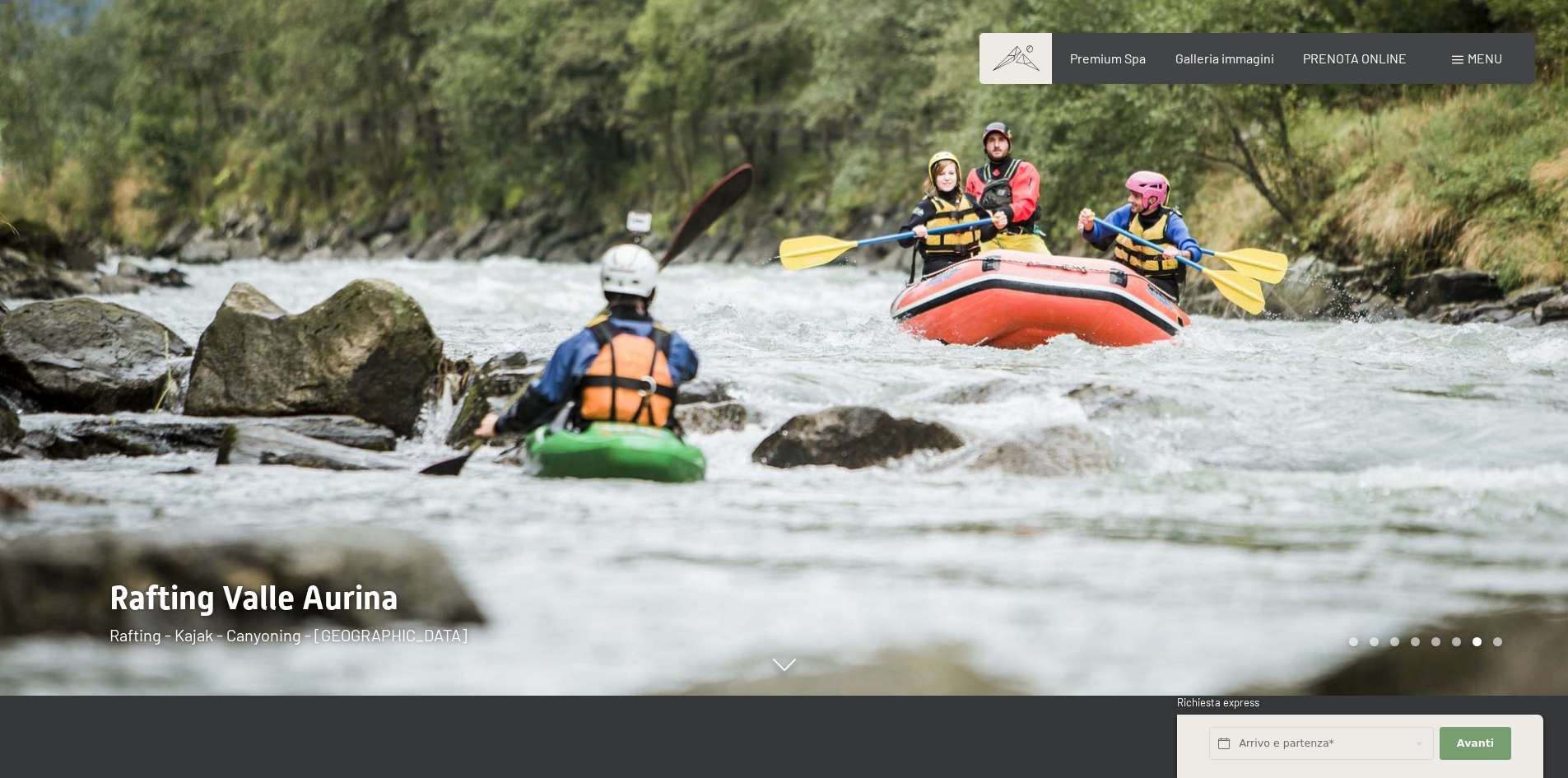
click at [1276, 383] on div at bounding box center [1176, 306] width 784 height 778
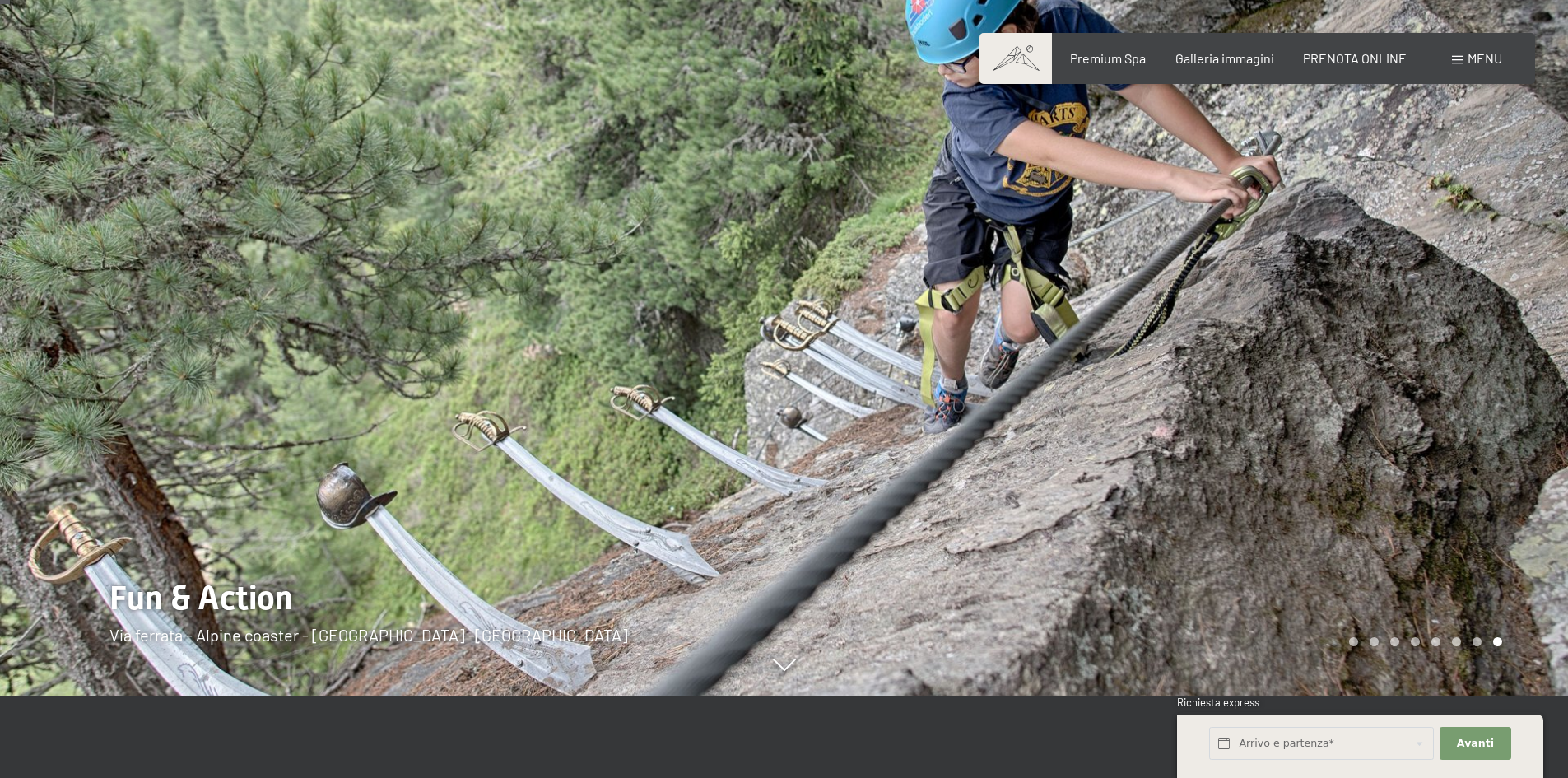
click at [1276, 383] on div at bounding box center [1176, 306] width 784 height 778
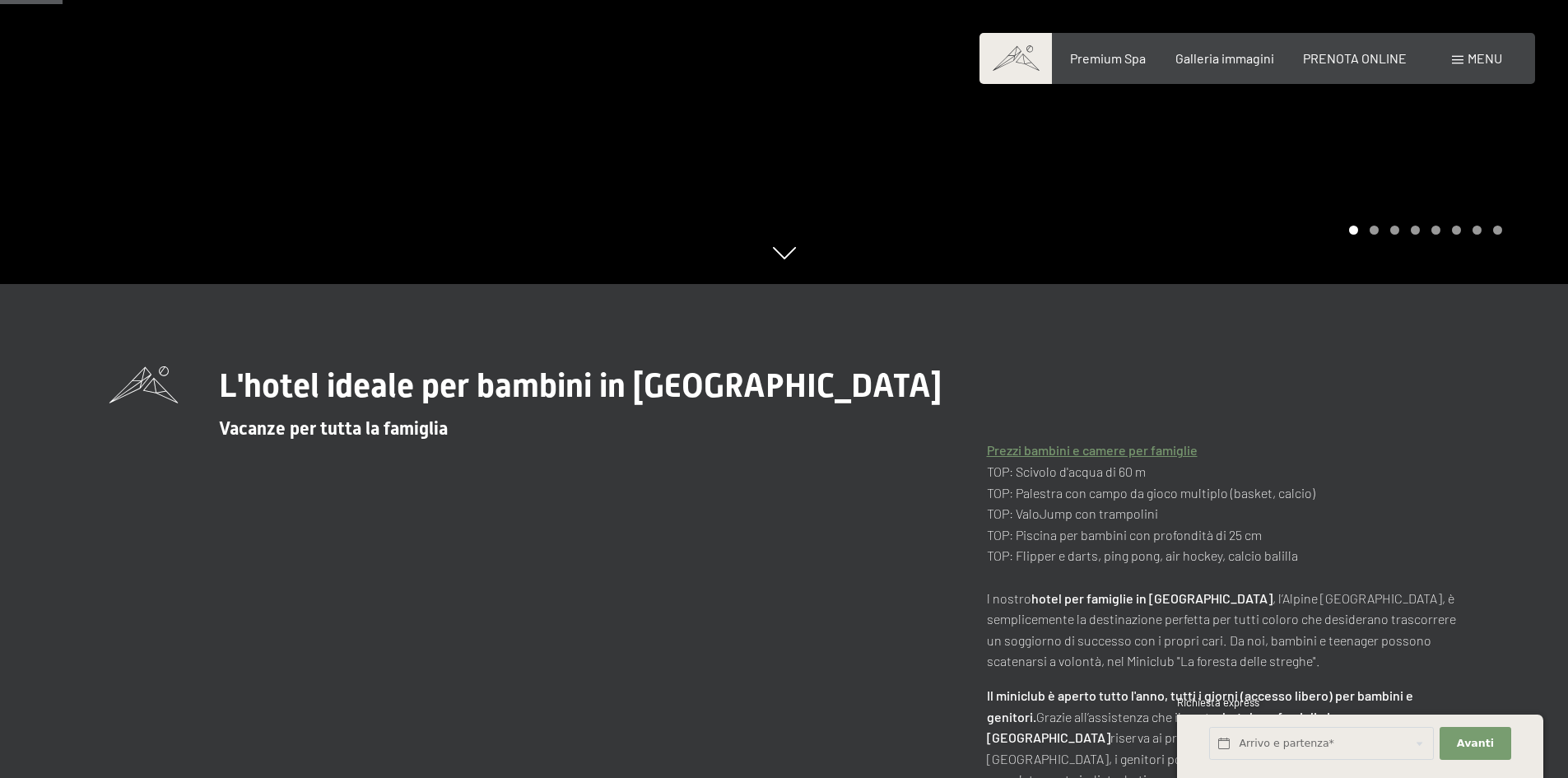
scroll to position [576, 0]
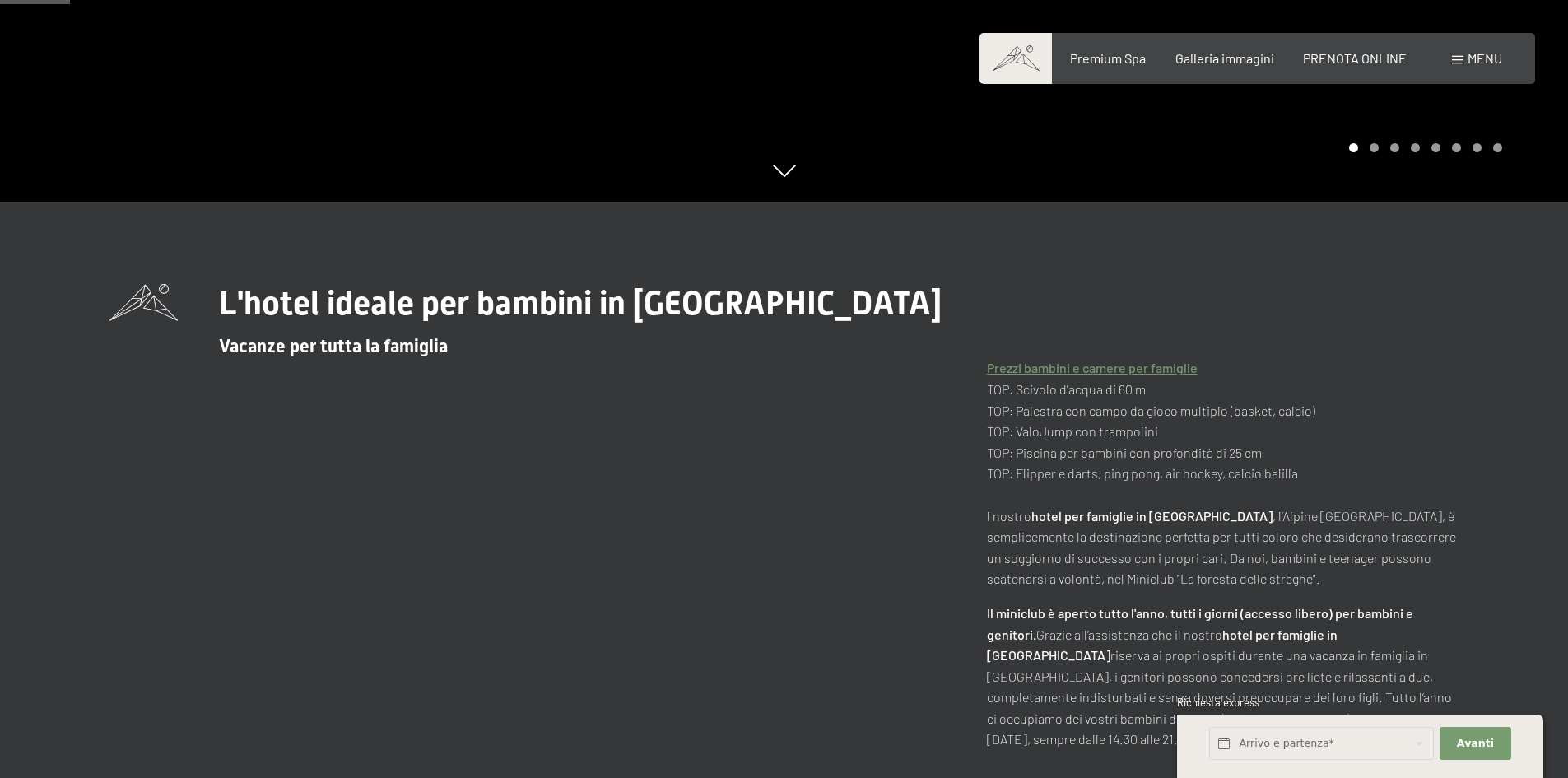
click at [1017, 369] on link "Prezzi bambini e camere per famiglie" at bounding box center [1092, 368] width 211 height 16
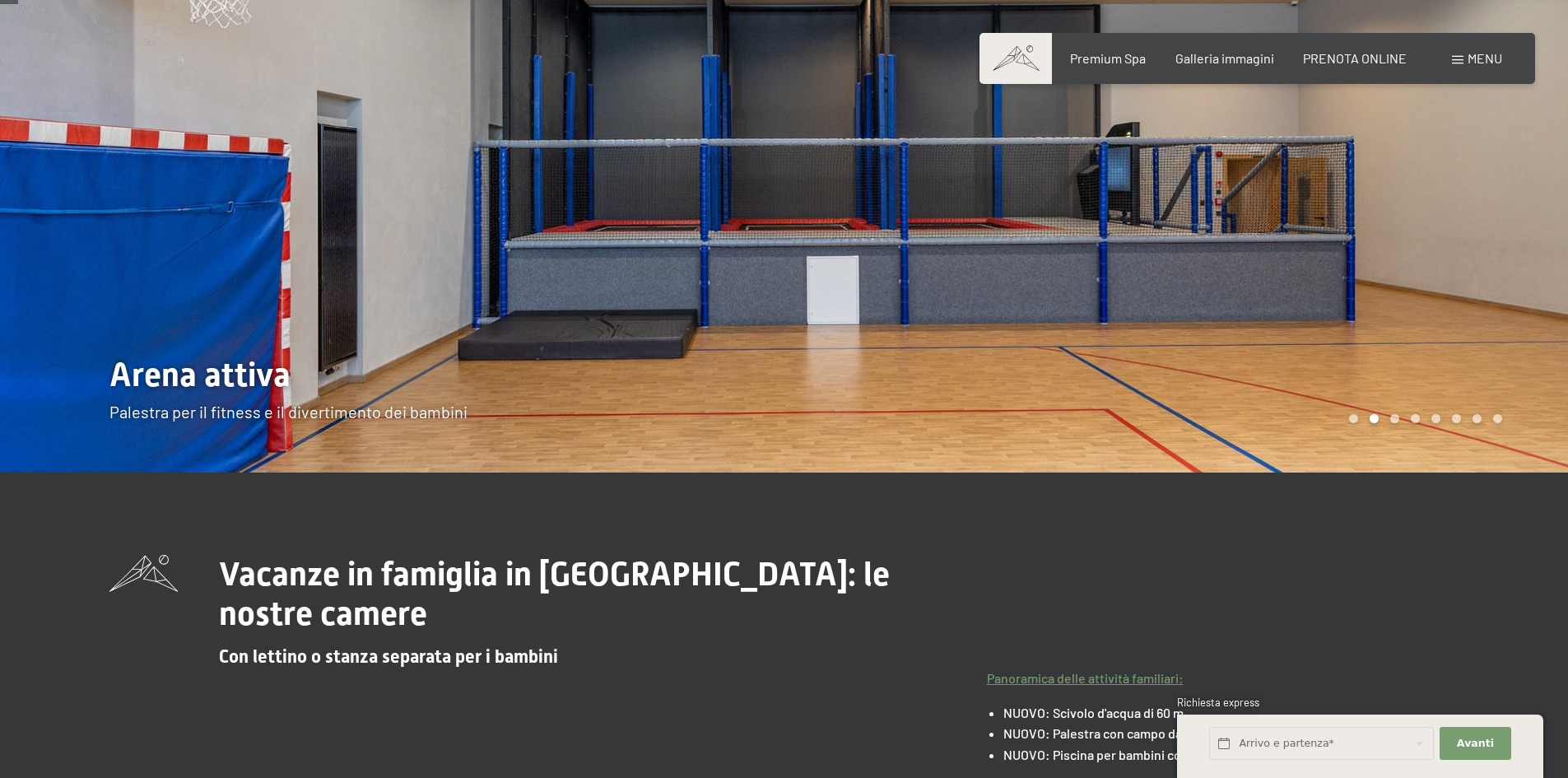
scroll to position [83, 0]
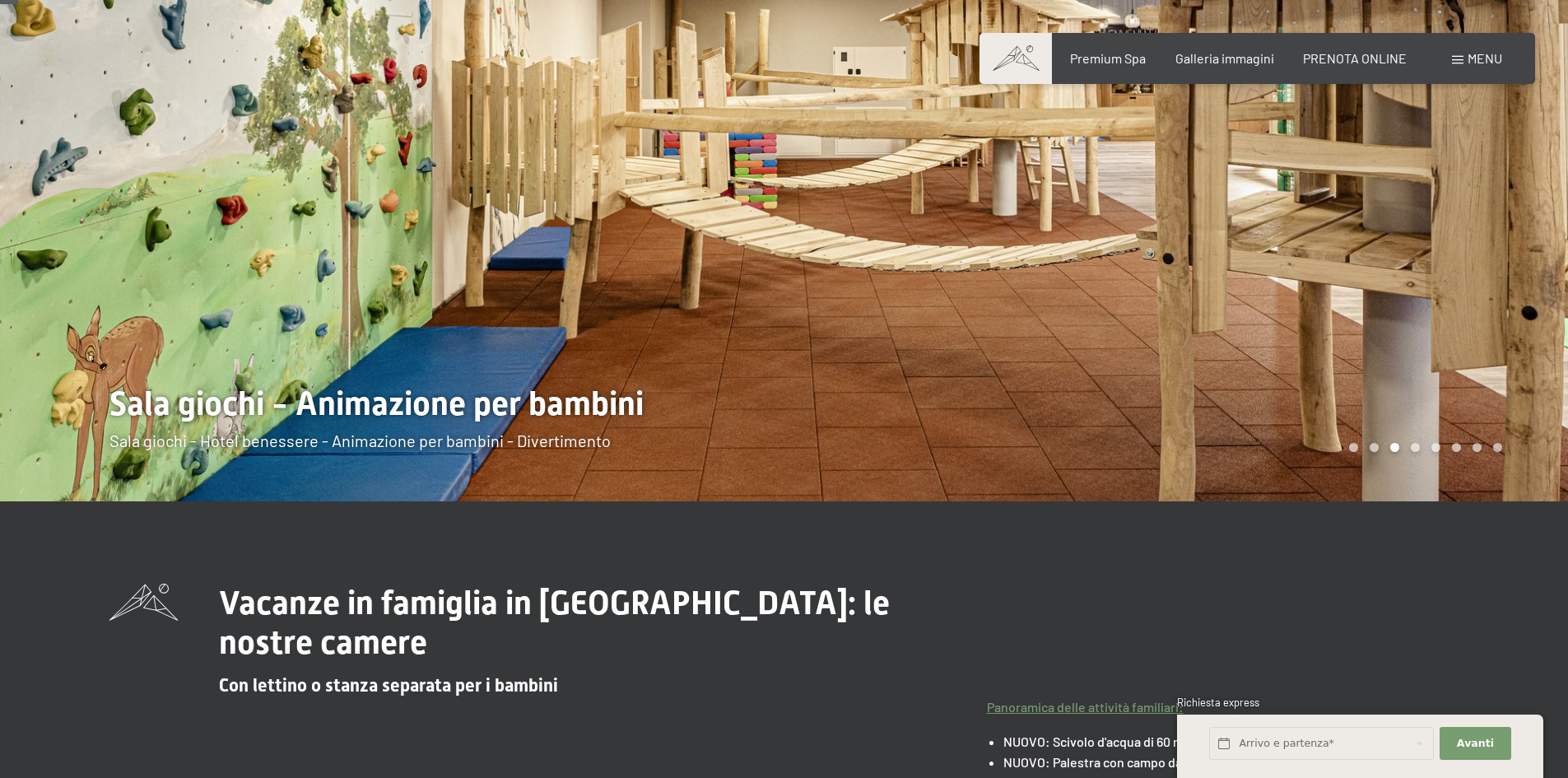
click at [1229, 321] on div at bounding box center [1176, 209] width 784 height 584
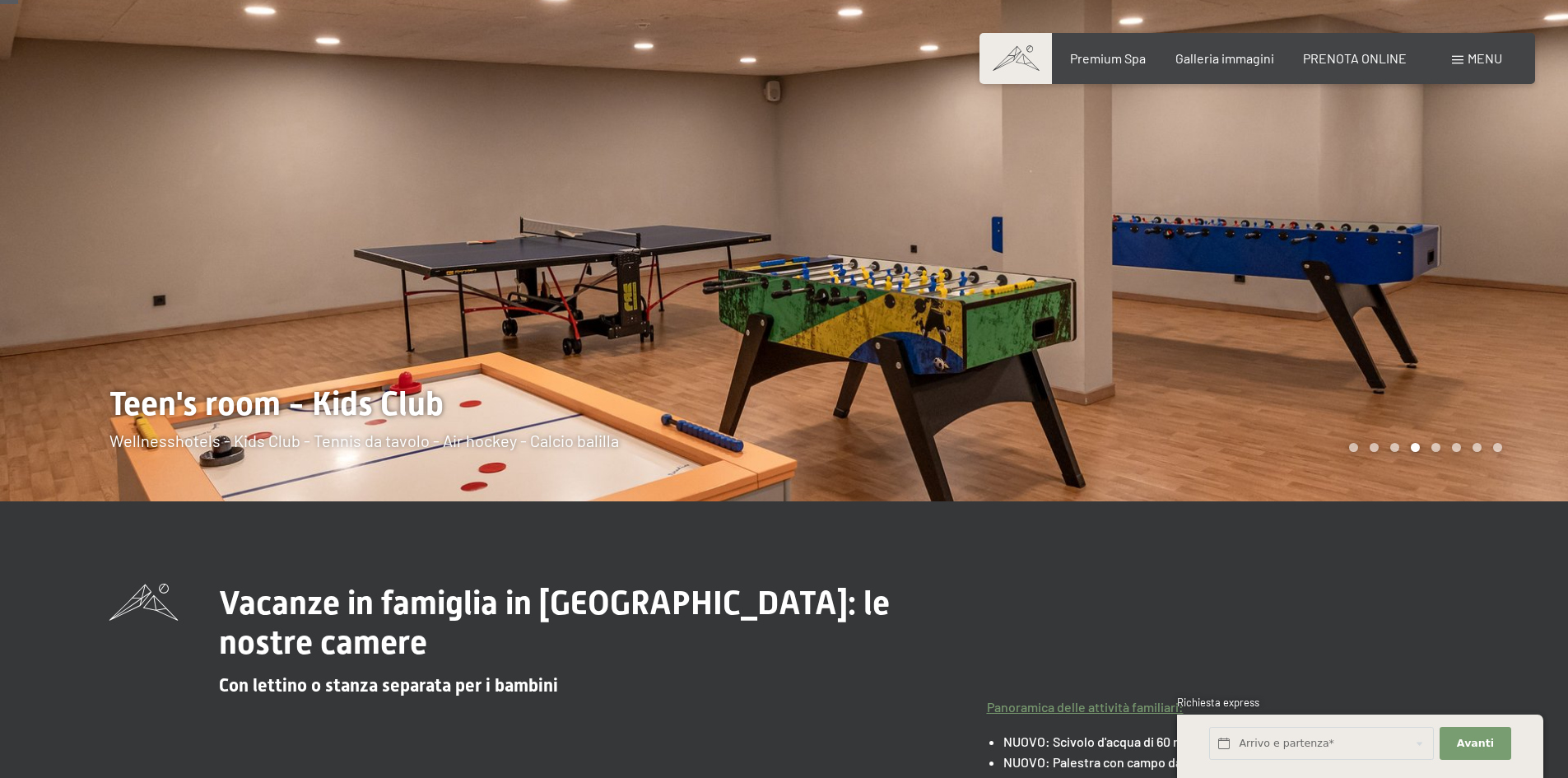
click at [1229, 321] on div at bounding box center [1176, 209] width 784 height 584
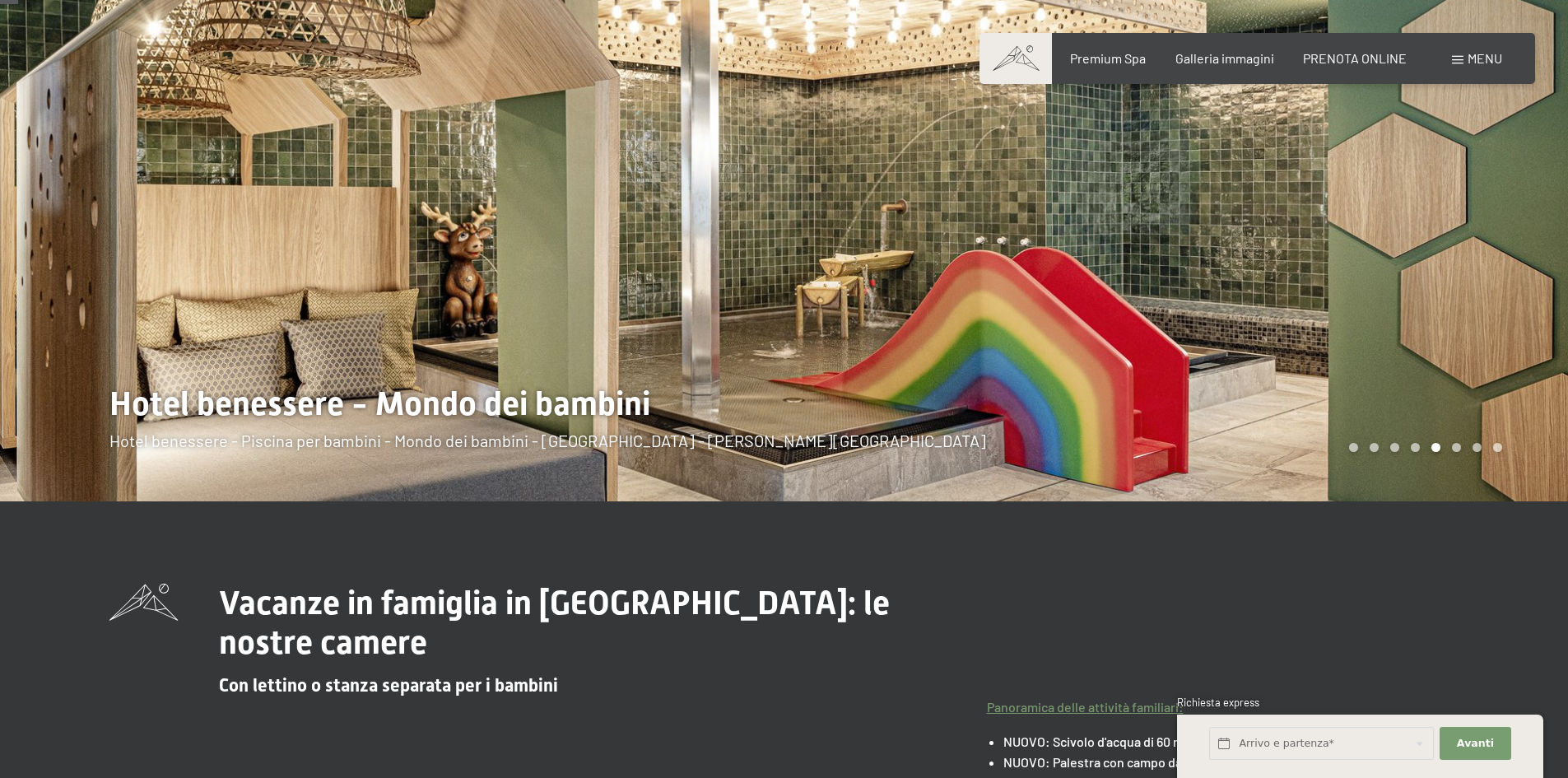
click at [1229, 321] on div at bounding box center [1176, 209] width 784 height 584
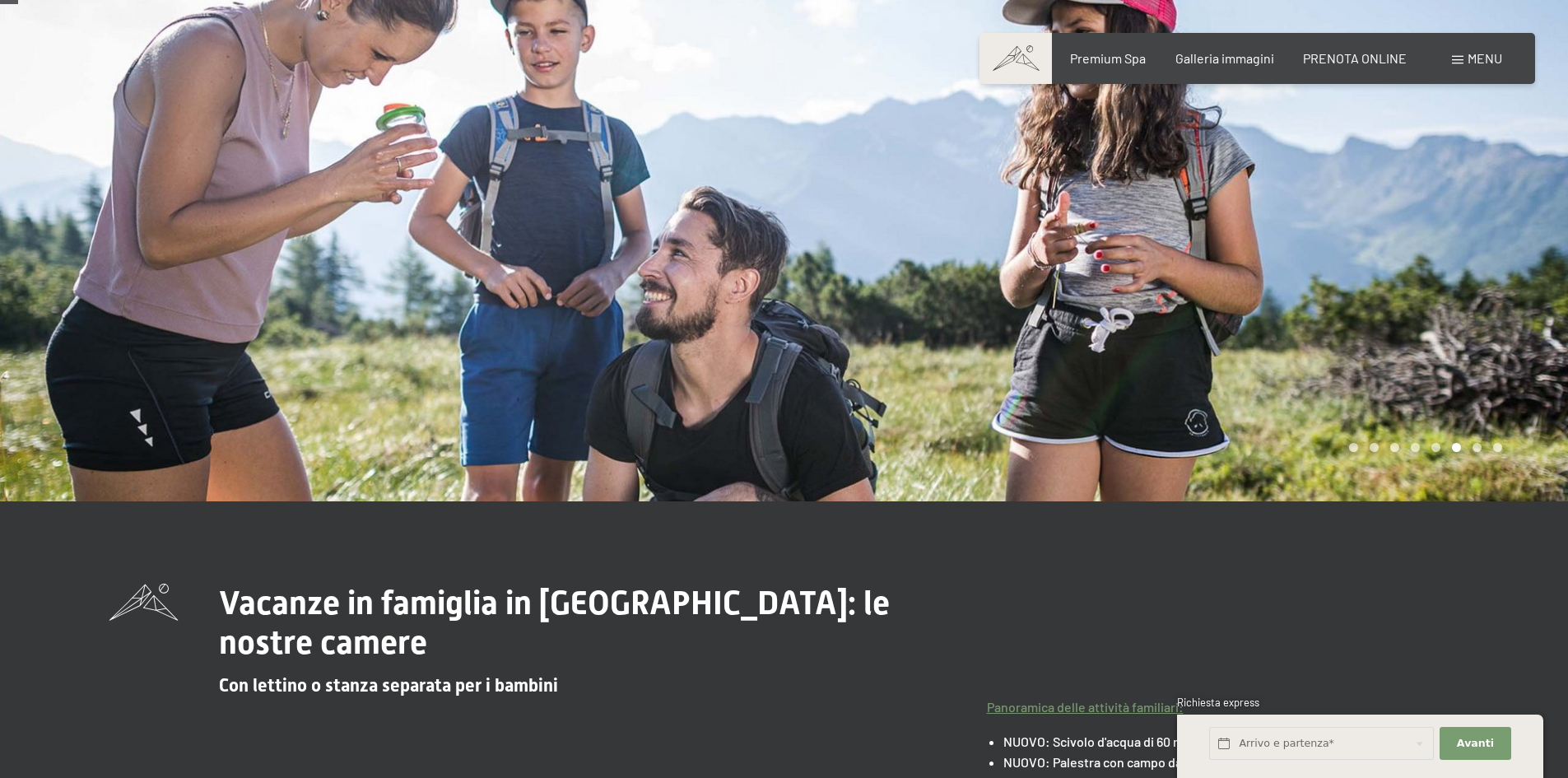
click at [1229, 321] on div at bounding box center [1176, 209] width 784 height 584
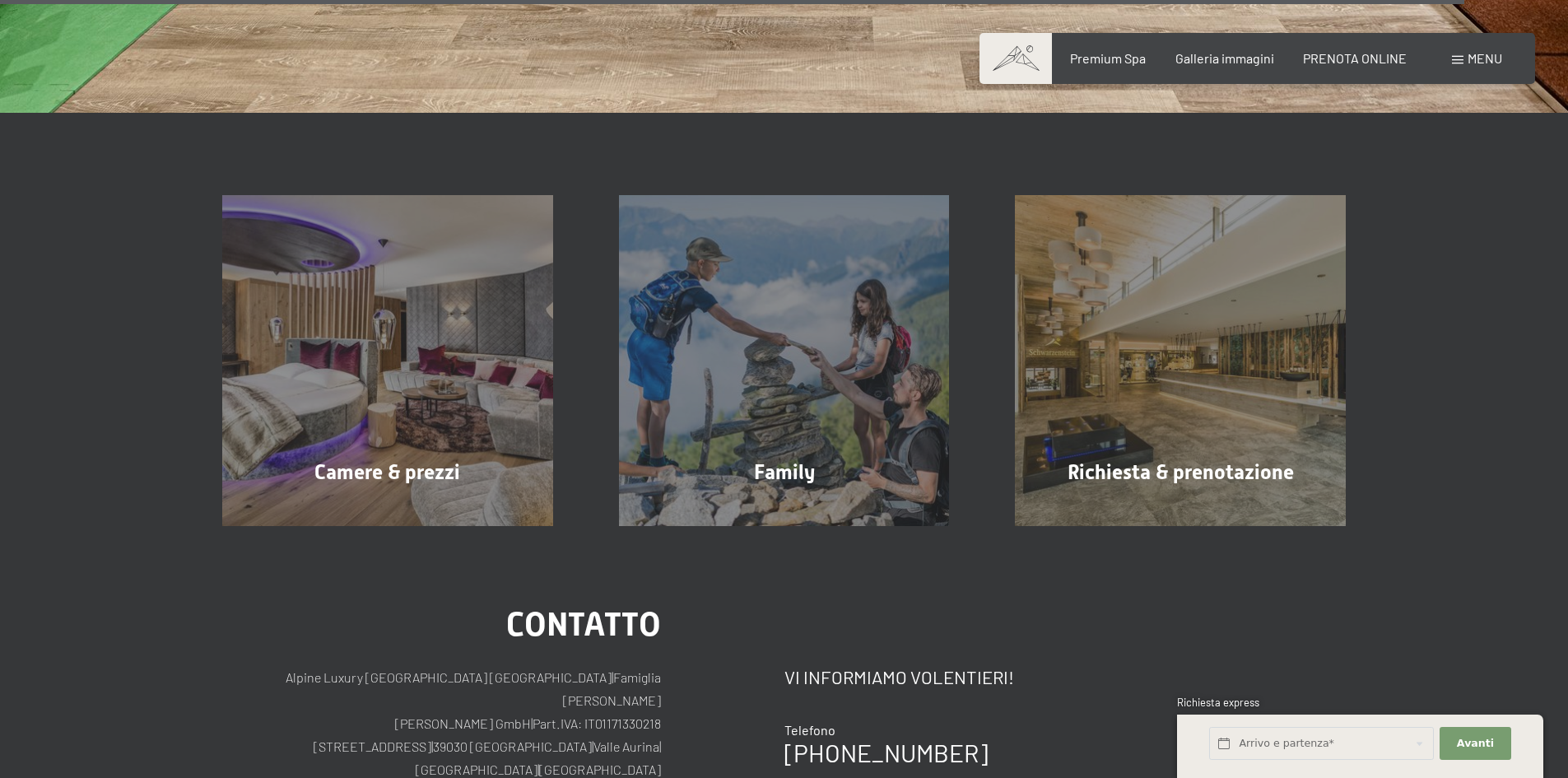
scroll to position [6668, 0]
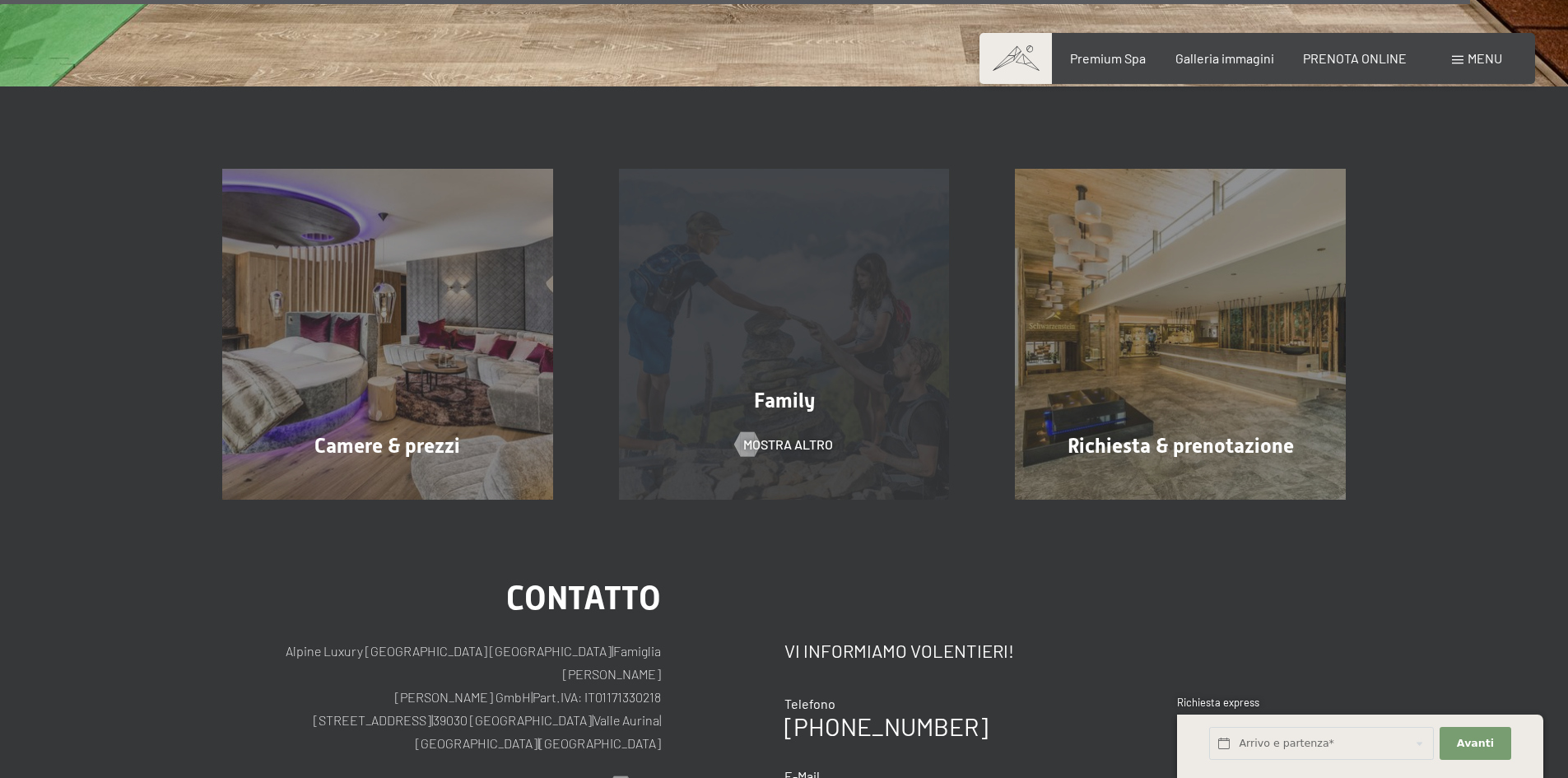
click at [774, 388] on div "Family mostra altro" at bounding box center [784, 334] width 397 height 331
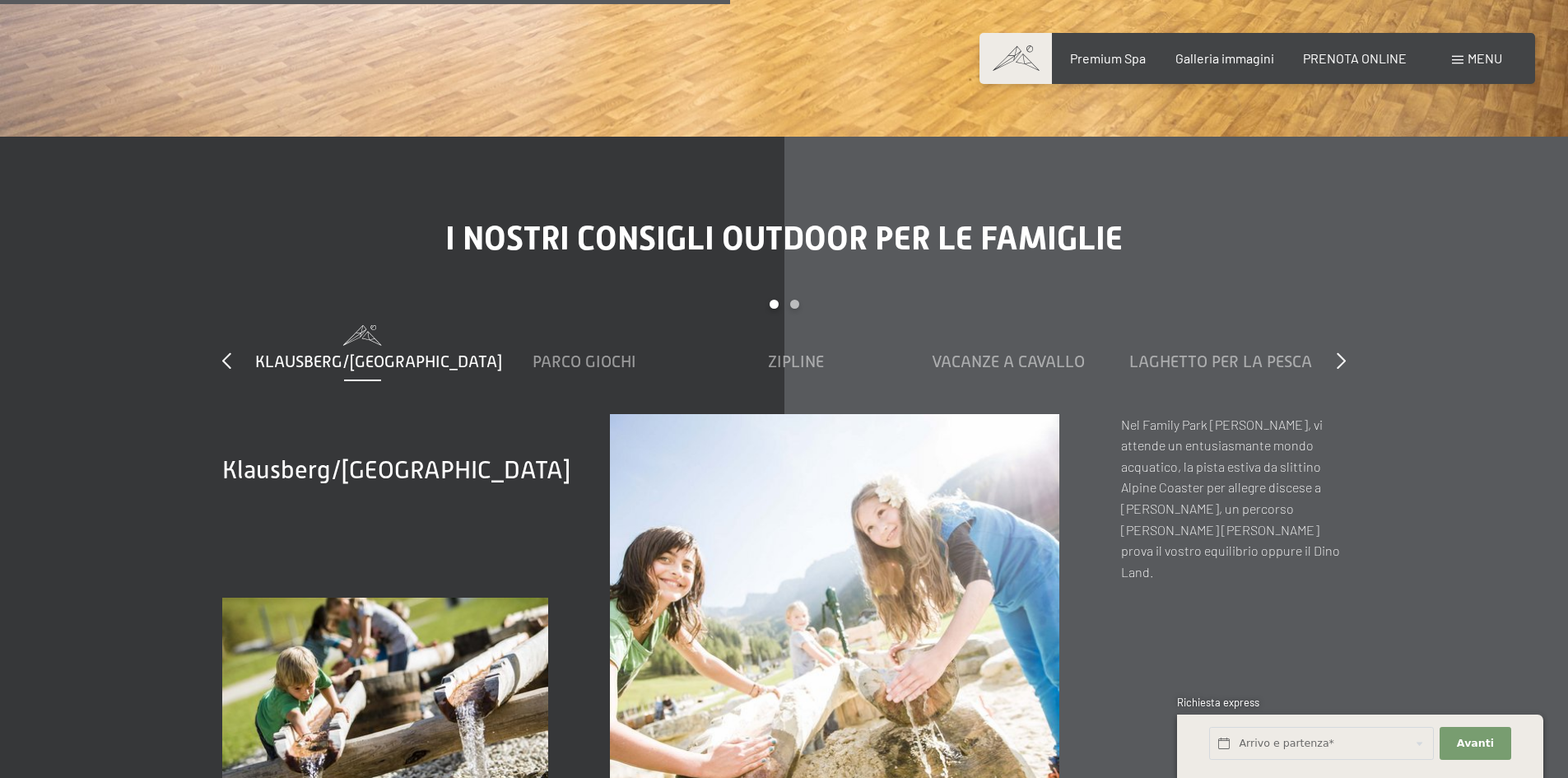
scroll to position [5844, 0]
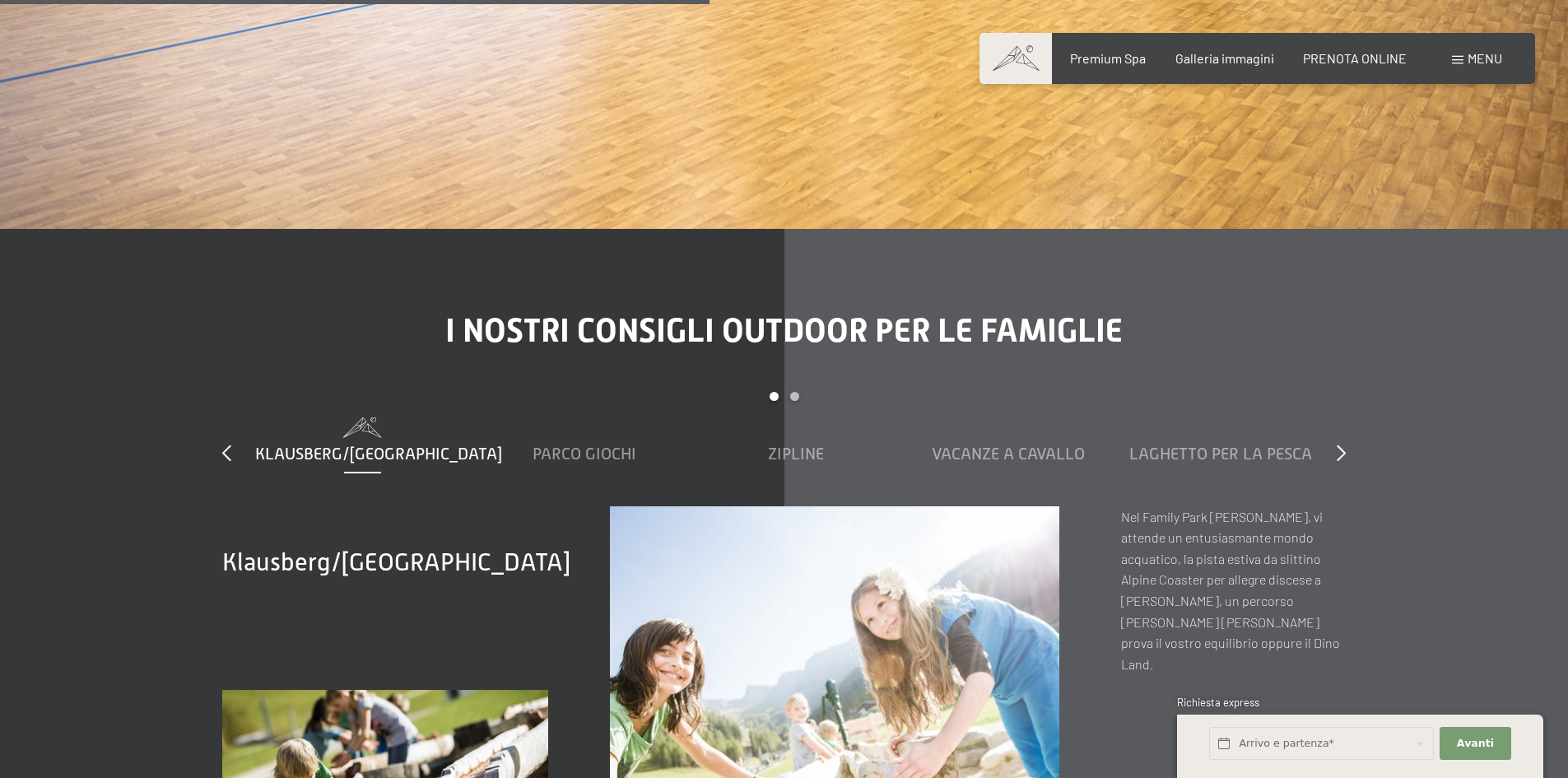
click at [1485, 57] on span "Menu" at bounding box center [1484, 58] width 35 height 16
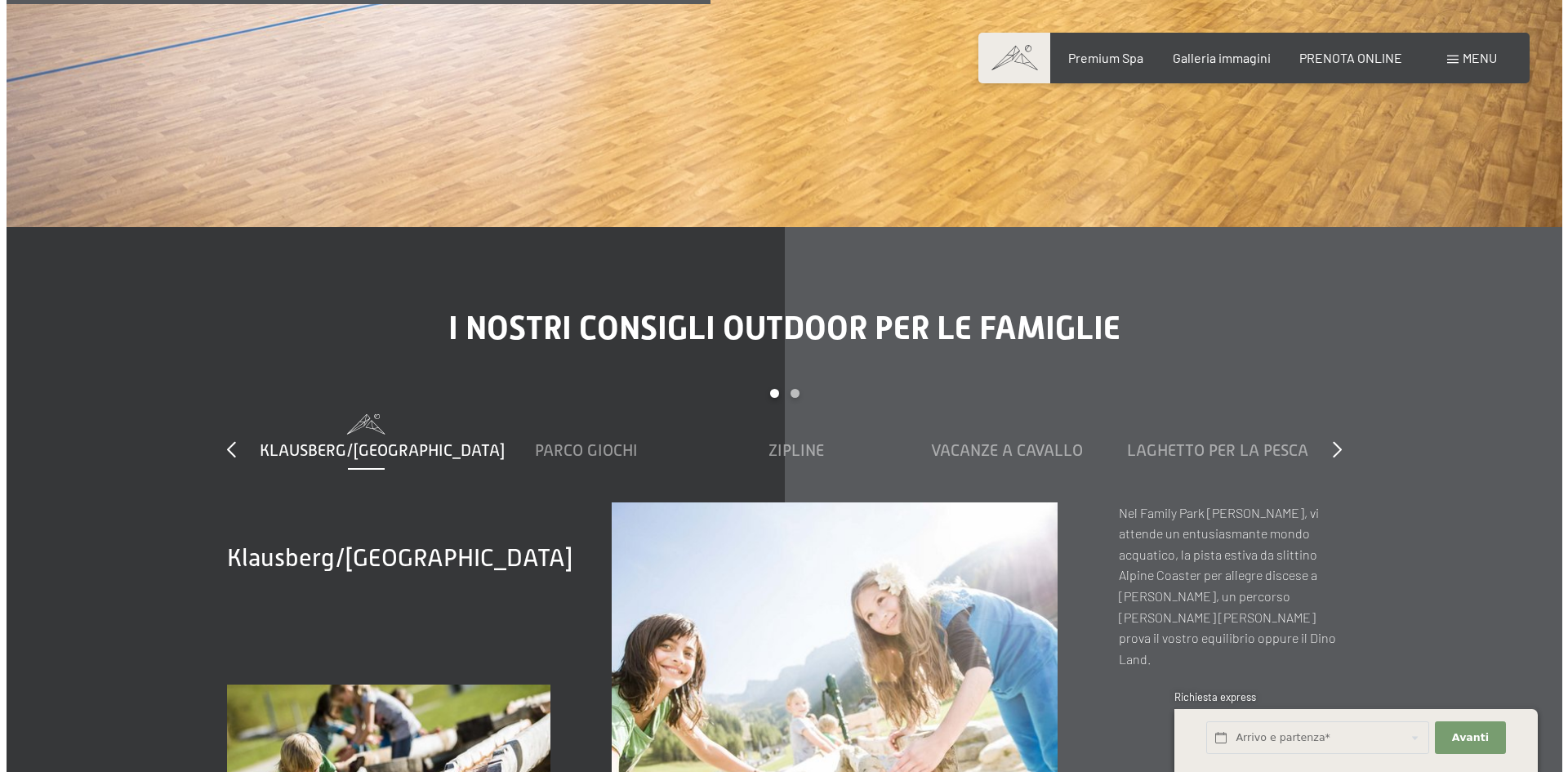
scroll to position [5818, 0]
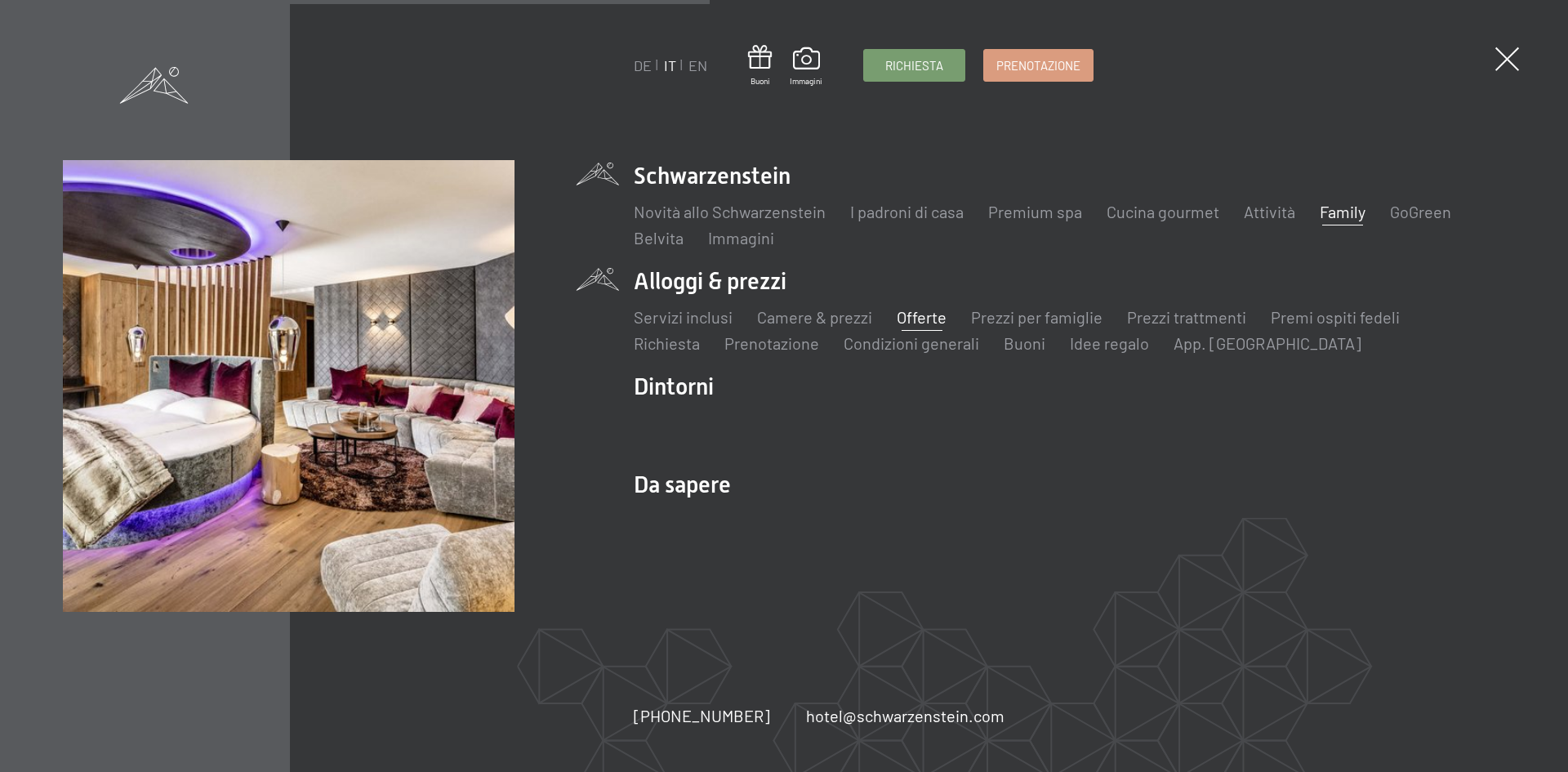
click at [899, 315] on link "Offerte" at bounding box center [921, 317] width 49 height 20
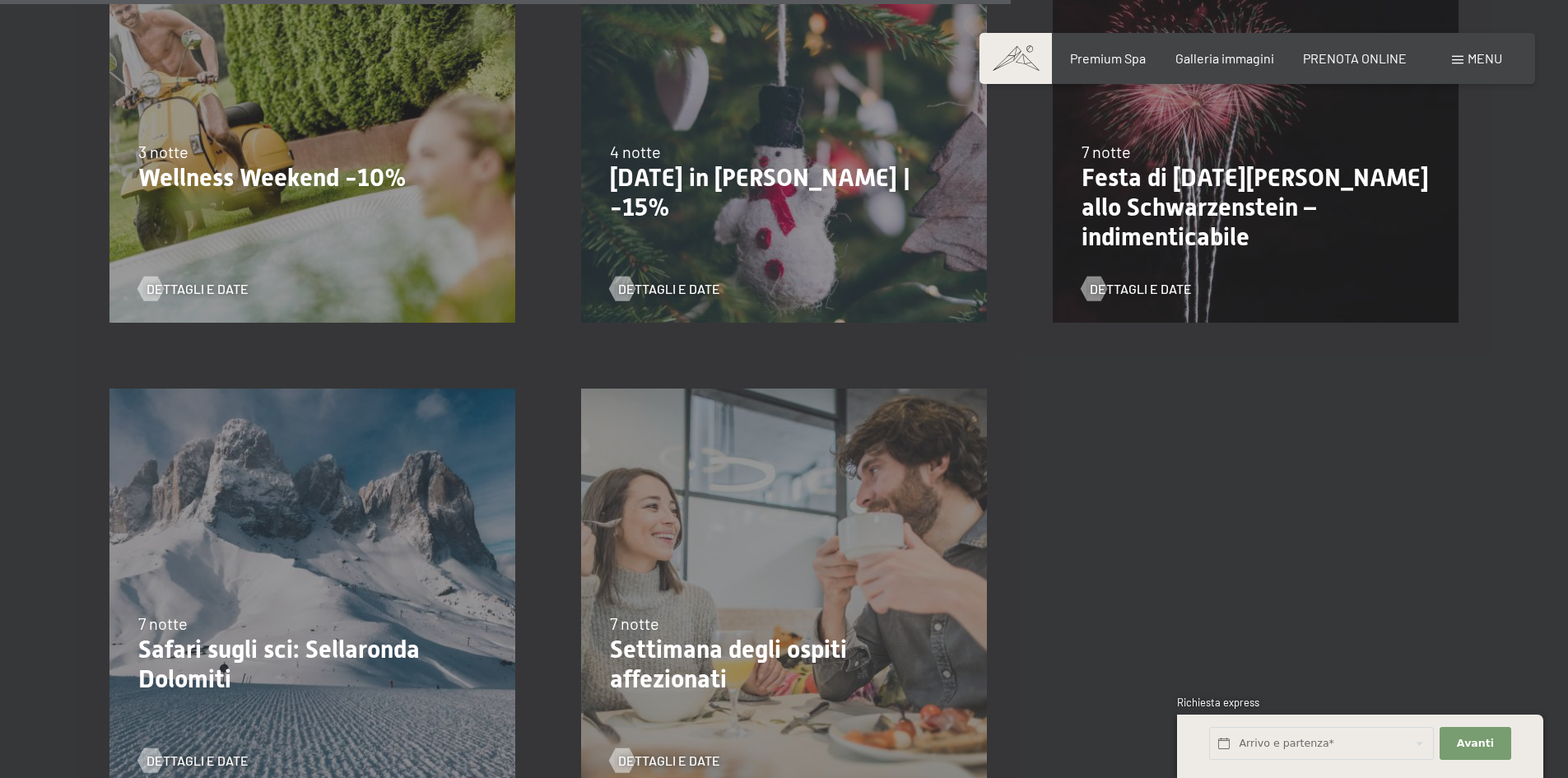
scroll to position [1893, 0]
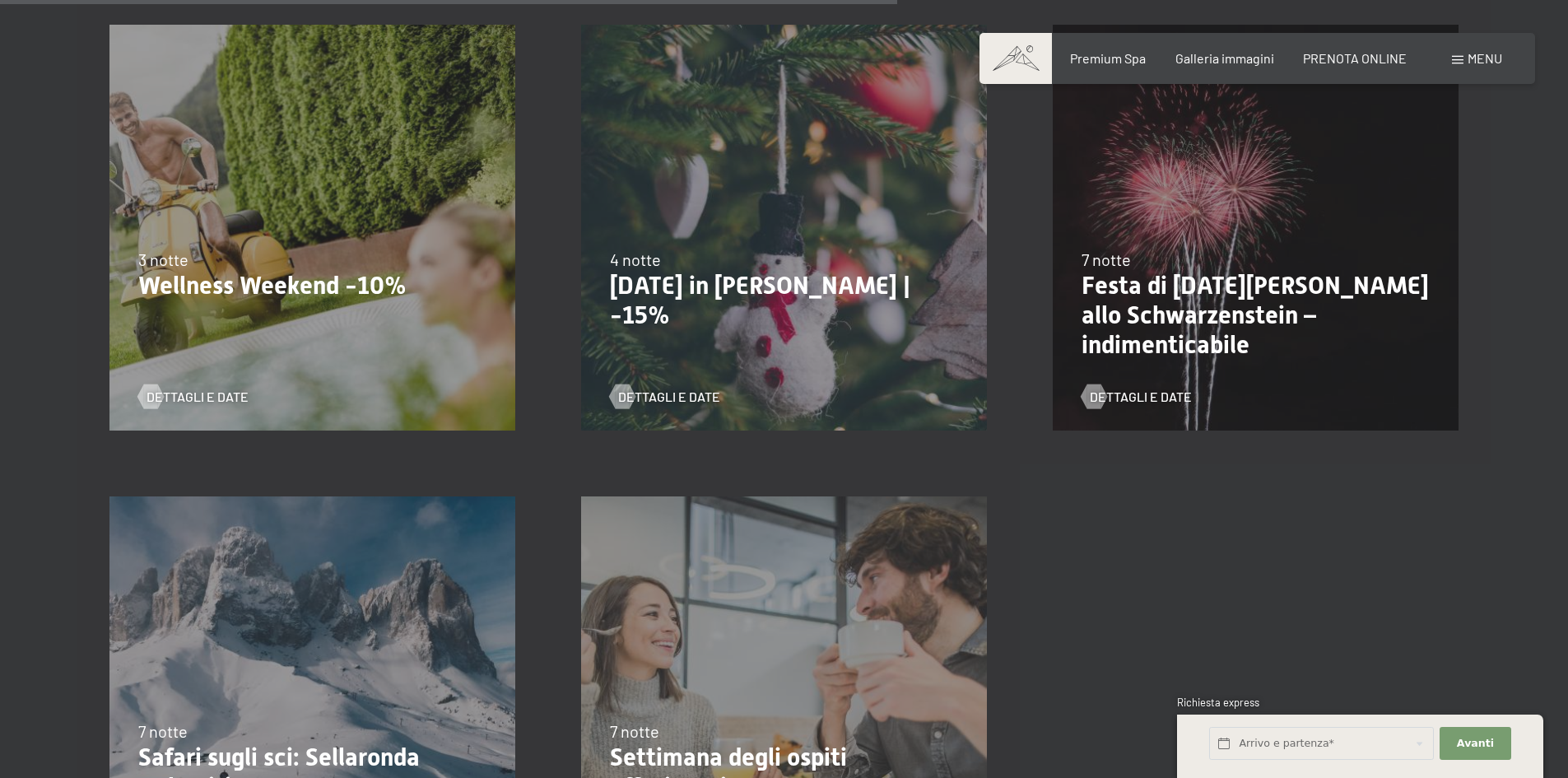
click at [240, 283] on p "Wellness Weekend -10%" at bounding box center [312, 286] width 348 height 30
click at [187, 384] on div "Dettagli e Date" at bounding box center [306, 384] width 336 height 43
click at [188, 397] on span "Dettagli e Date" at bounding box center [214, 397] width 102 height 18
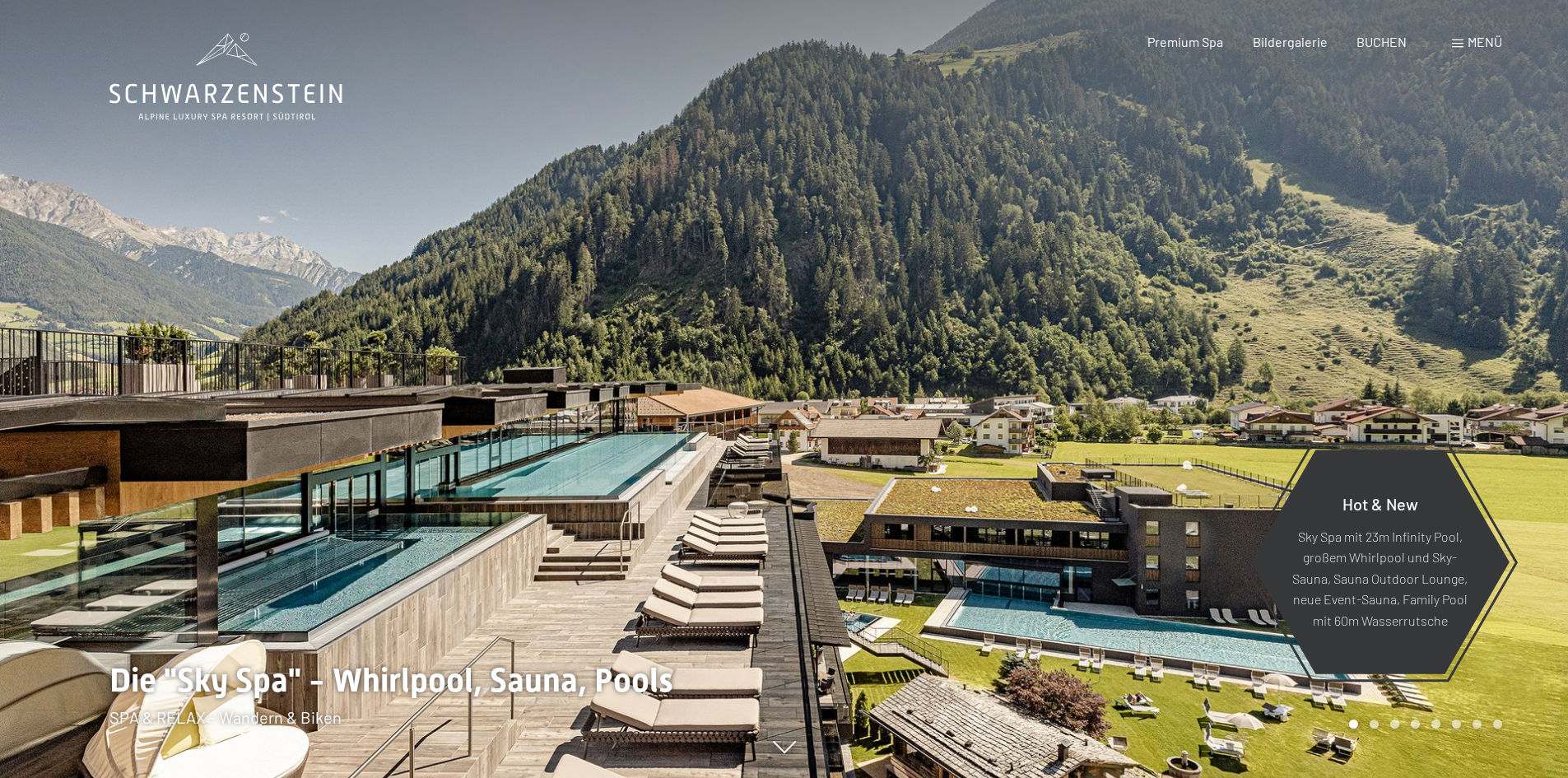
click at [1490, 46] on span "Menü" at bounding box center [1484, 42] width 35 height 16
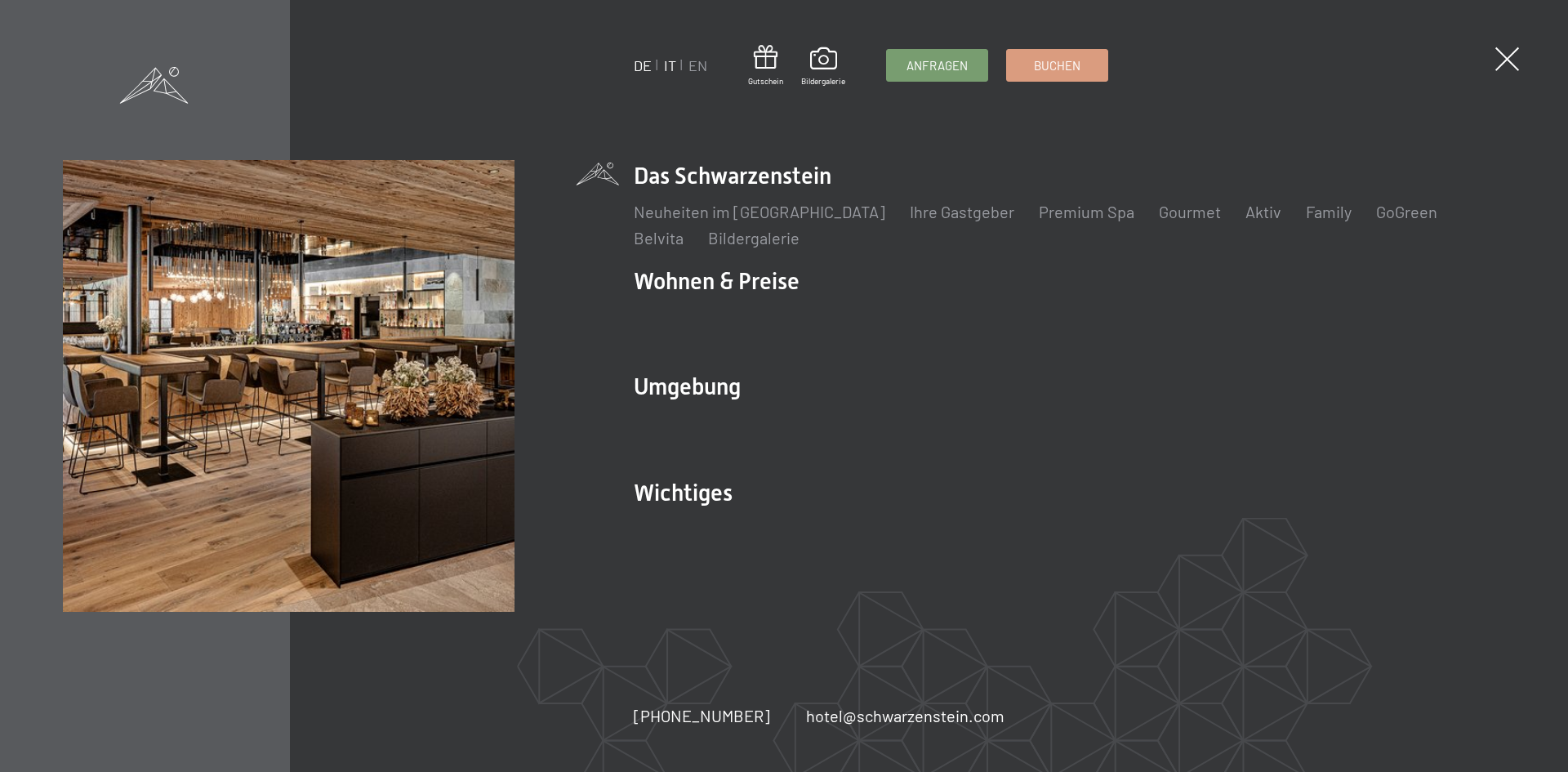
click at [669, 64] on link "IT" at bounding box center [670, 65] width 12 height 18
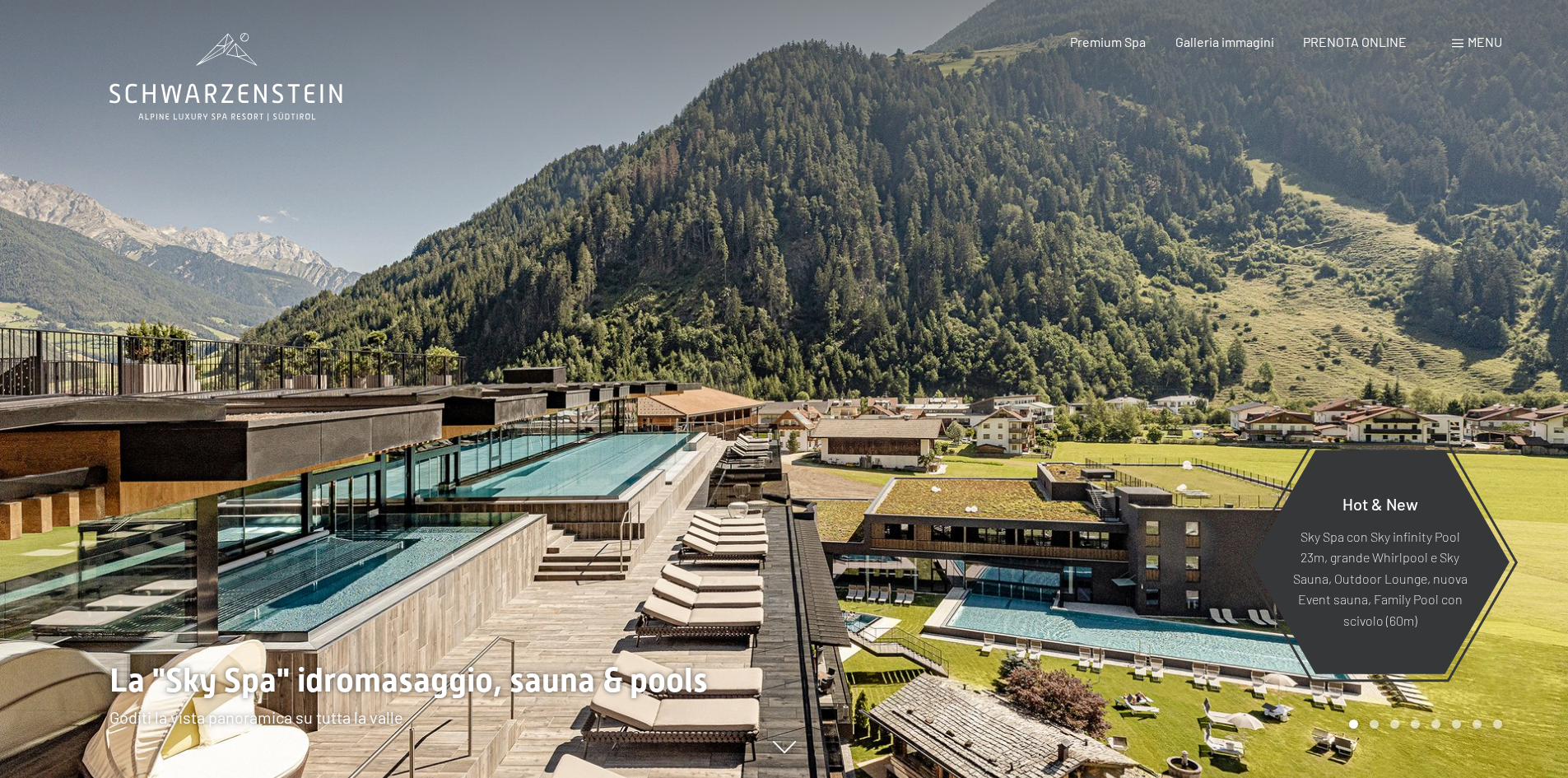
click at [1490, 38] on span "Menu" at bounding box center [1484, 42] width 35 height 16
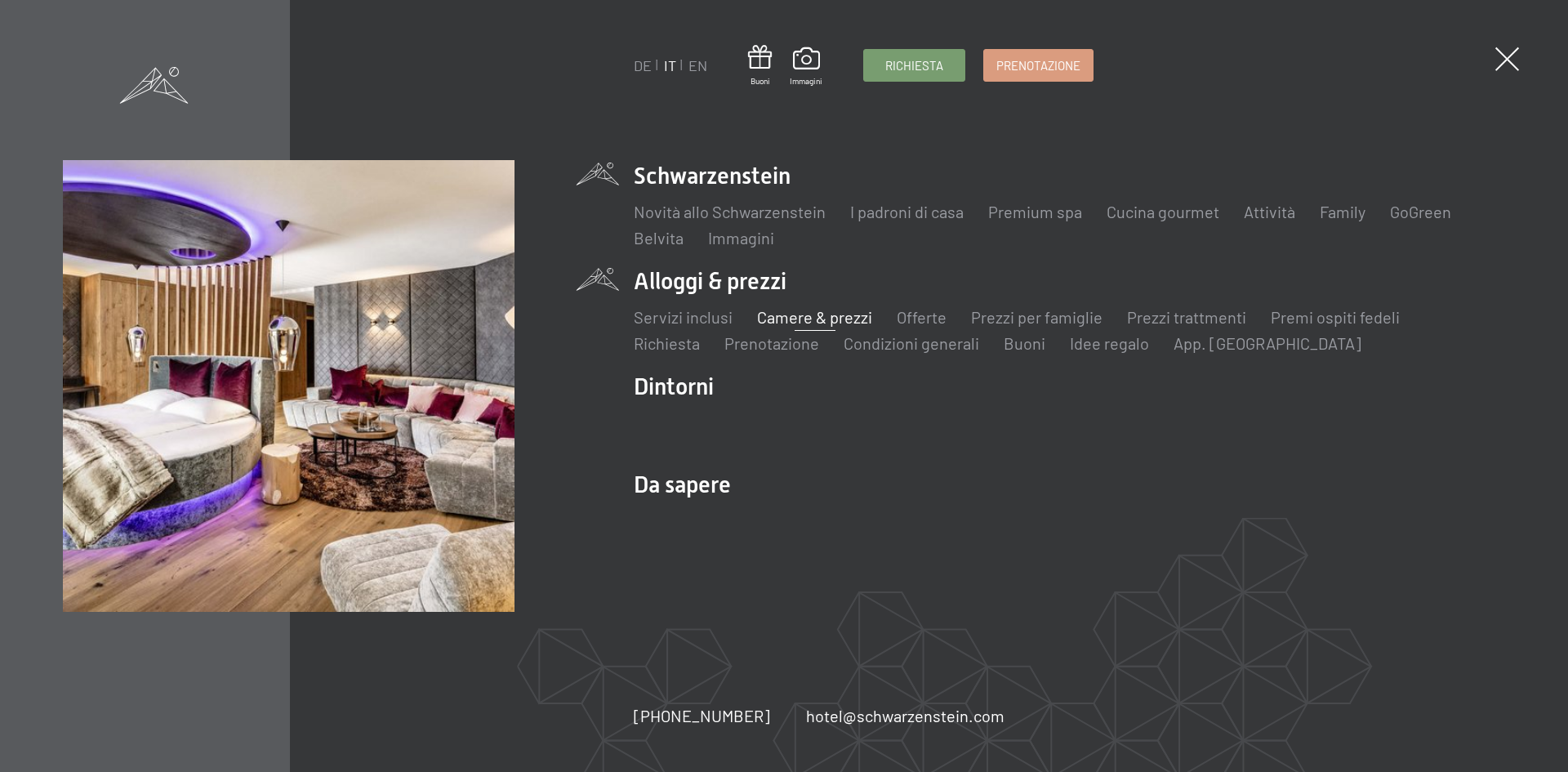
click at [846, 315] on link "Camere & prezzi" at bounding box center [814, 317] width 115 height 20
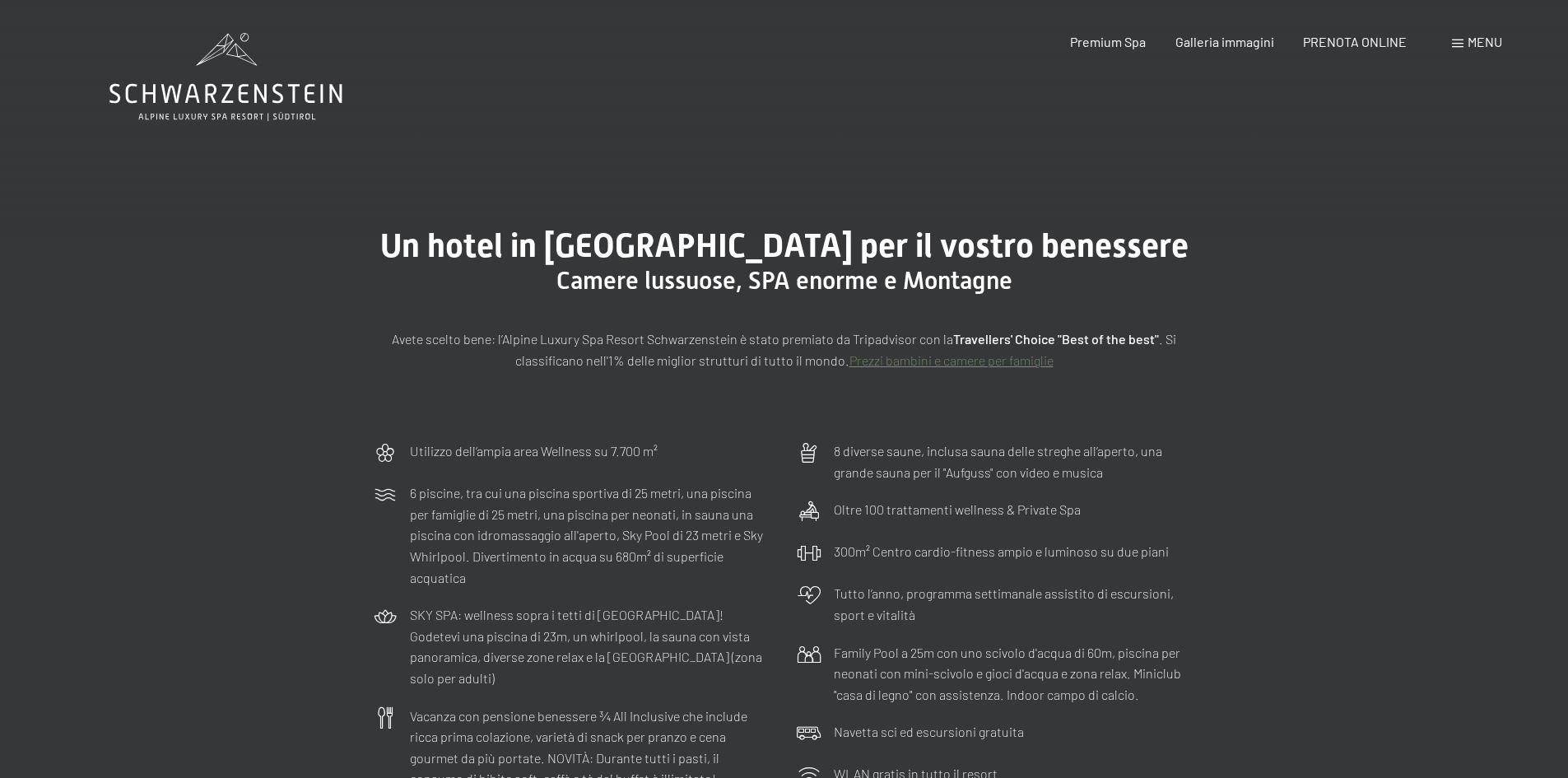
click at [947, 362] on link "Prezzi bambini e camere per famiglie" at bounding box center [951, 360] width 204 height 16
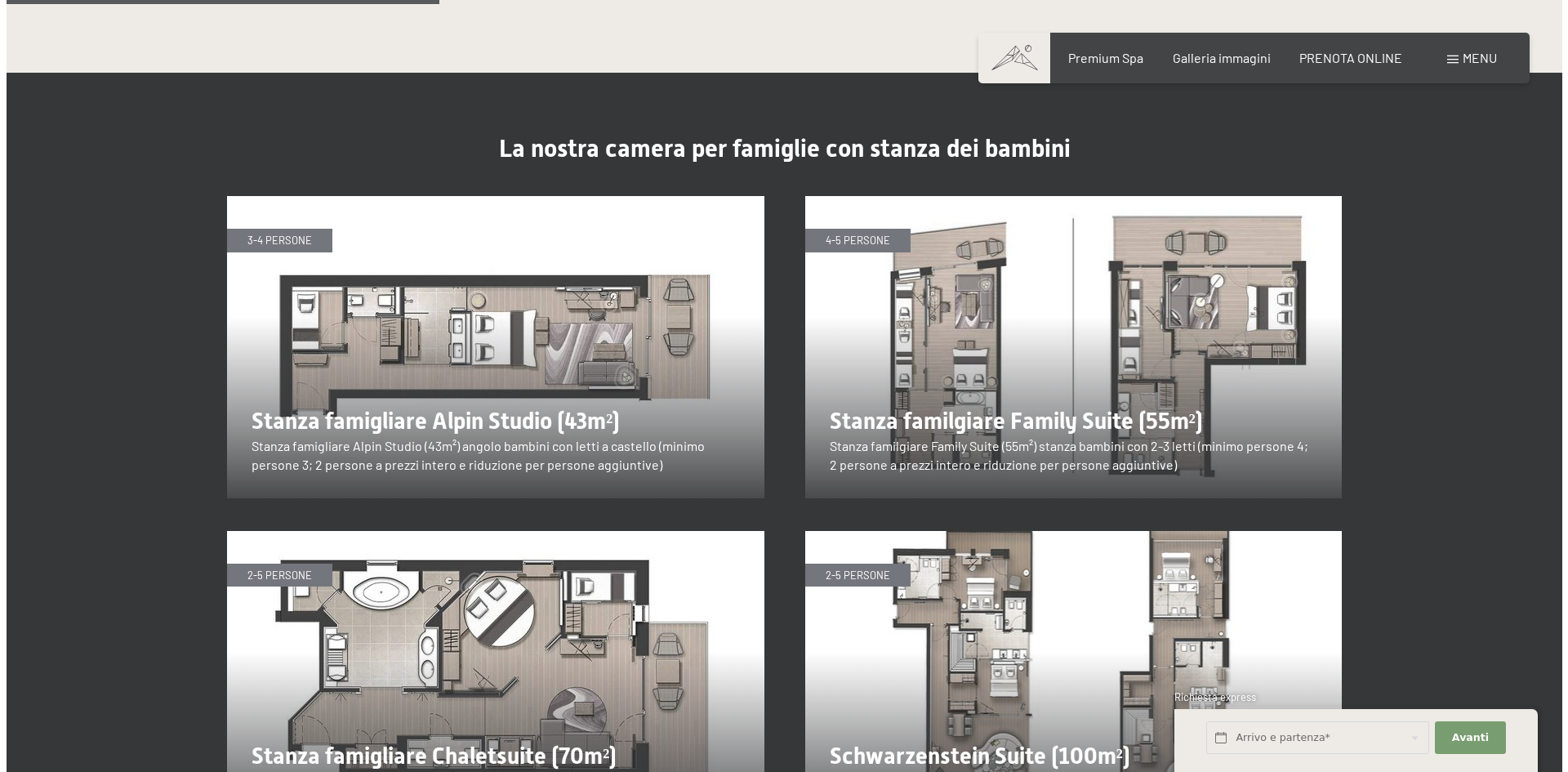
scroll to position [1961, 0]
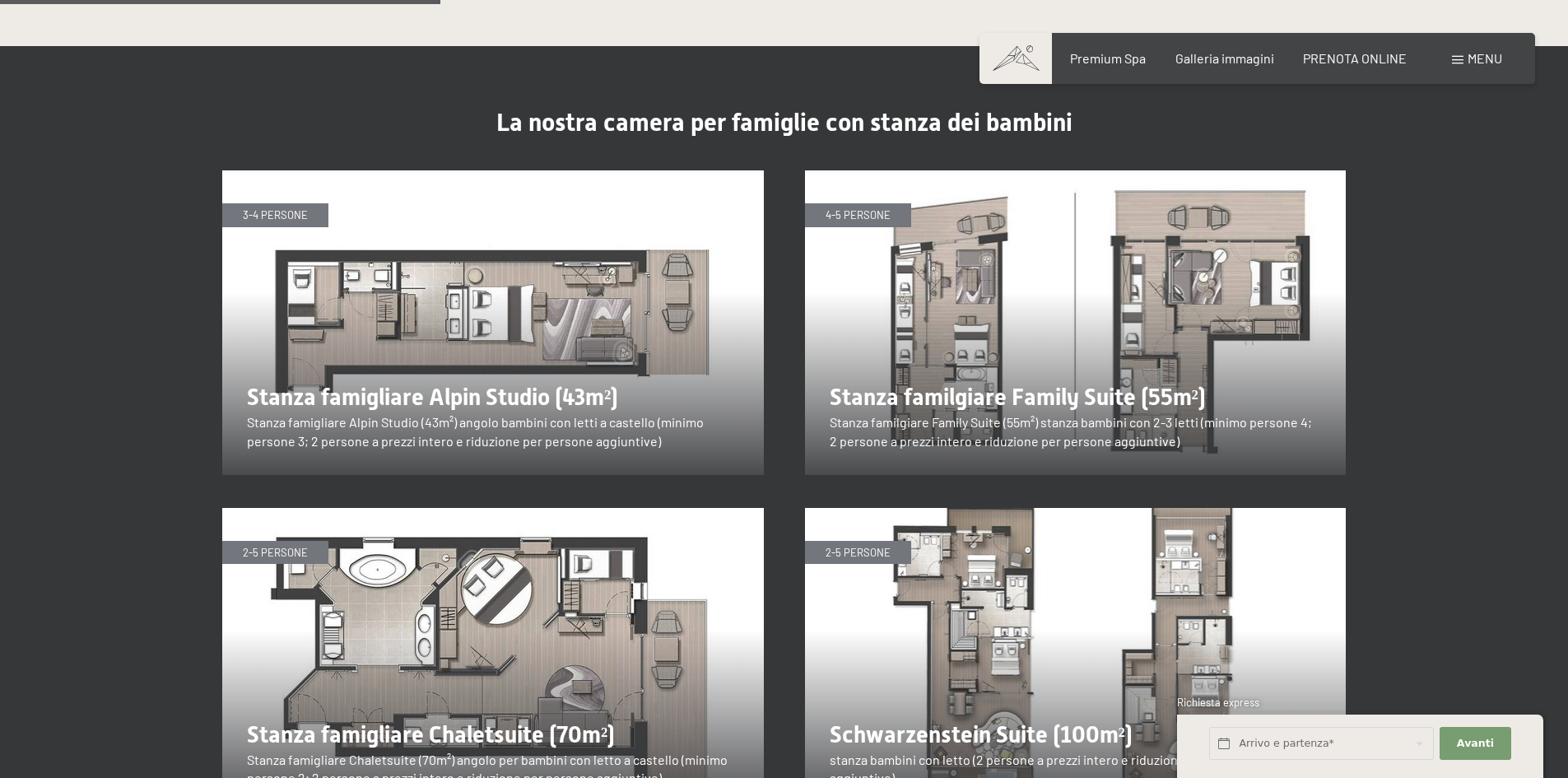
click at [956, 282] on img at bounding box center [1076, 322] width 541 height 304
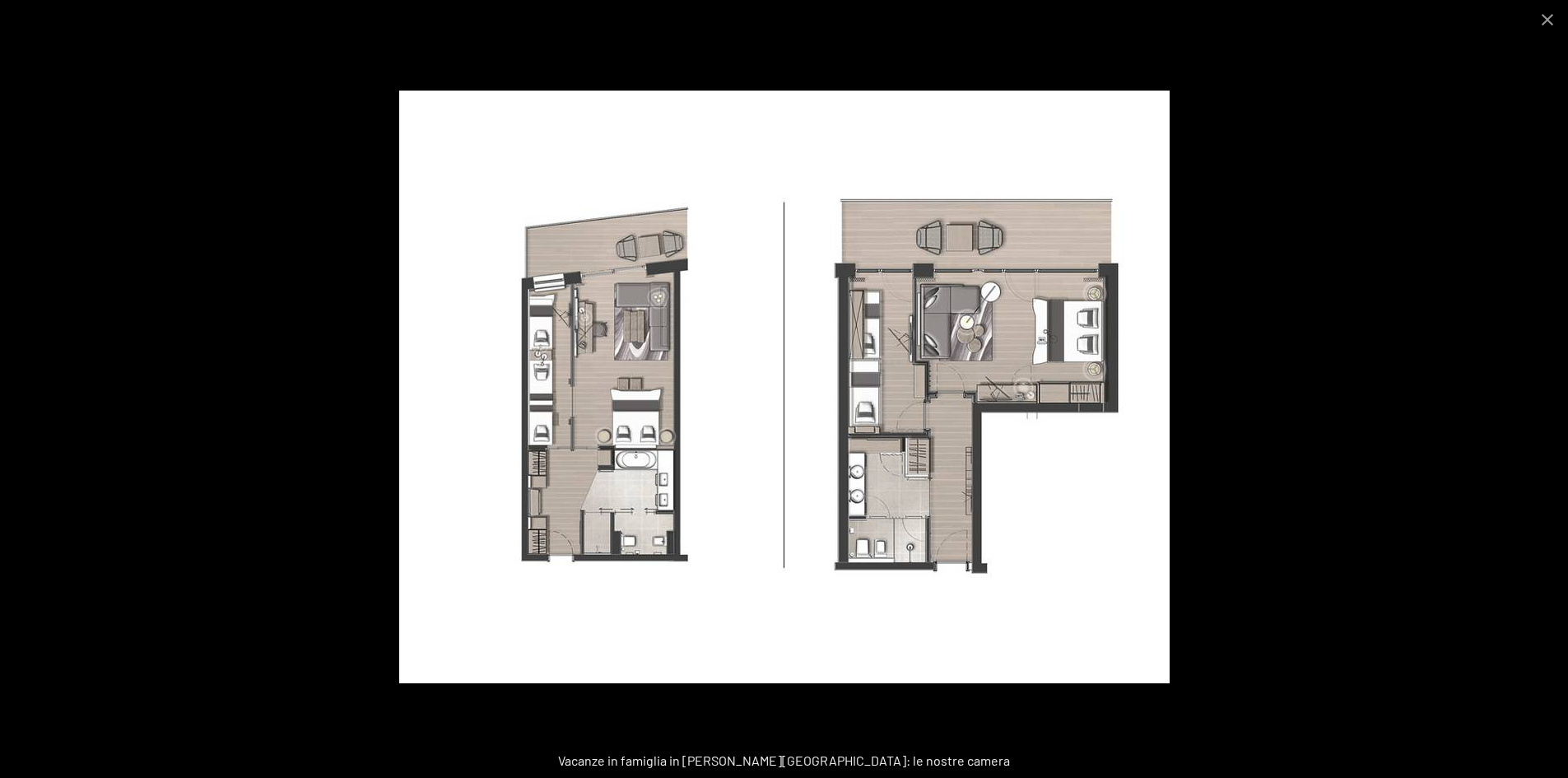
click at [950, 363] on img at bounding box center [784, 387] width 770 height 593
click at [1551, 21] on button "Close gallery" at bounding box center [1547, 19] width 41 height 39
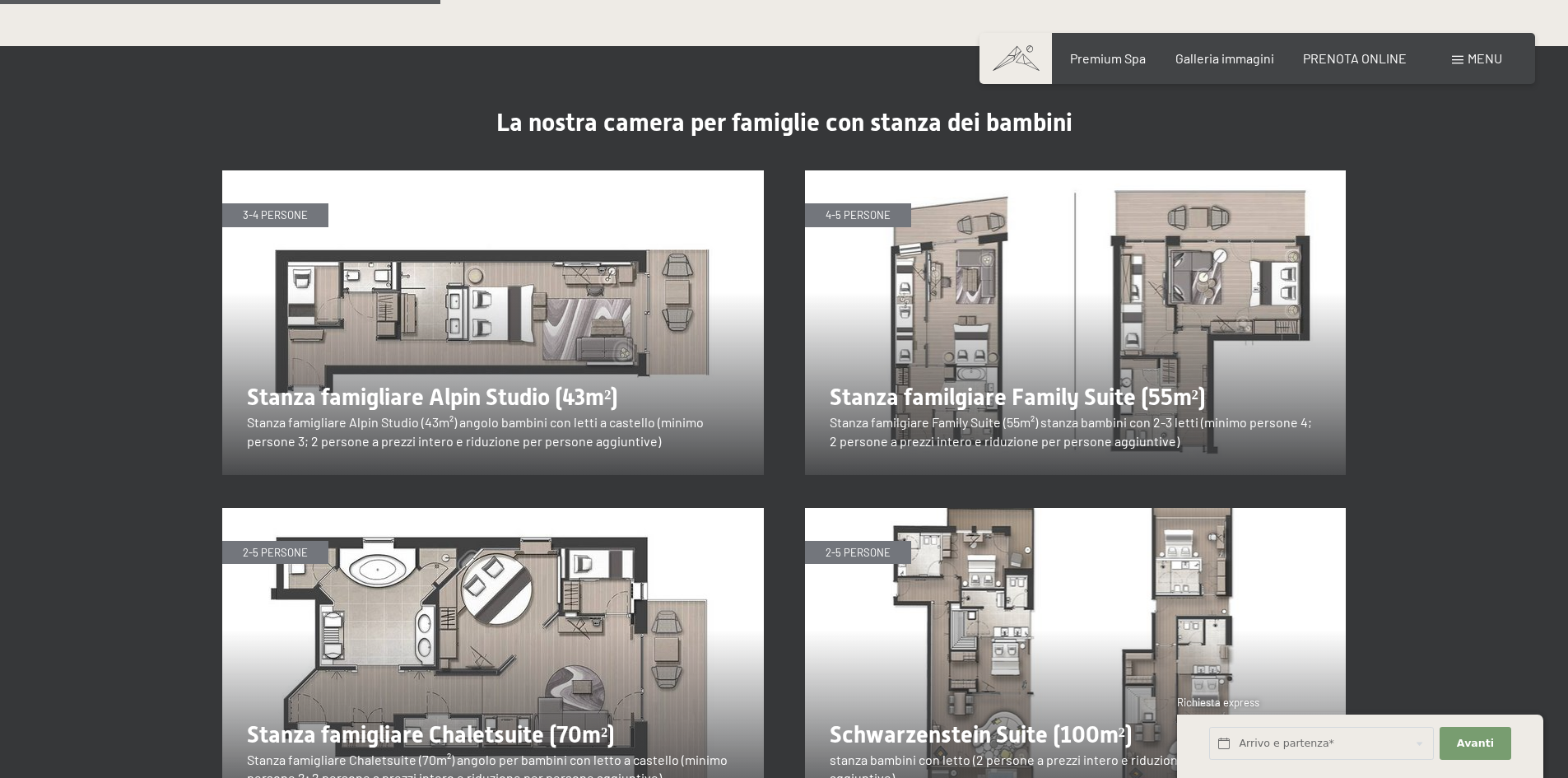
click at [1483, 60] on span "Menu" at bounding box center [1484, 58] width 35 height 16
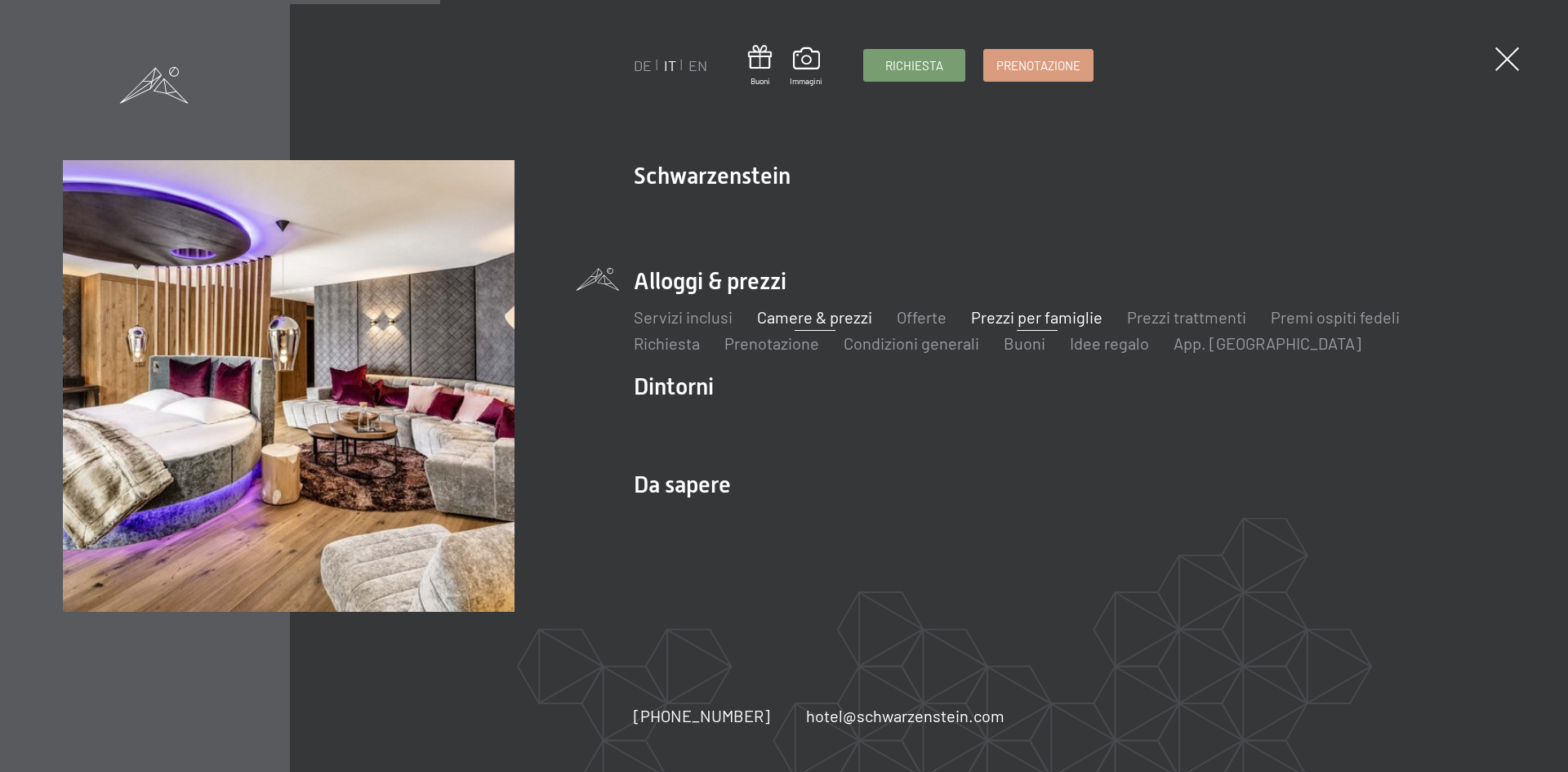
click at [792, 316] on link "Camere & prezzi" at bounding box center [814, 317] width 115 height 20
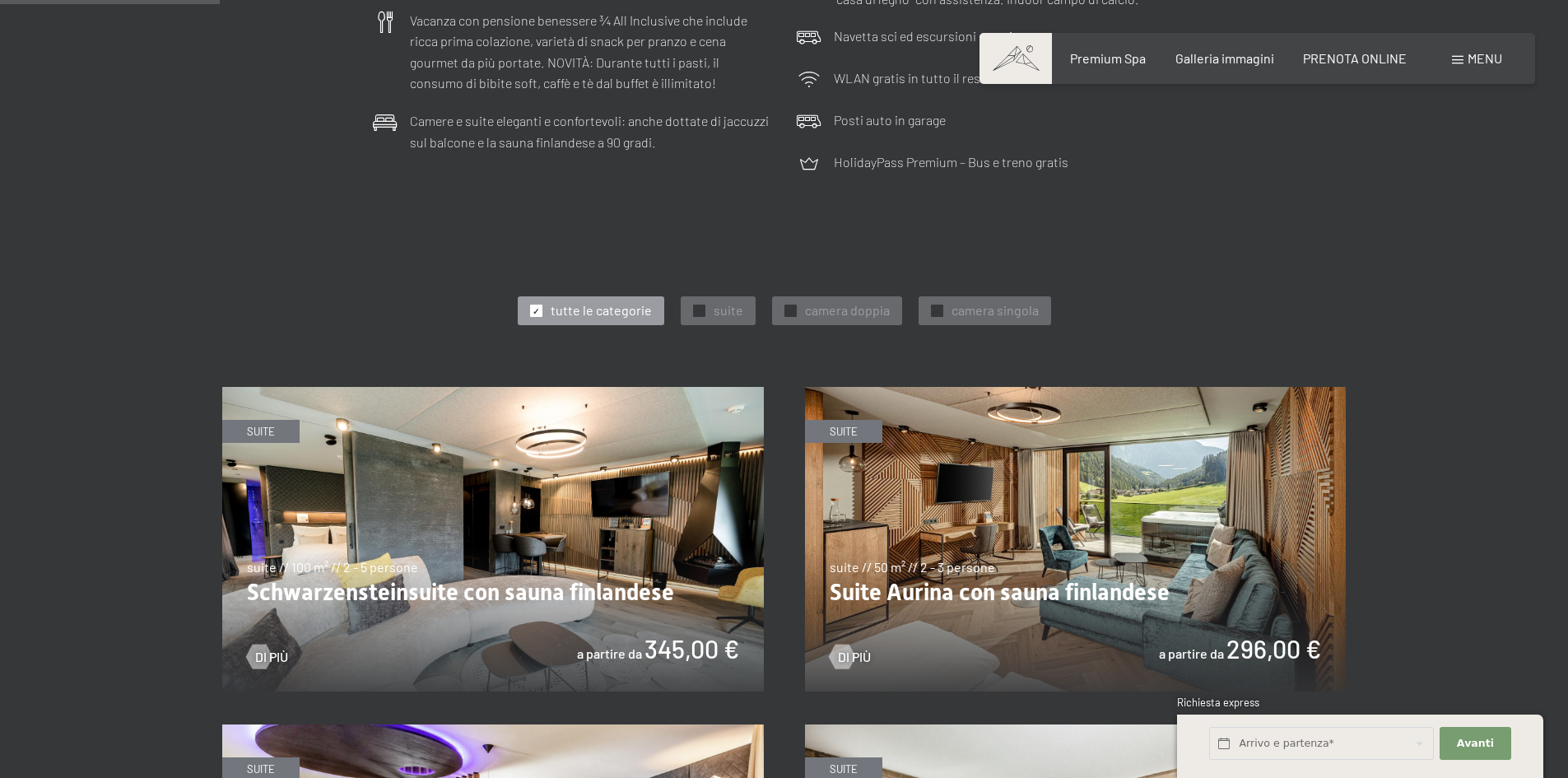
scroll to position [741, 0]
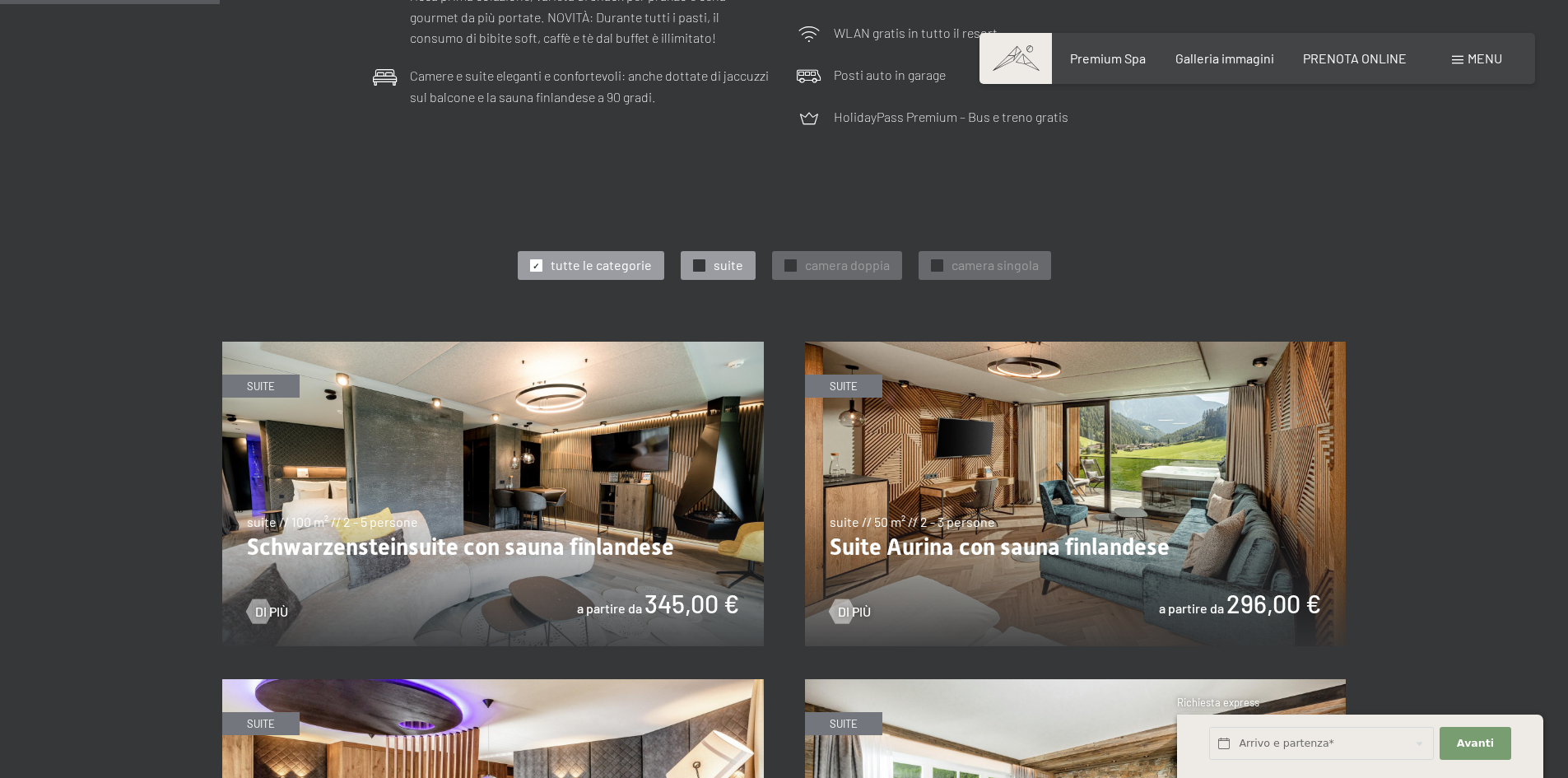
click at [696, 263] on span "✓" at bounding box center [698, 266] width 7 height 12
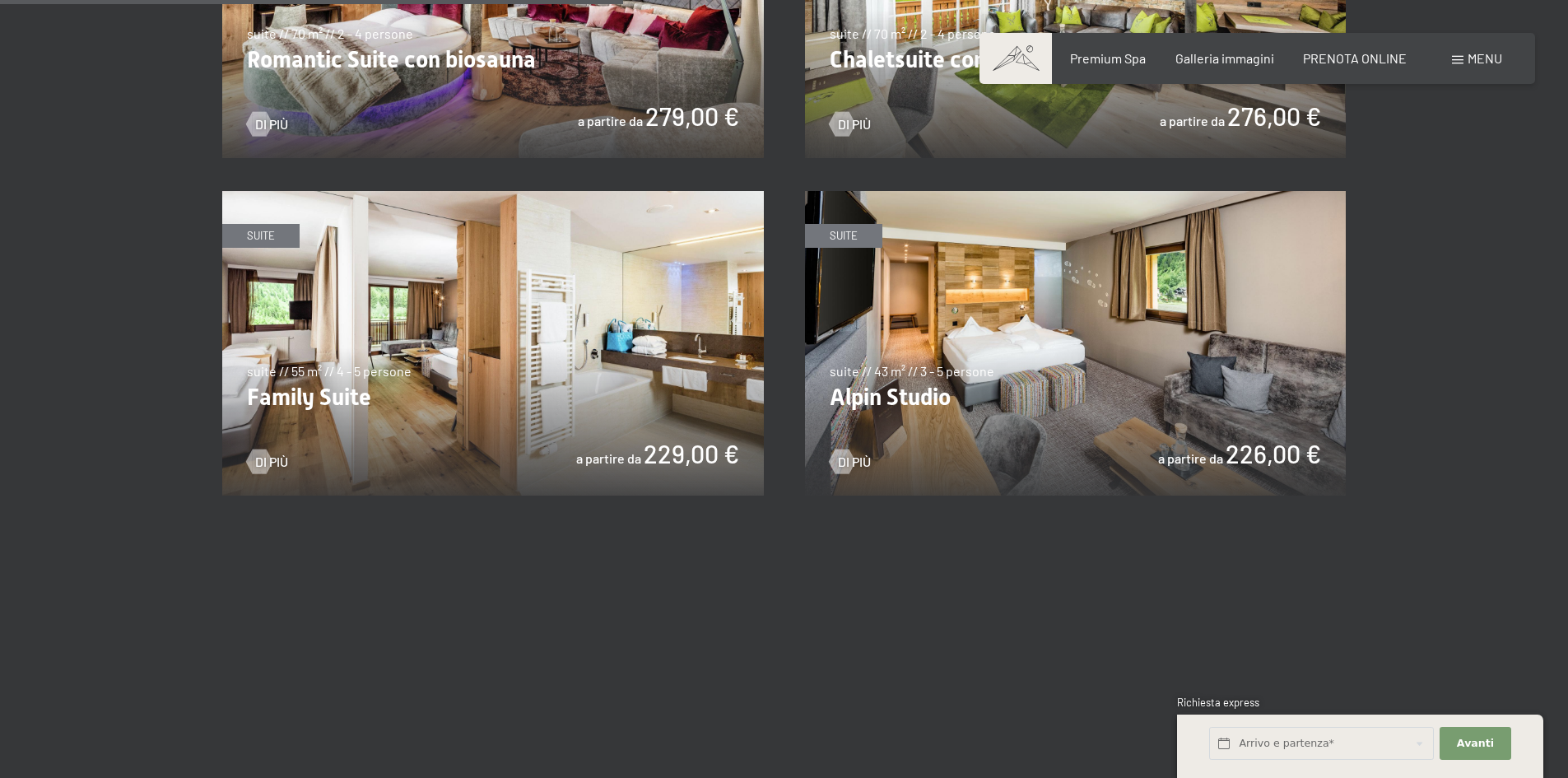
scroll to position [1564, 0]
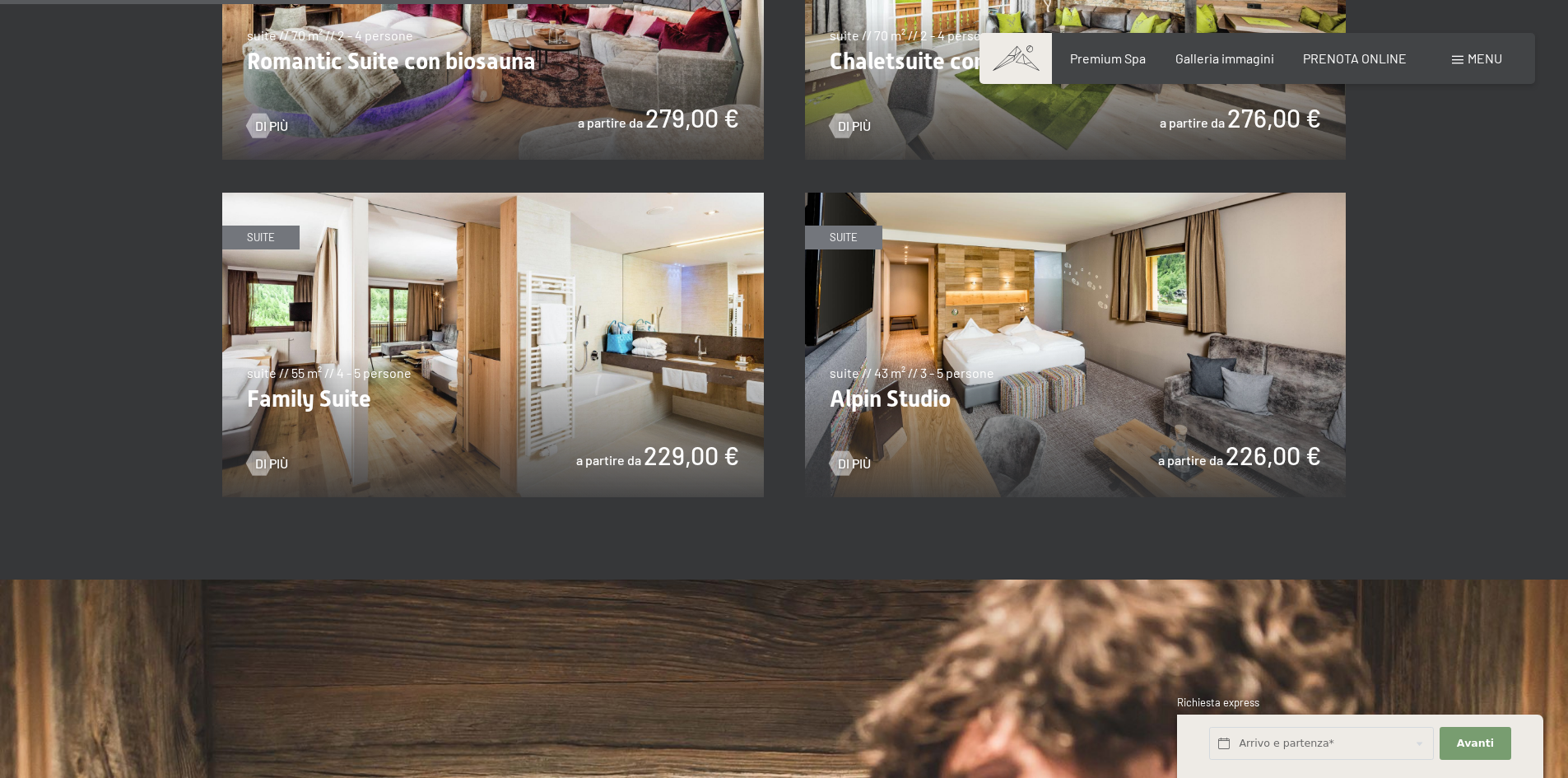
click at [497, 387] on img at bounding box center [492, 345] width 541 height 304
click at [951, 357] on img at bounding box center [1076, 345] width 541 height 304
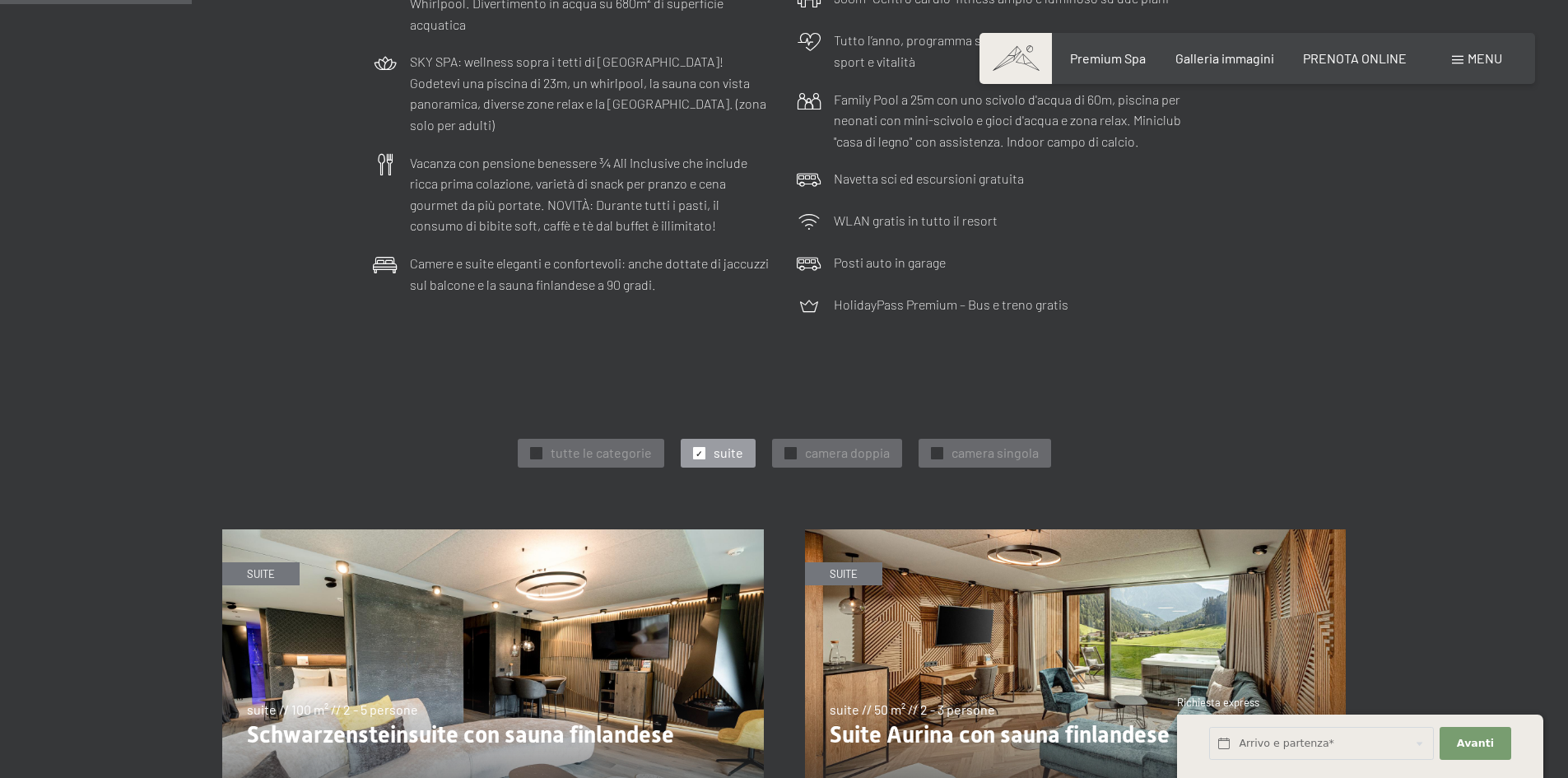
scroll to position [576, 0]
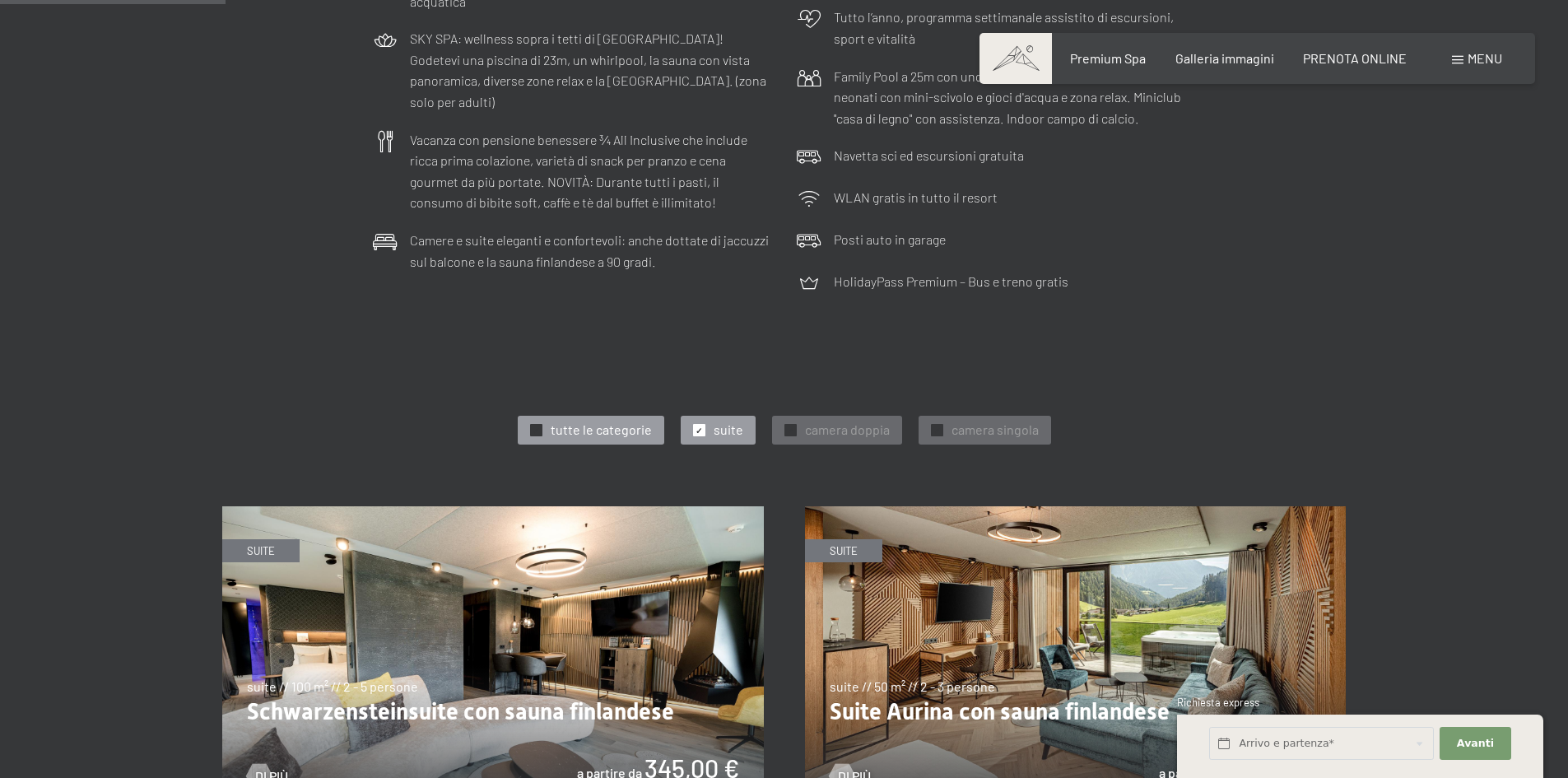
click at [536, 434] on span "✓" at bounding box center [535, 431] width 7 height 12
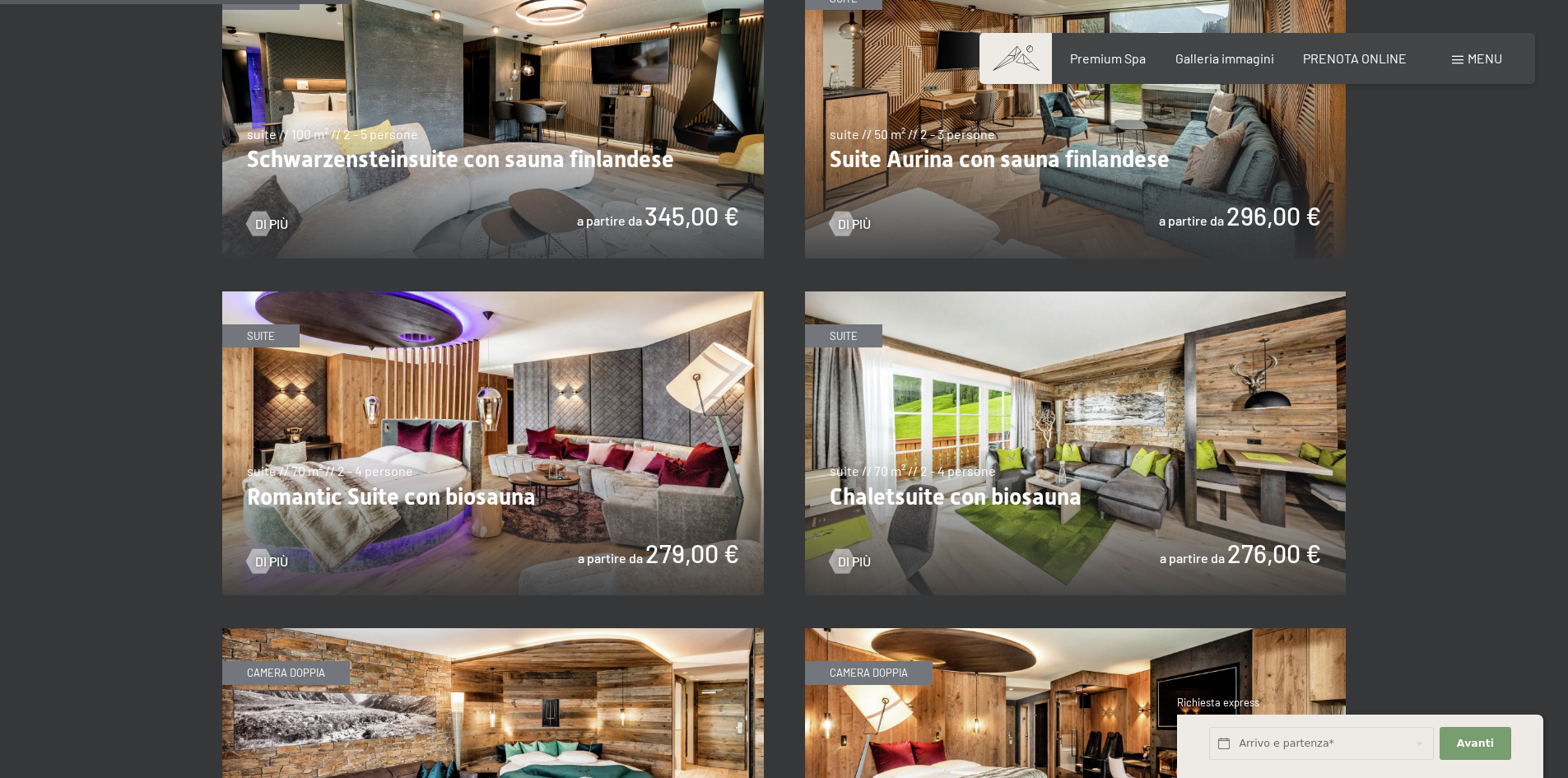
scroll to position [1070, 0]
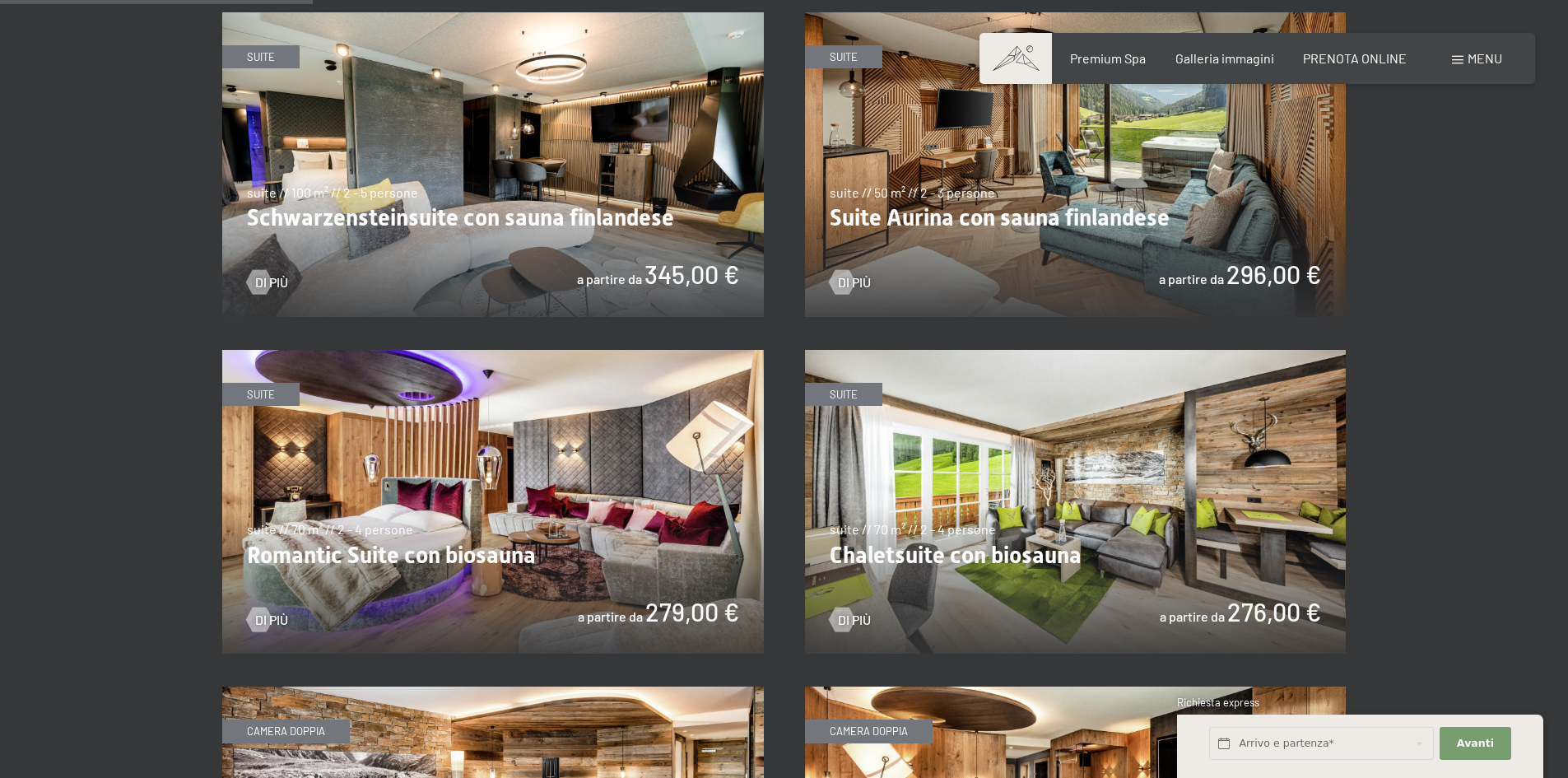
click at [995, 218] on img at bounding box center [1076, 164] width 541 height 304
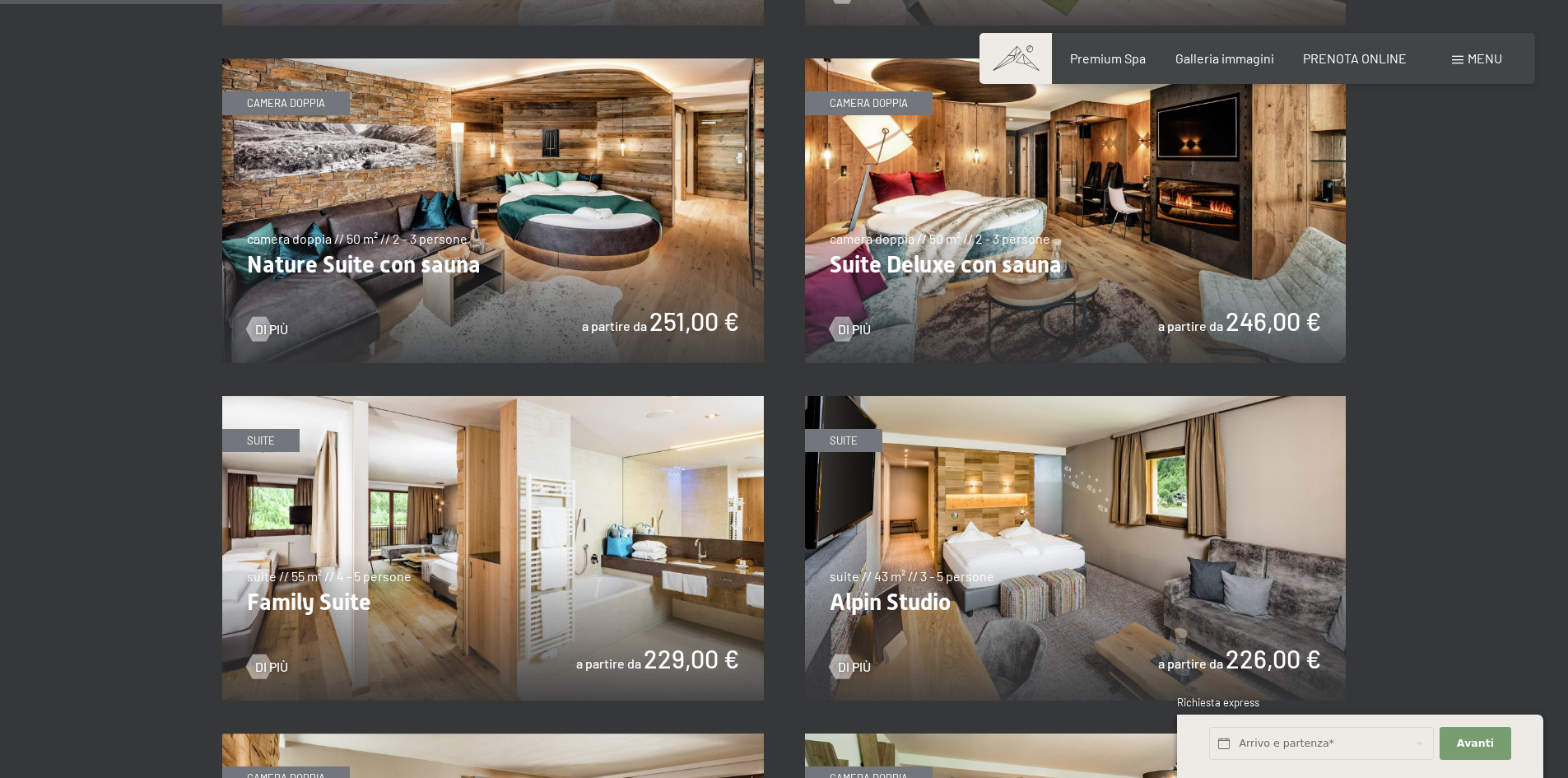
scroll to position [1811, 0]
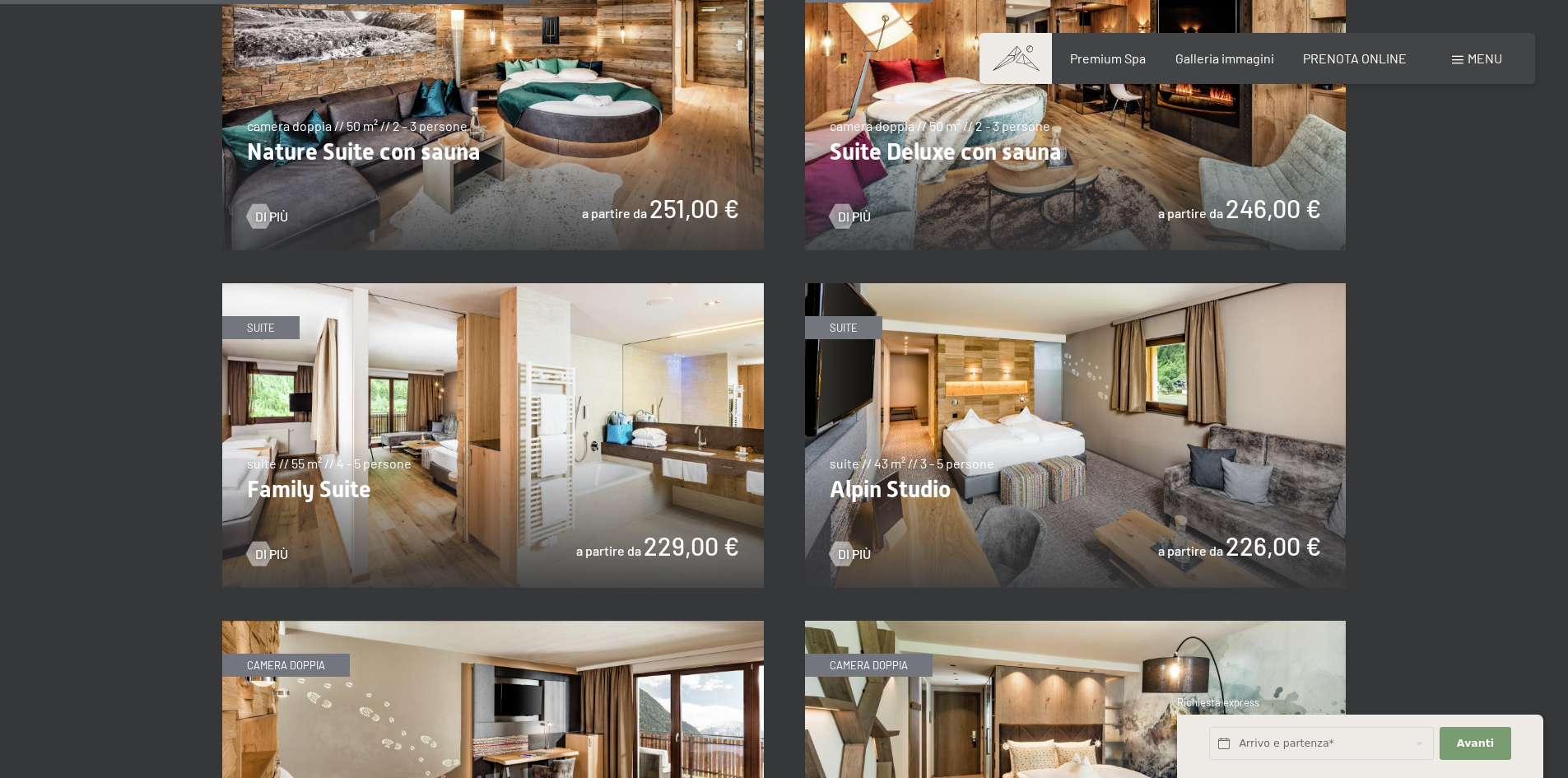
click at [425, 491] on img at bounding box center [492, 436] width 541 height 304
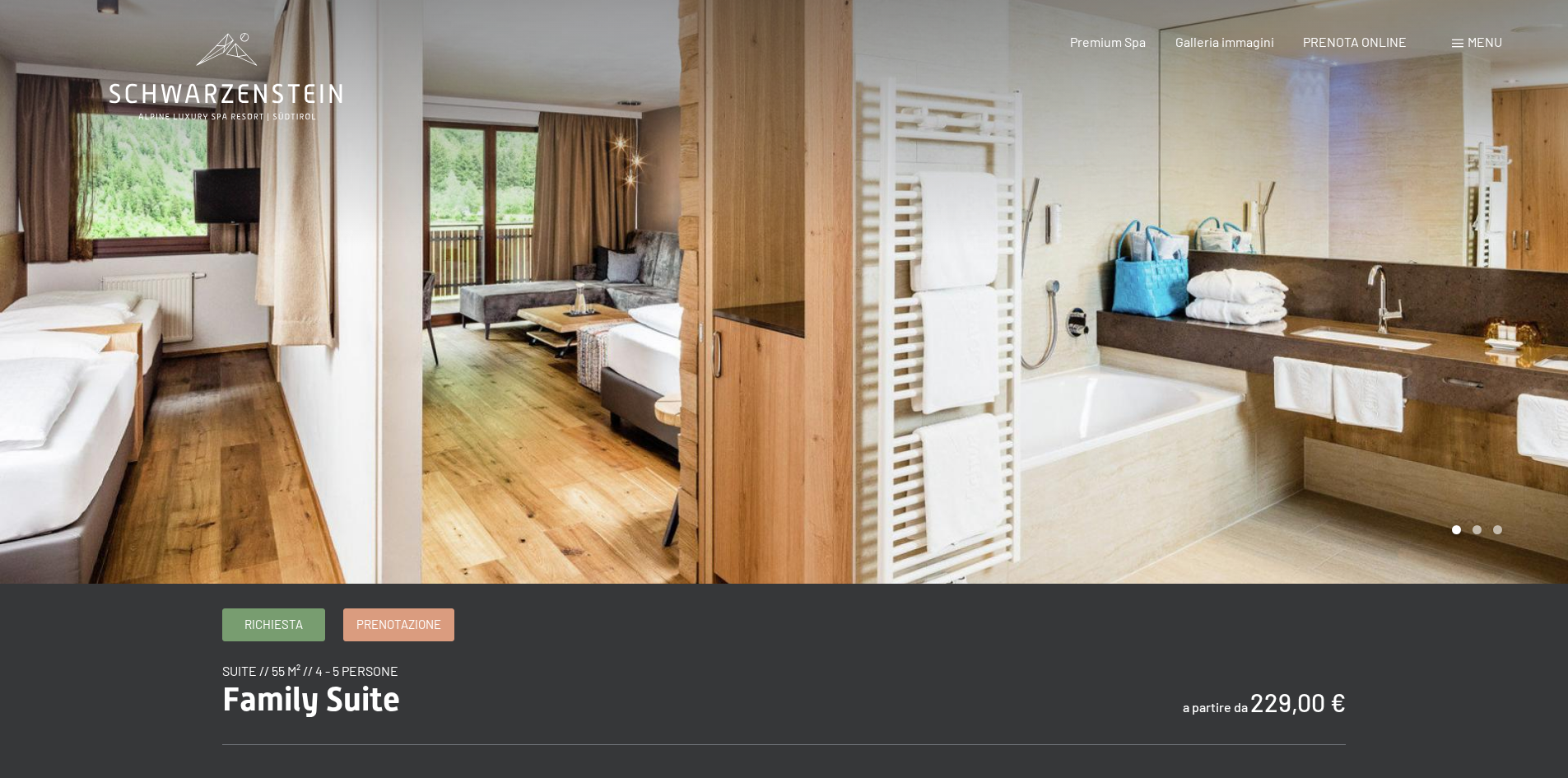
click at [1520, 345] on div at bounding box center [1176, 292] width 784 height 584
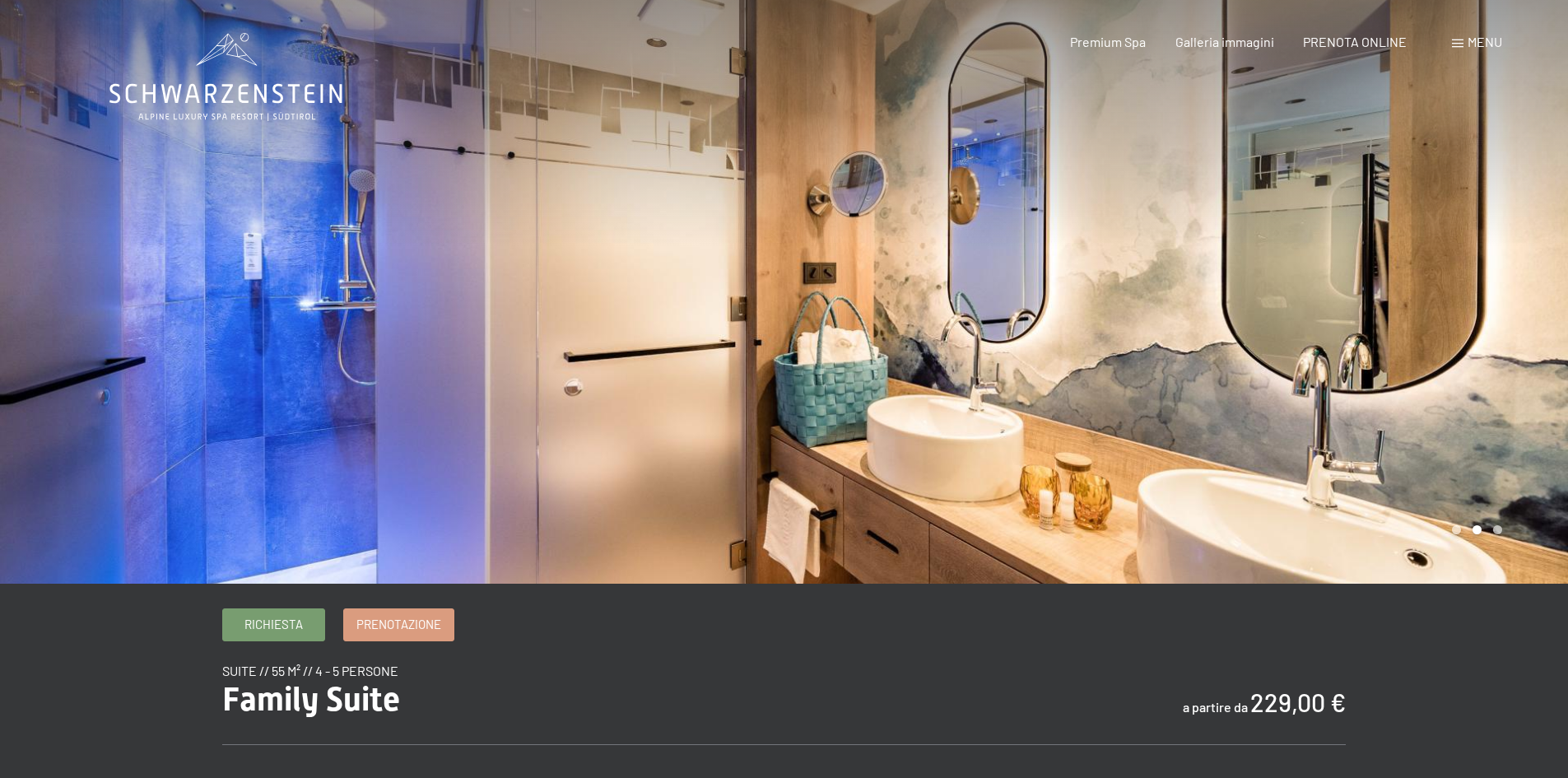
click at [1520, 345] on div at bounding box center [1176, 292] width 784 height 584
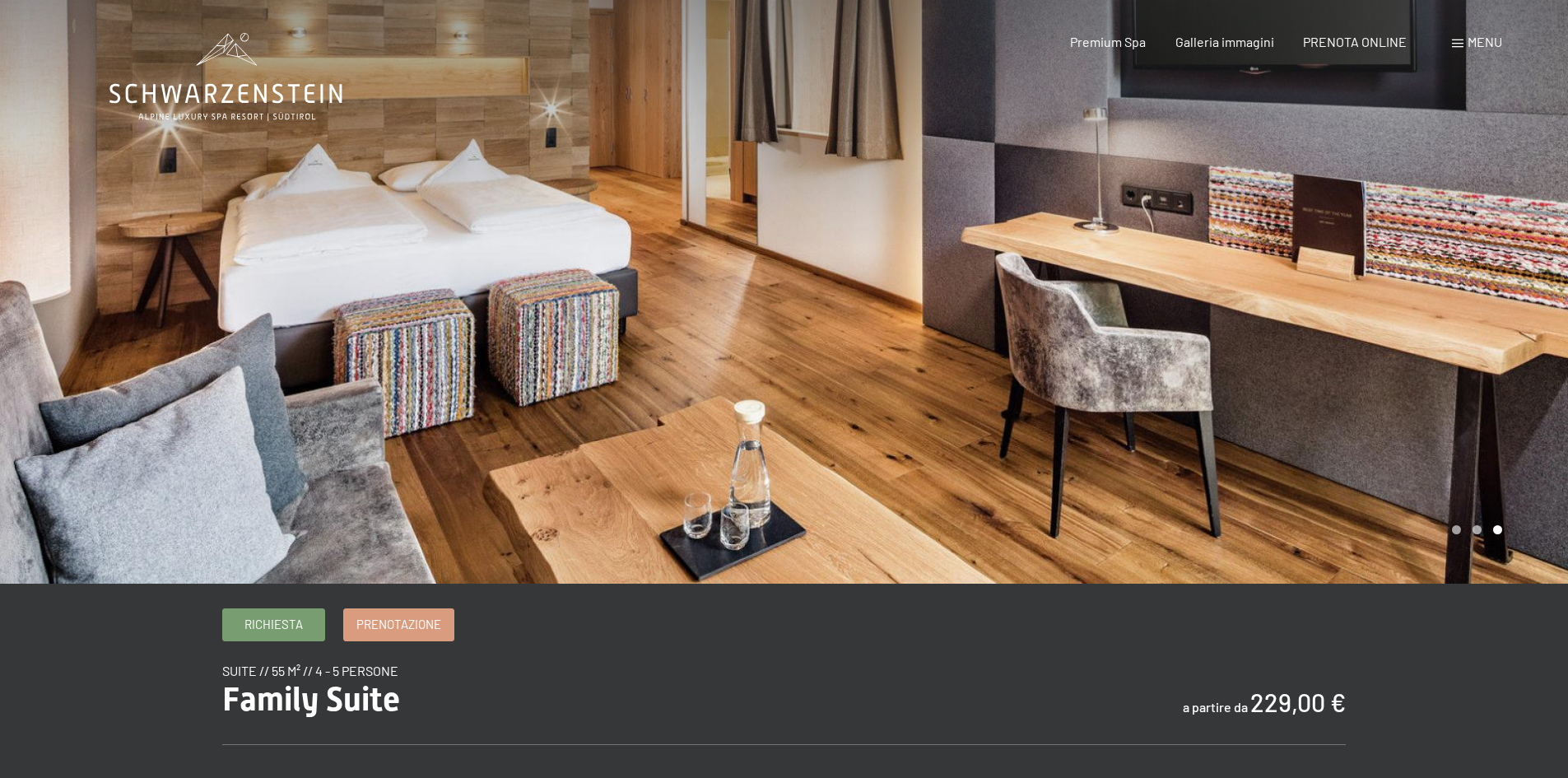
click at [1520, 345] on div at bounding box center [1176, 292] width 784 height 584
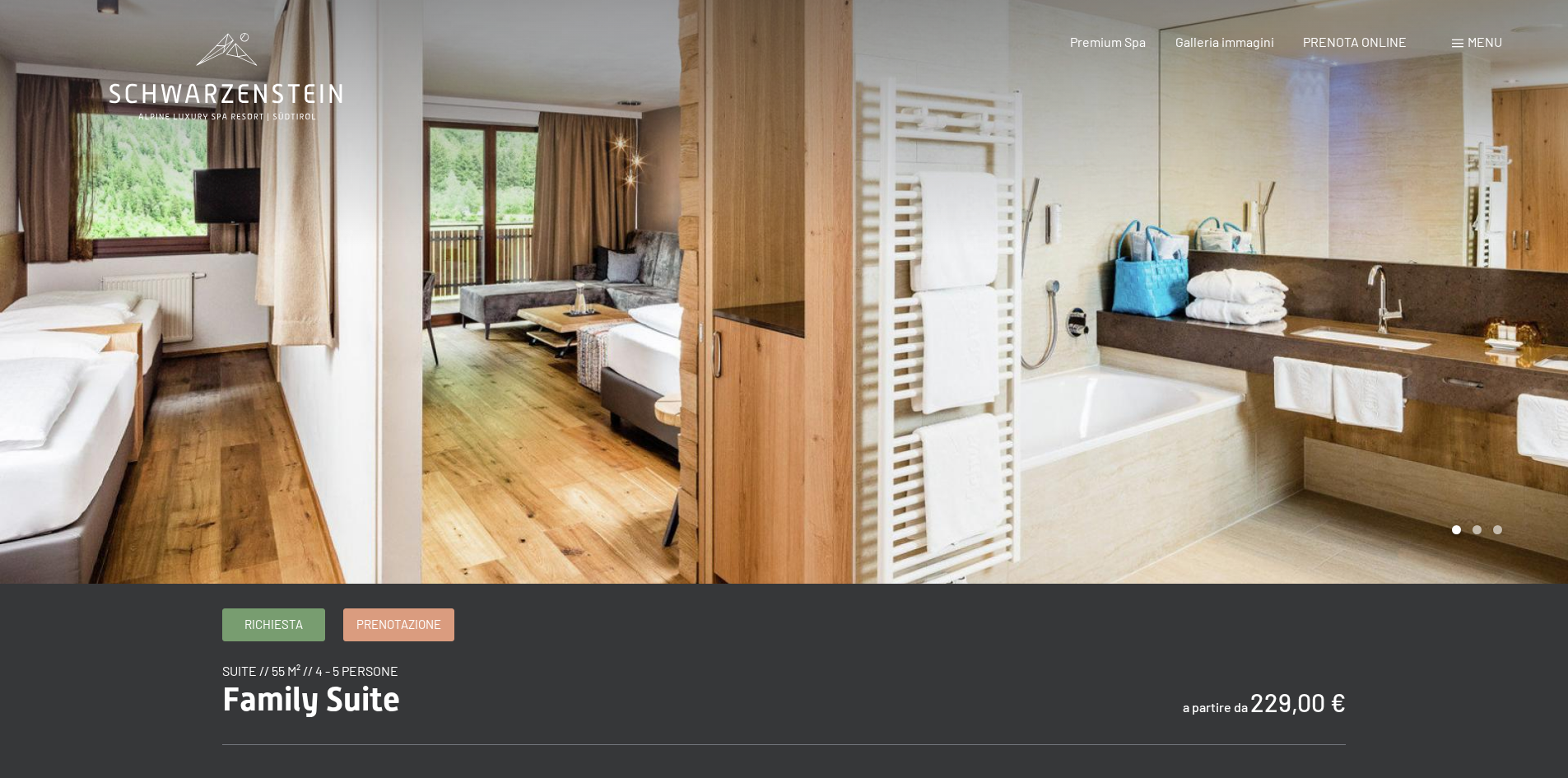
click at [1520, 345] on div at bounding box center [1176, 292] width 784 height 584
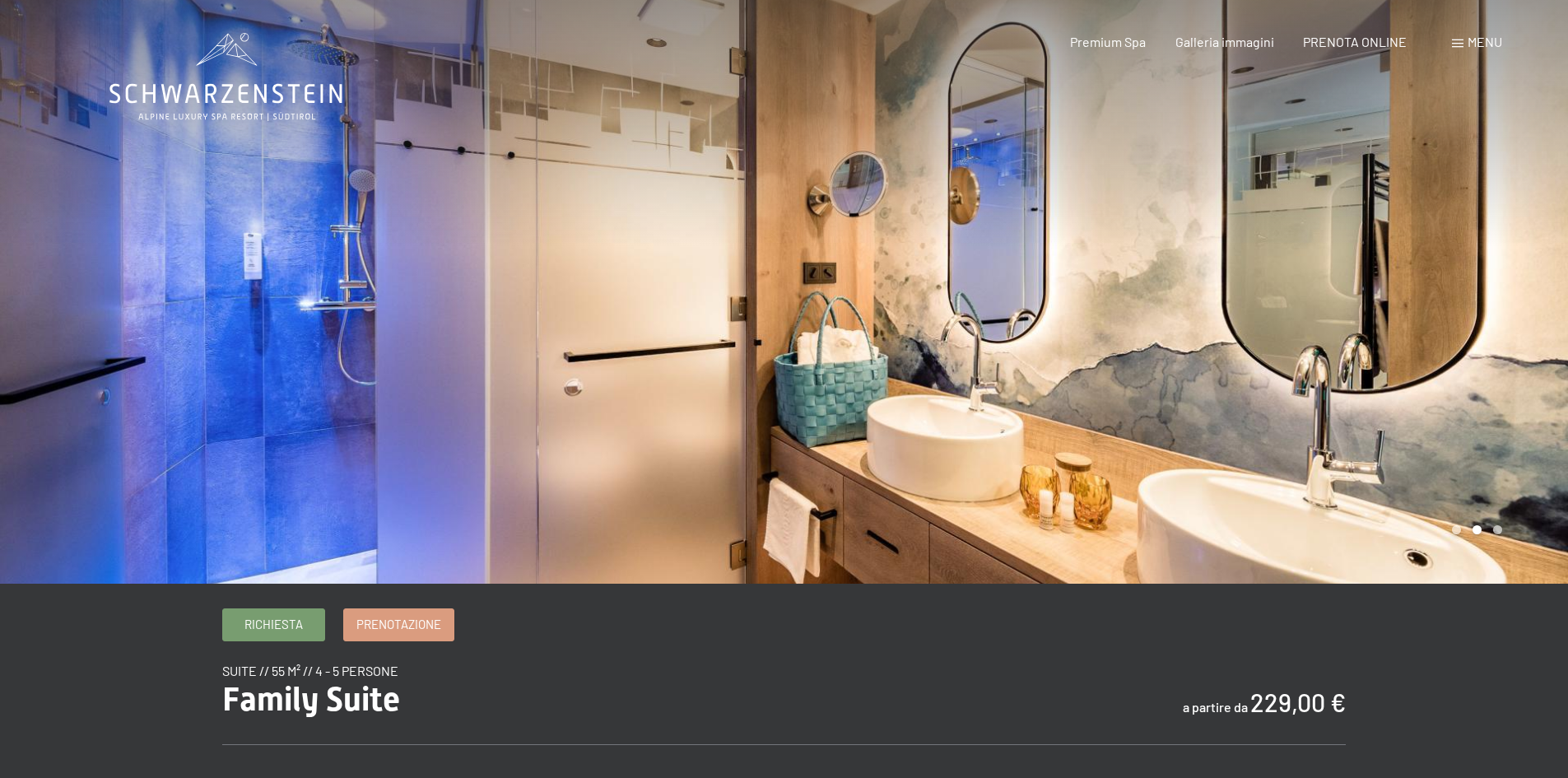
click at [1520, 345] on div at bounding box center [1176, 292] width 784 height 584
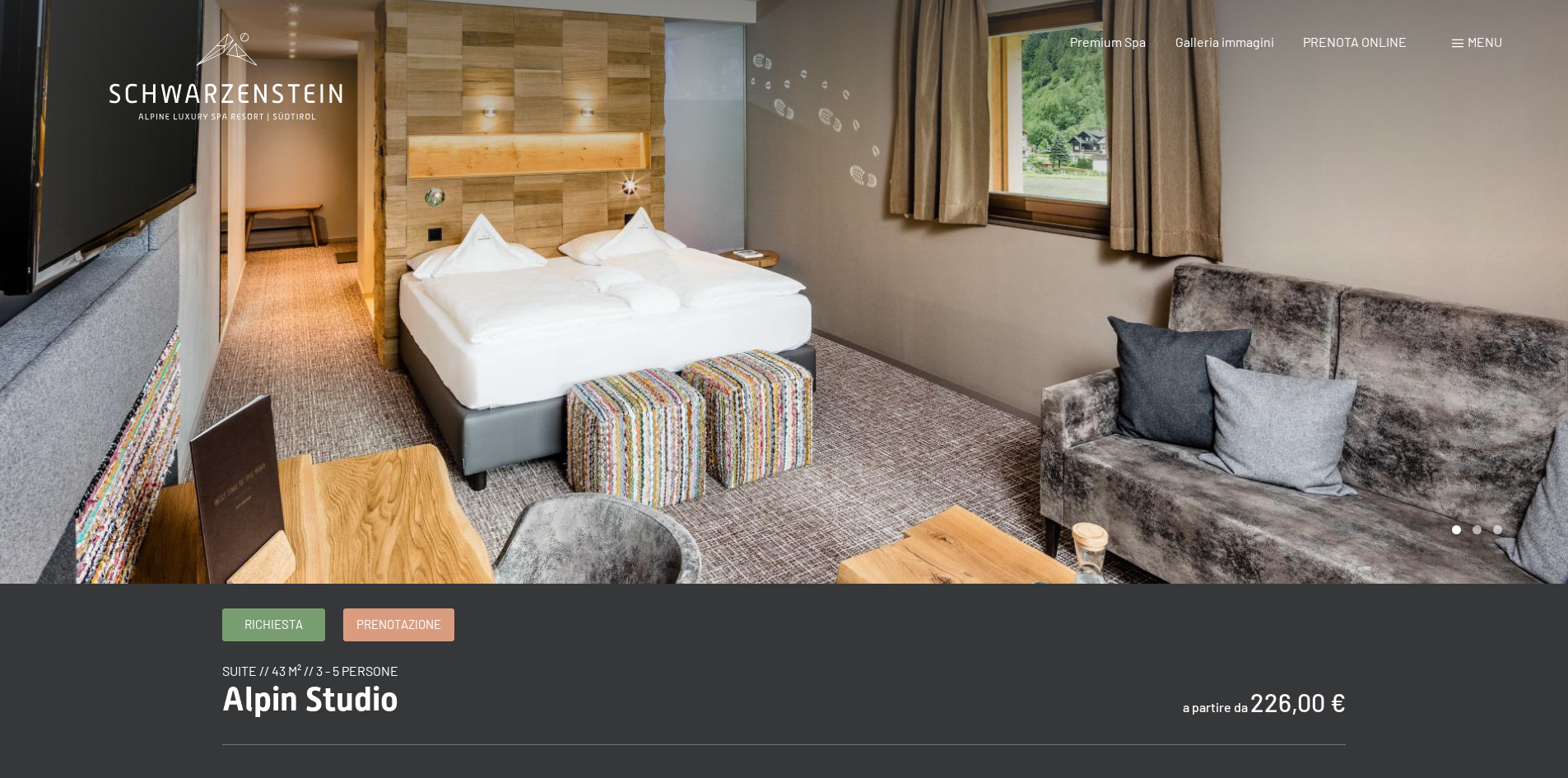
click at [1438, 294] on div at bounding box center [1176, 292] width 784 height 584
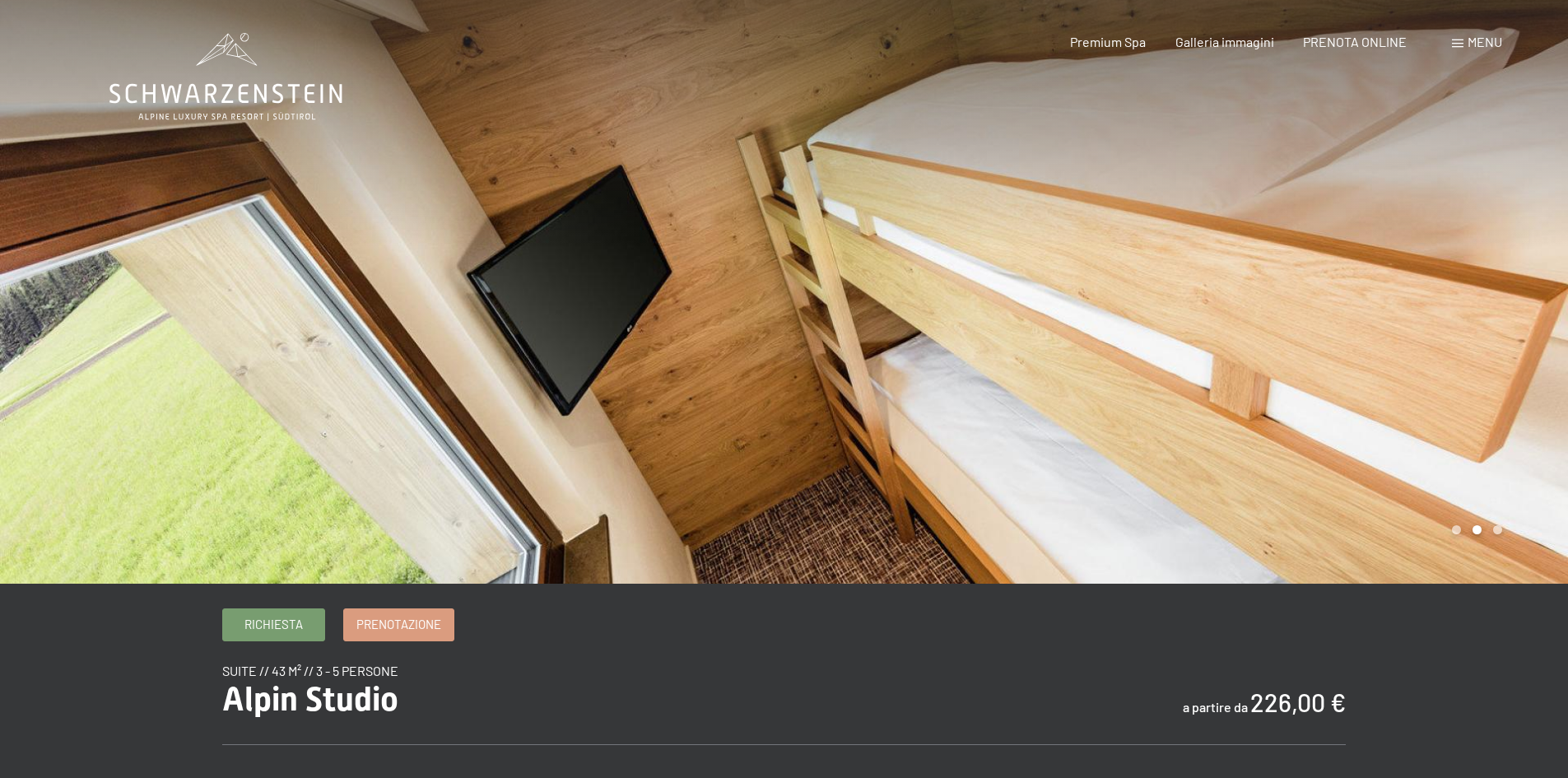
click at [1438, 294] on div at bounding box center [1176, 292] width 784 height 584
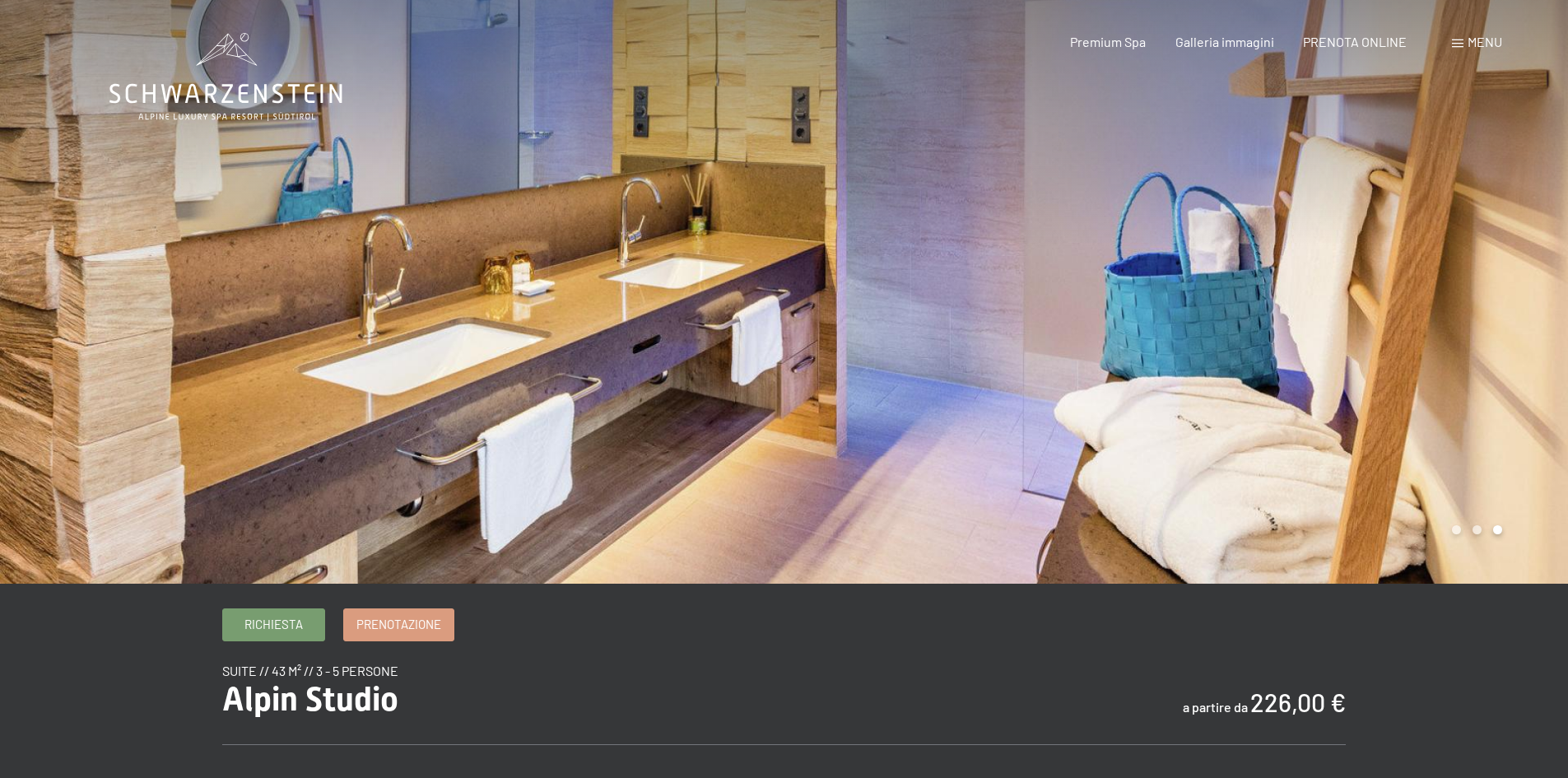
click at [1438, 294] on div at bounding box center [1176, 292] width 784 height 584
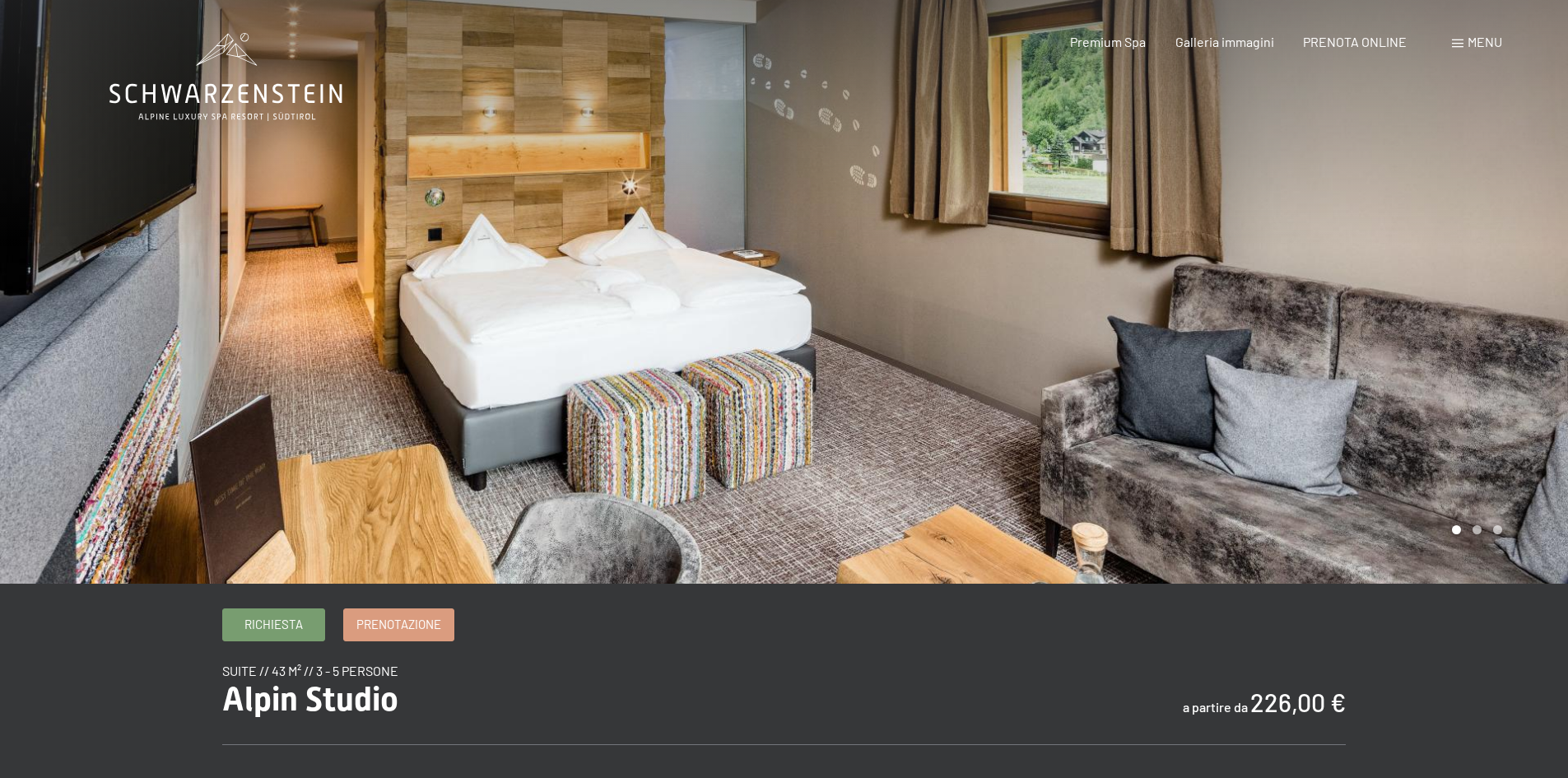
click at [1462, 332] on div at bounding box center [1176, 292] width 784 height 584
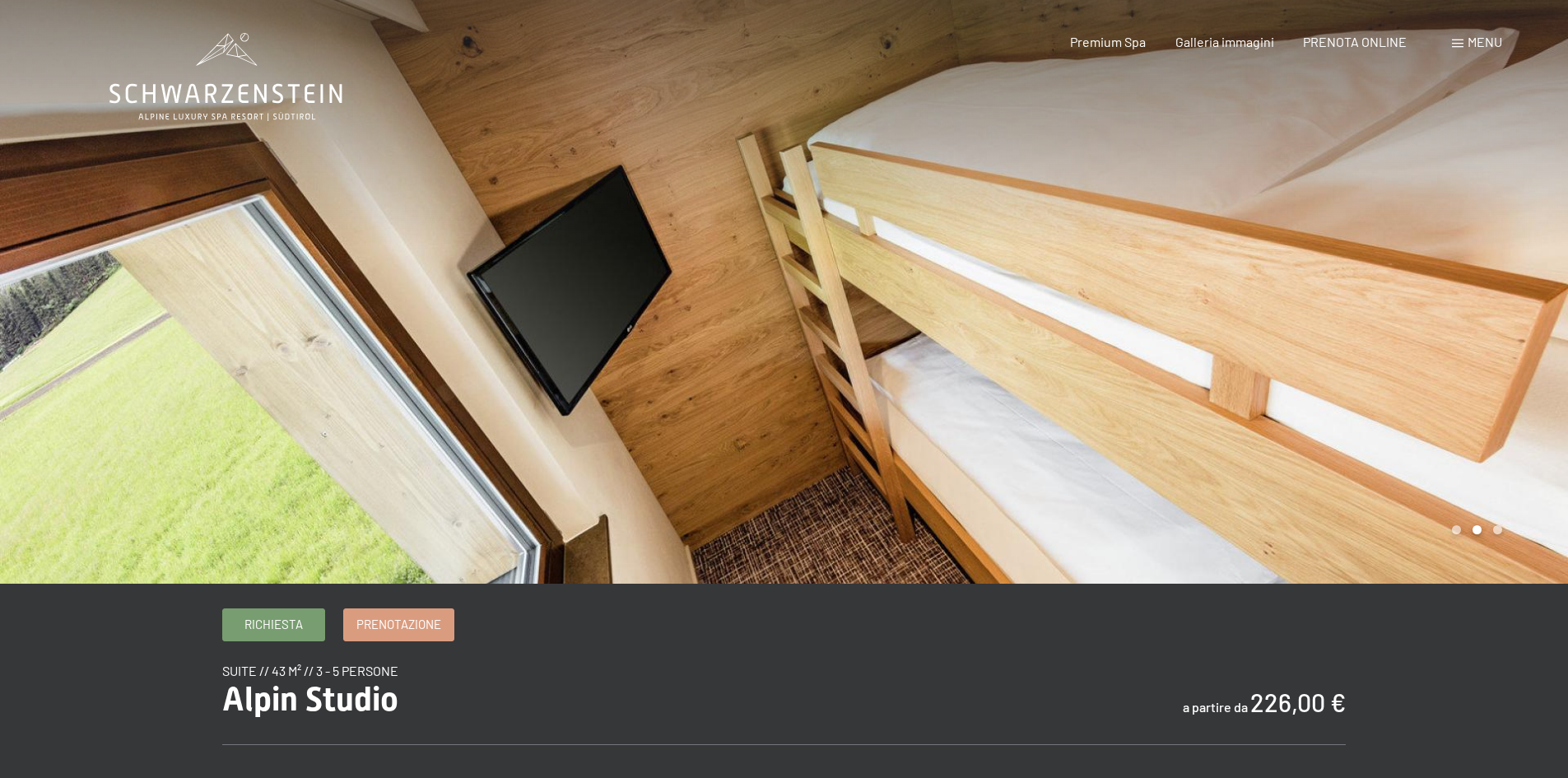
click at [892, 284] on div at bounding box center [1176, 292] width 784 height 584
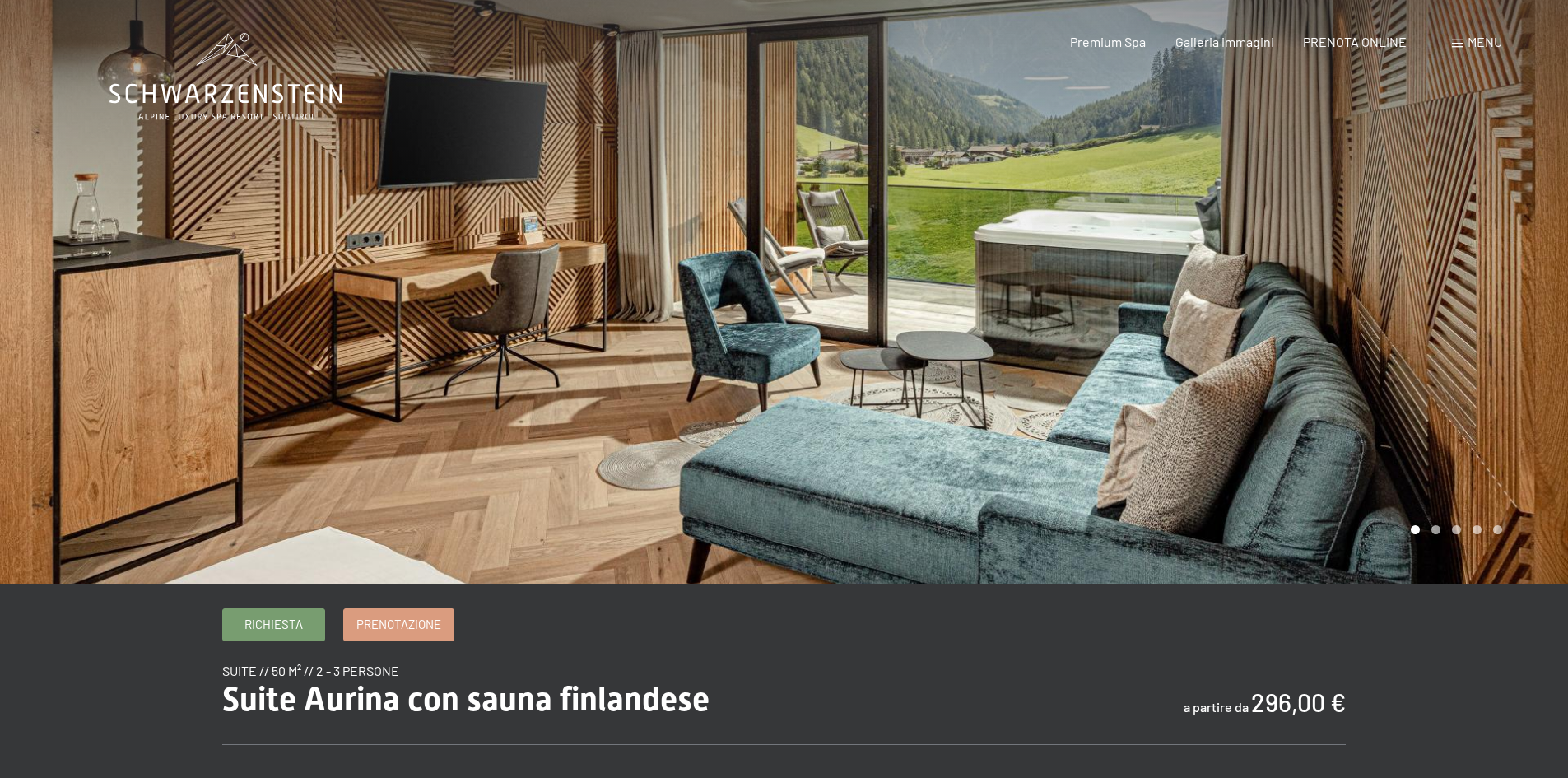
click at [1257, 311] on div at bounding box center [1176, 292] width 784 height 584
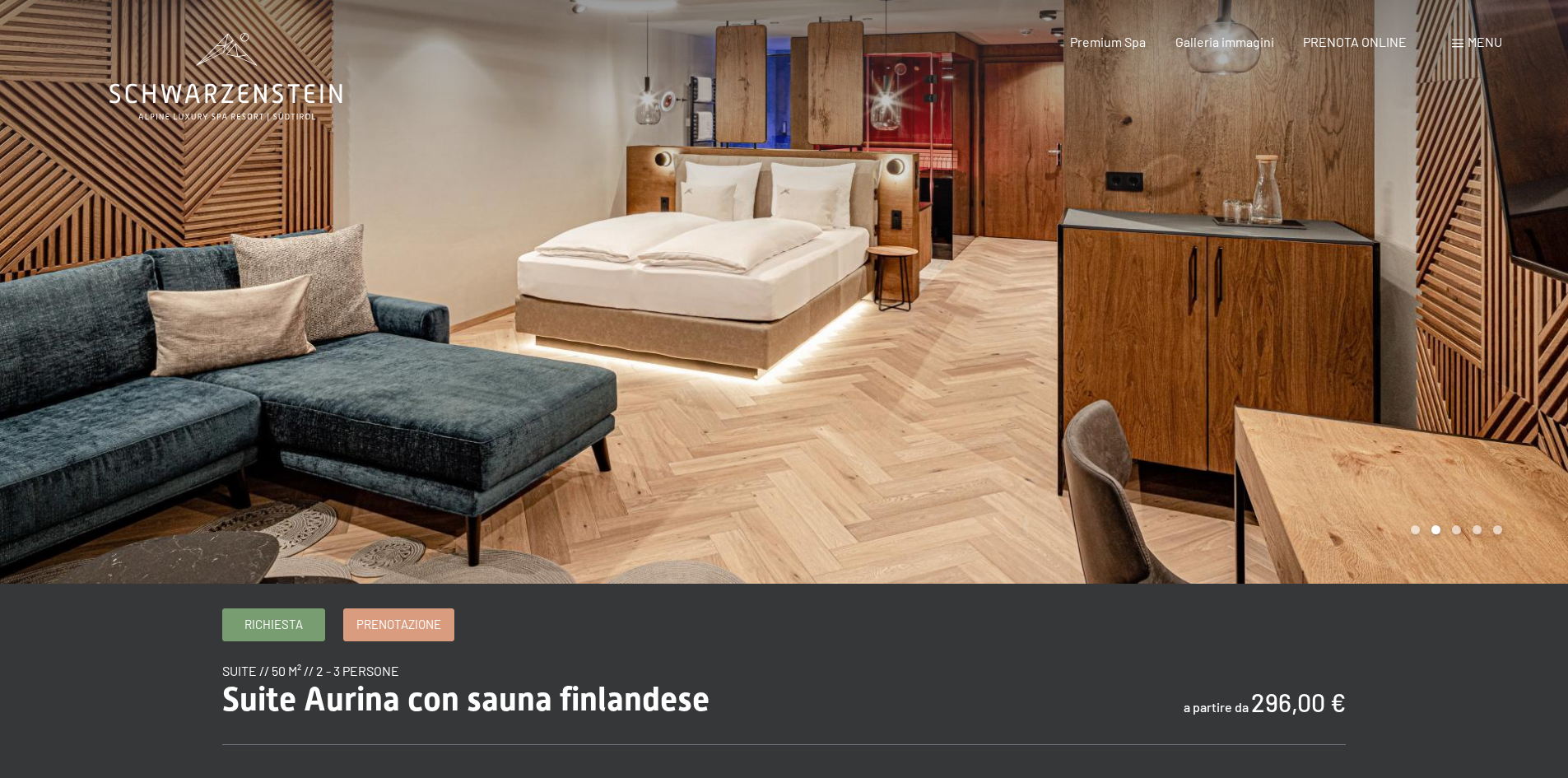
click at [1257, 311] on div at bounding box center [1176, 292] width 784 height 584
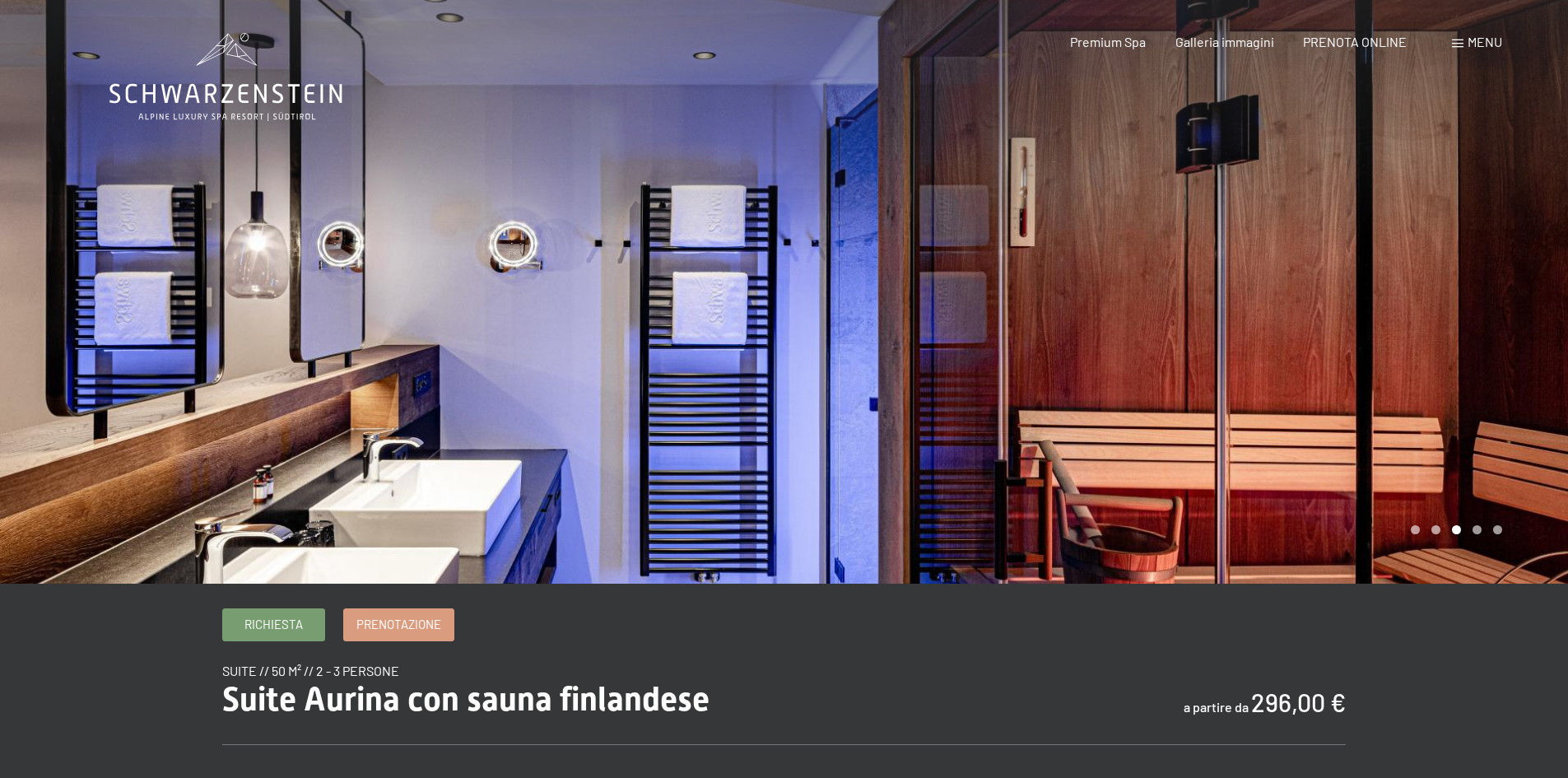
click at [1257, 311] on div at bounding box center [1176, 292] width 784 height 584
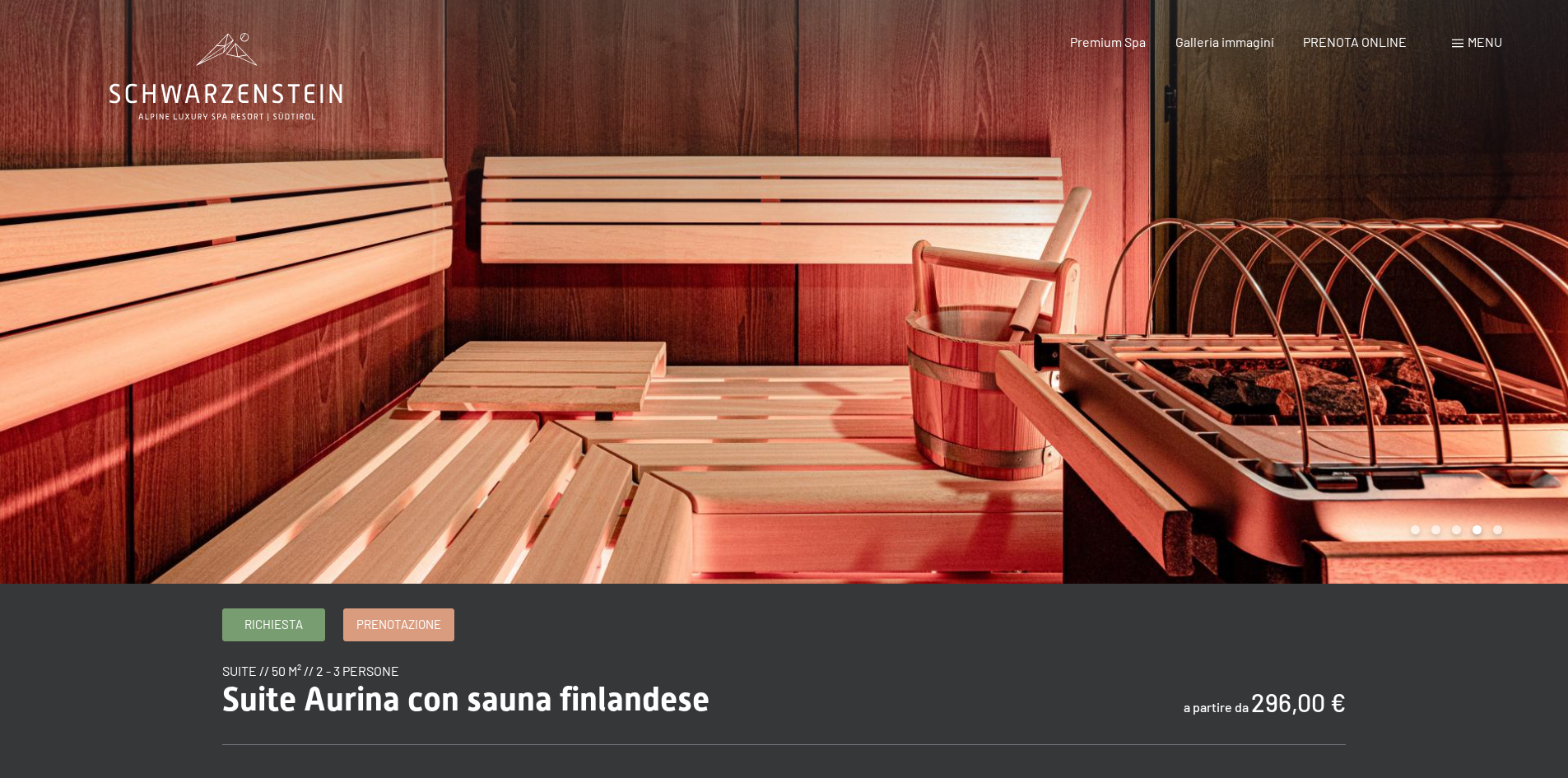
click at [1257, 311] on div at bounding box center [1176, 292] width 784 height 584
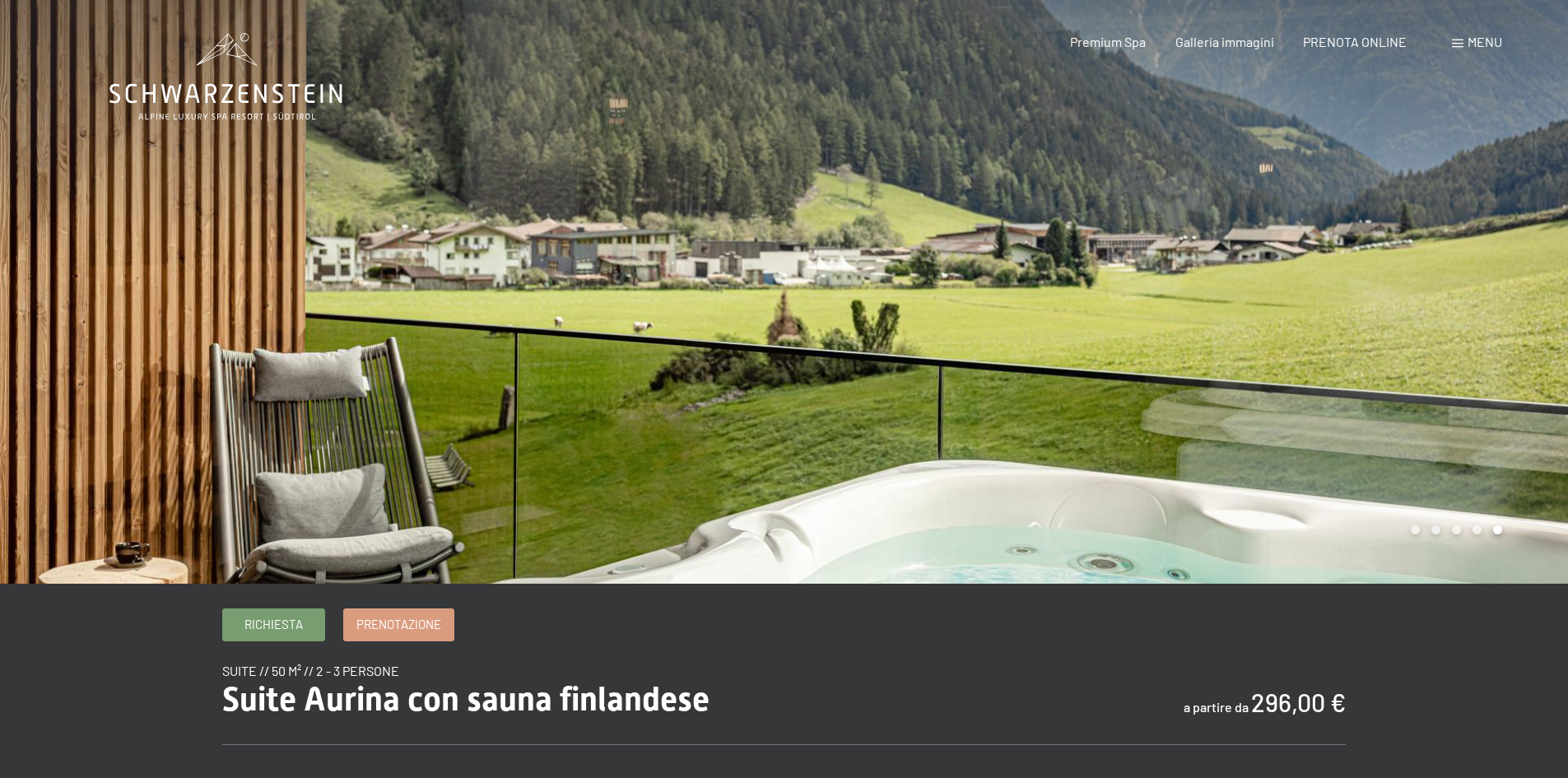
click at [1257, 311] on div at bounding box center [1176, 292] width 784 height 584
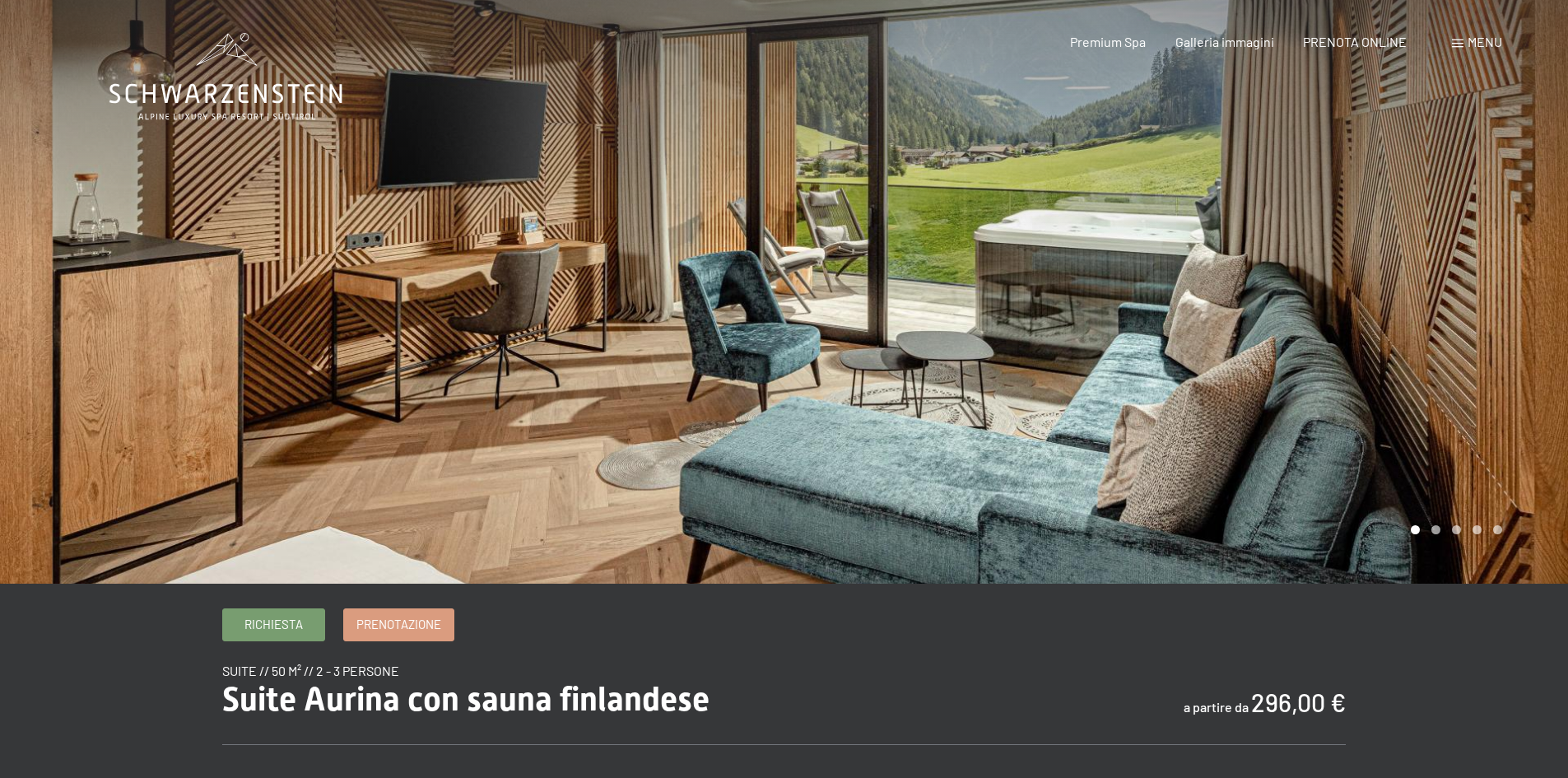
click at [1257, 311] on div at bounding box center [1176, 292] width 784 height 584
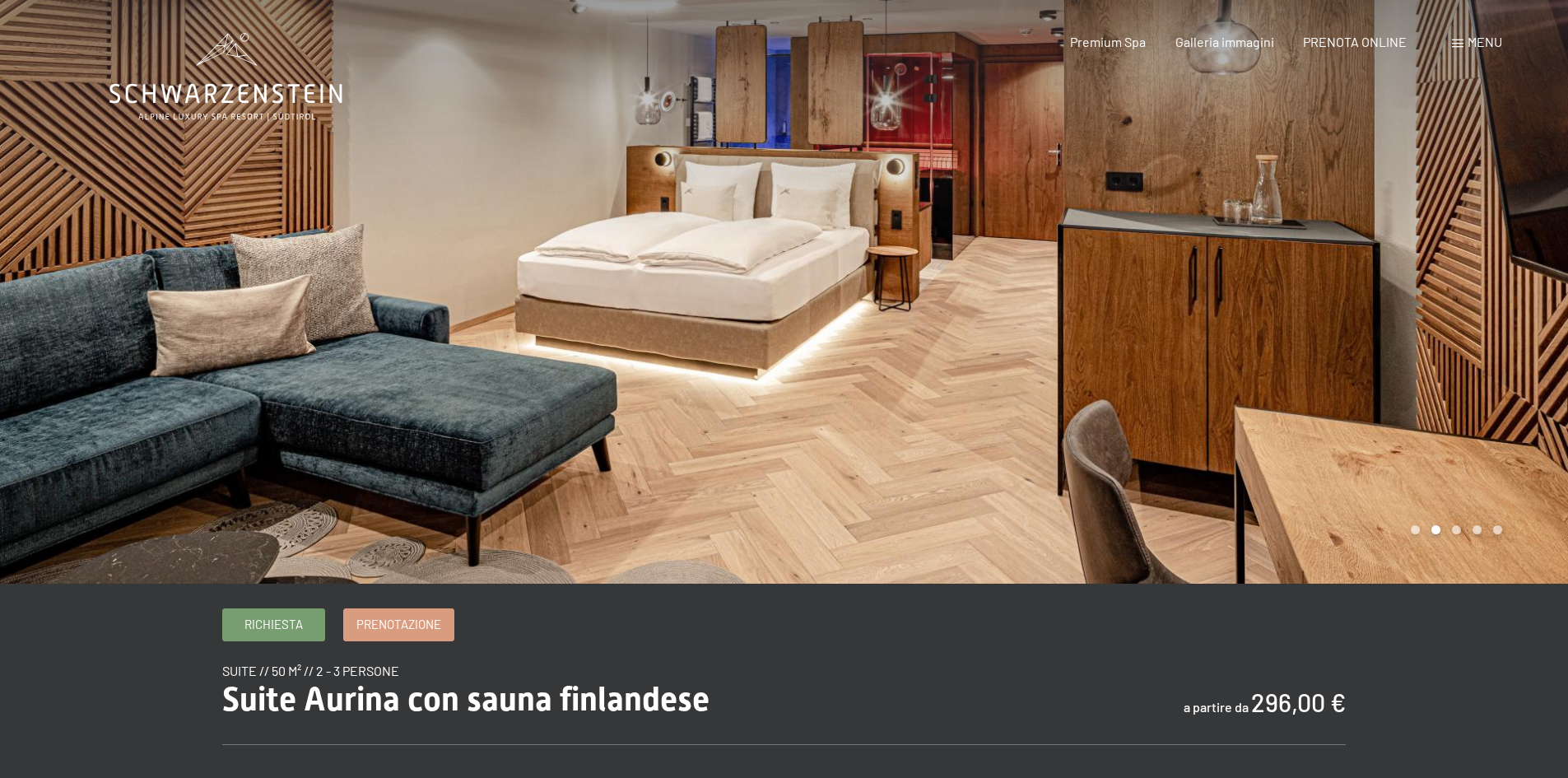
click at [1304, 267] on div at bounding box center [1176, 292] width 784 height 584
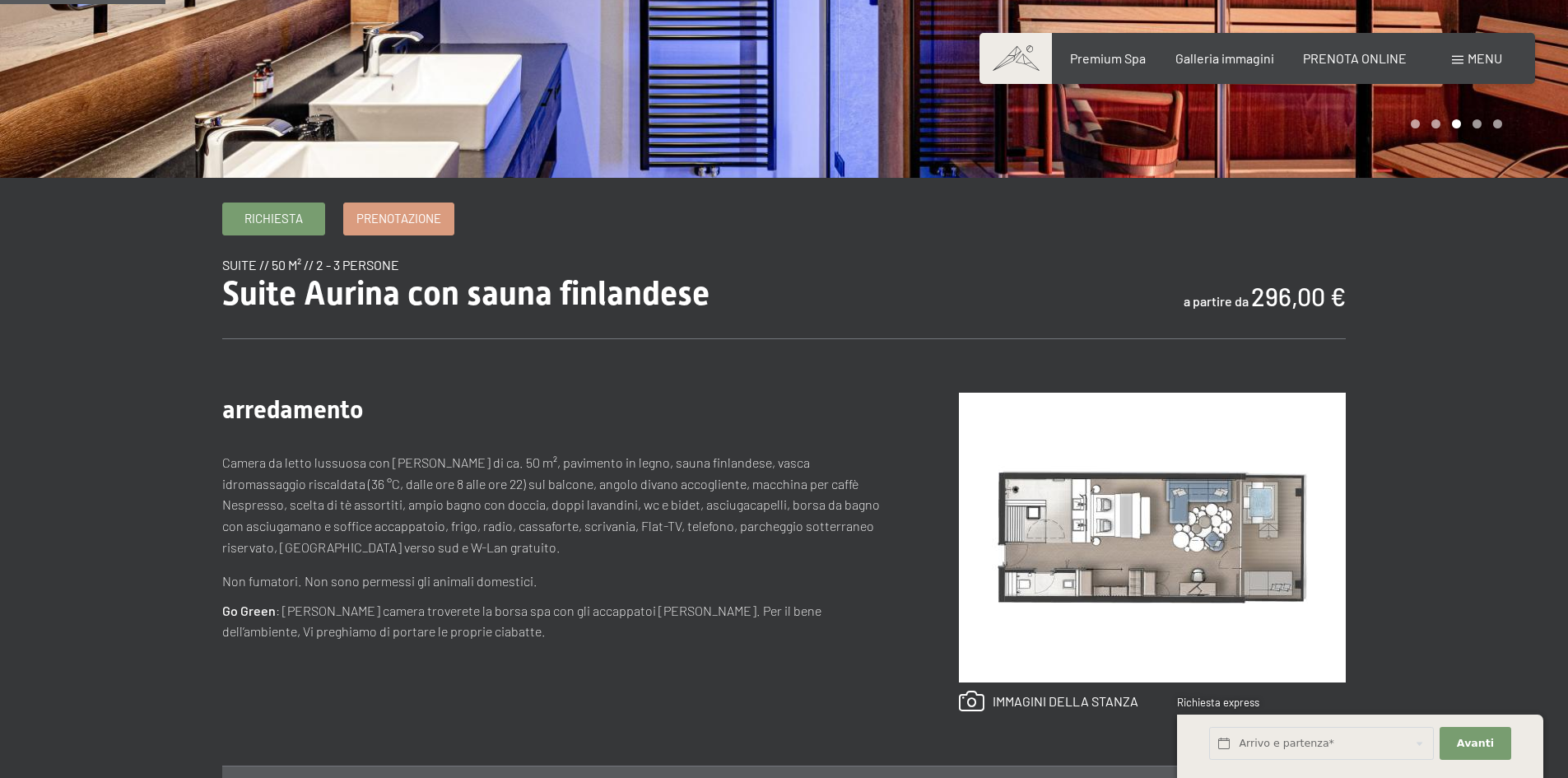
scroll to position [412, 0]
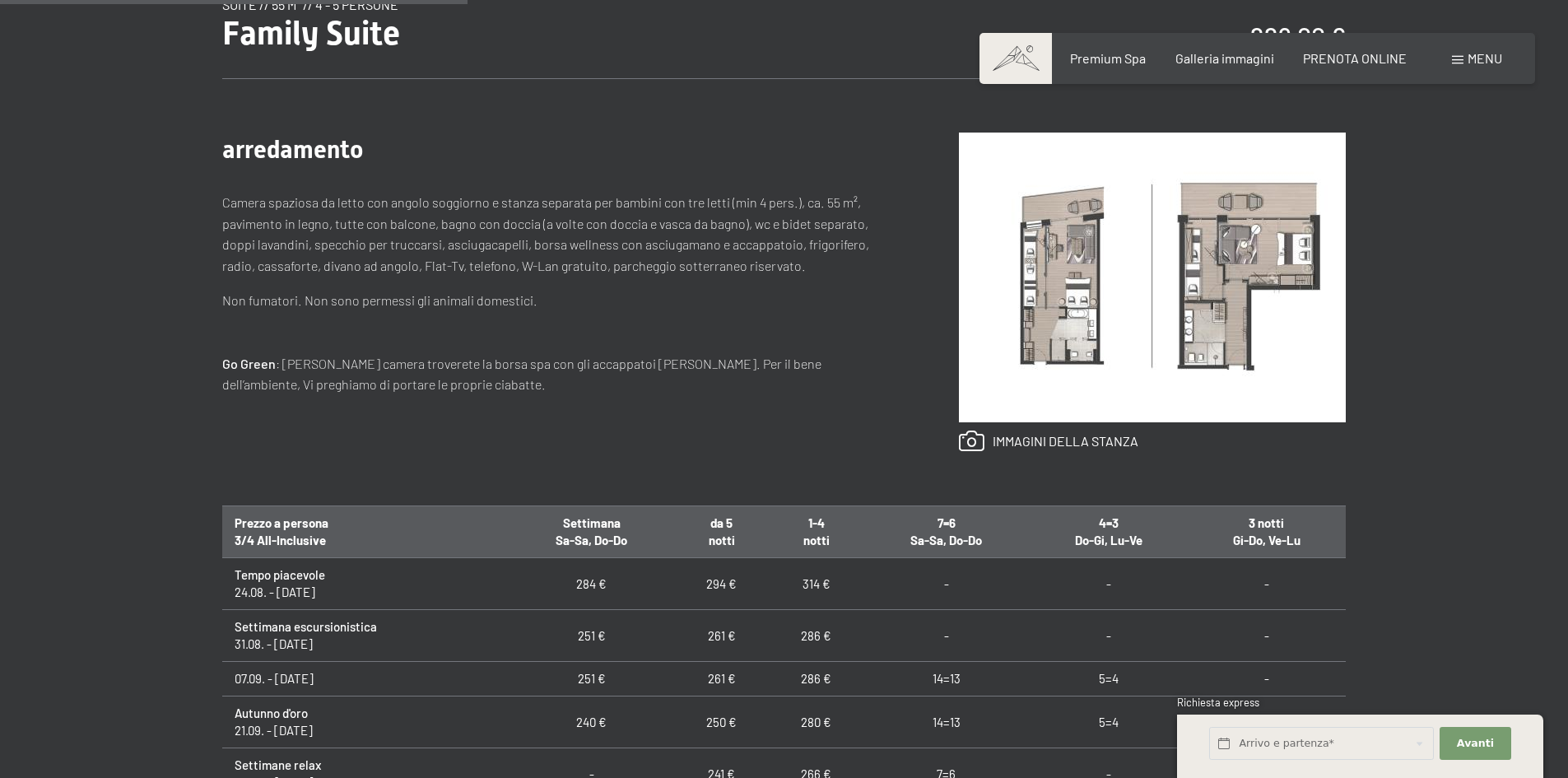
scroll to position [576, 0]
